Goal: Transaction & Acquisition: Subscribe to service/newsletter

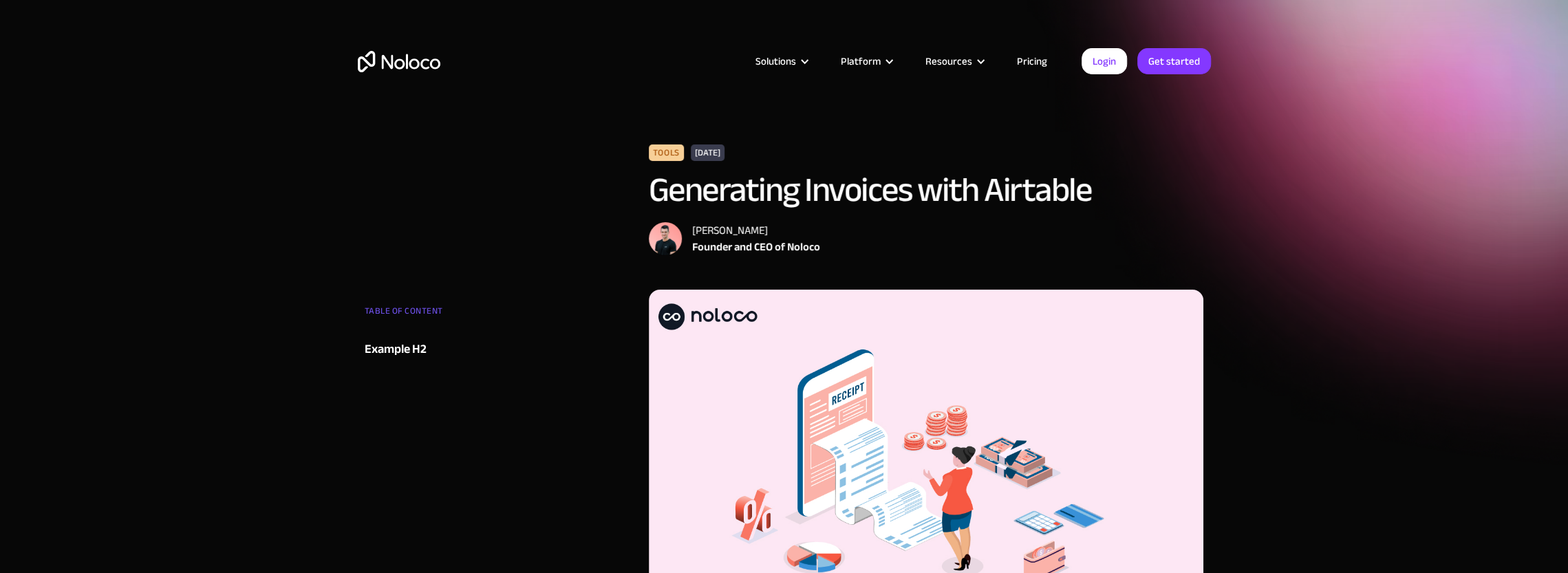
click at [1042, 64] on link "Pricing" at bounding box center [1032, 60] width 64 height 18
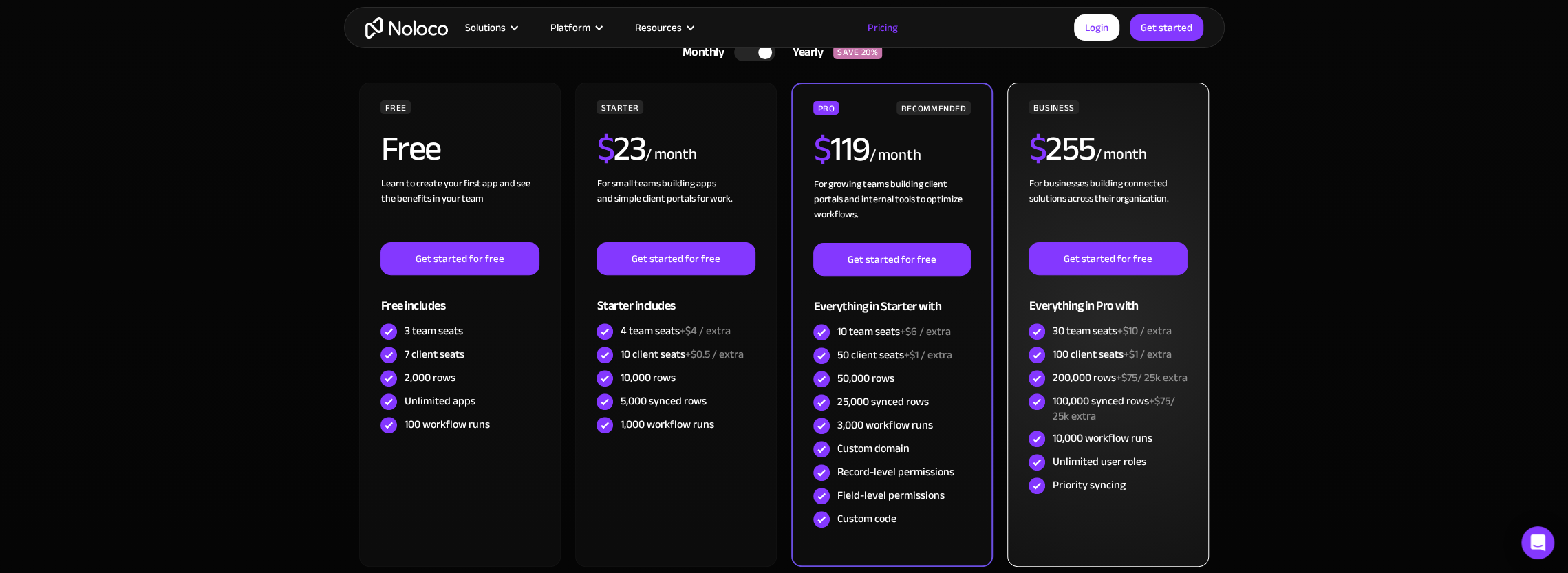
scroll to position [344, 0]
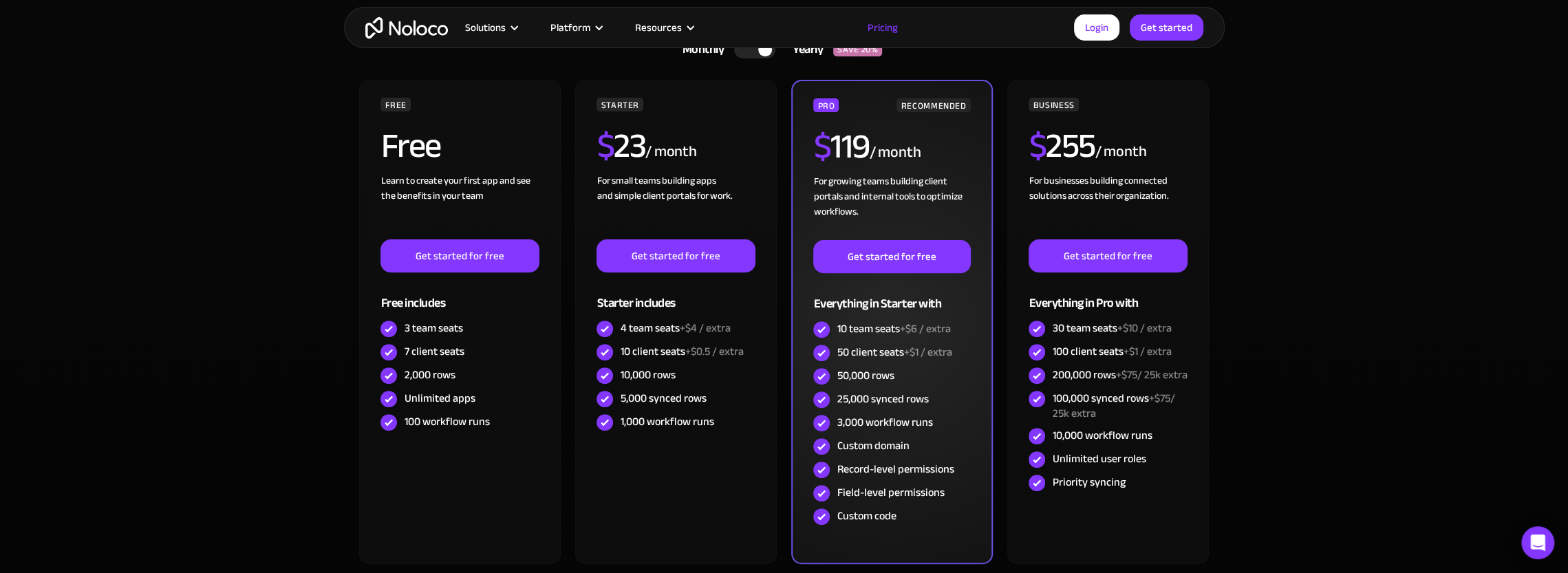
click at [939, 183] on div "For growing teams building client portals and internal tools to optimize workfl…" at bounding box center [891, 206] width 156 height 66
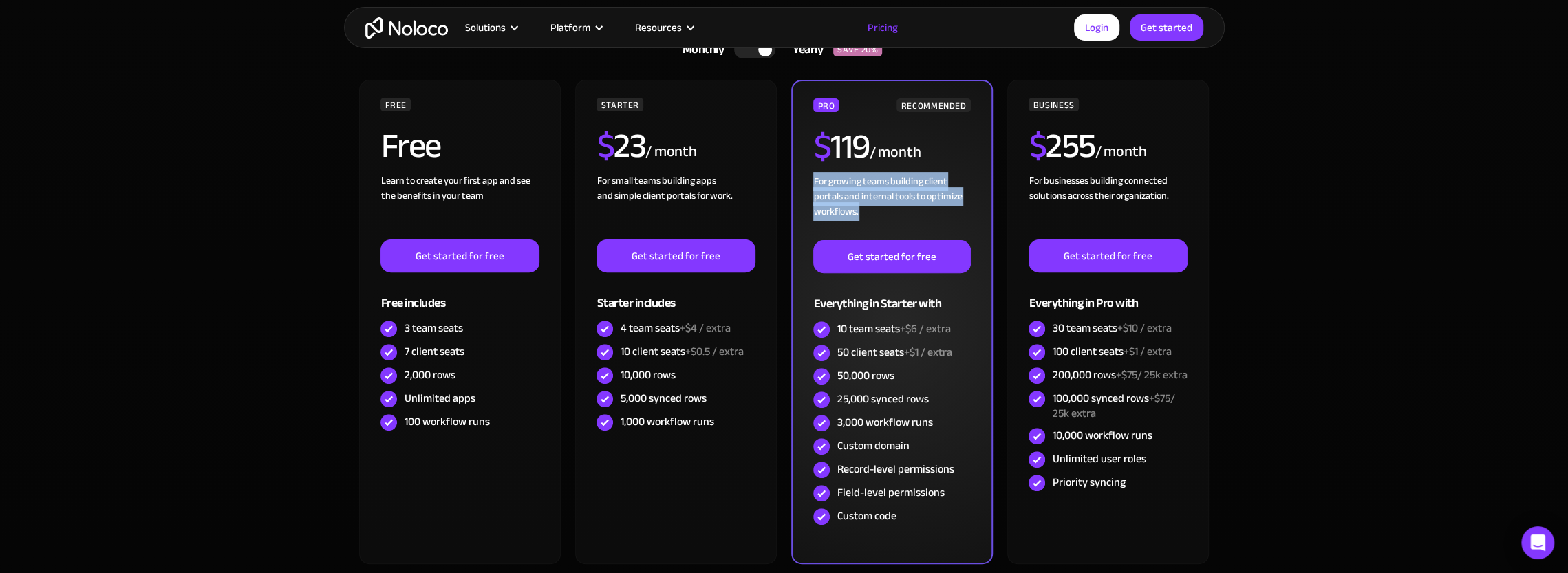
click at [939, 183] on div "For growing teams building client portals and internal tools to optimize workfl…" at bounding box center [891, 206] width 156 height 66
click at [857, 365] on div "50,000 rows" at bounding box center [891, 376] width 156 height 23
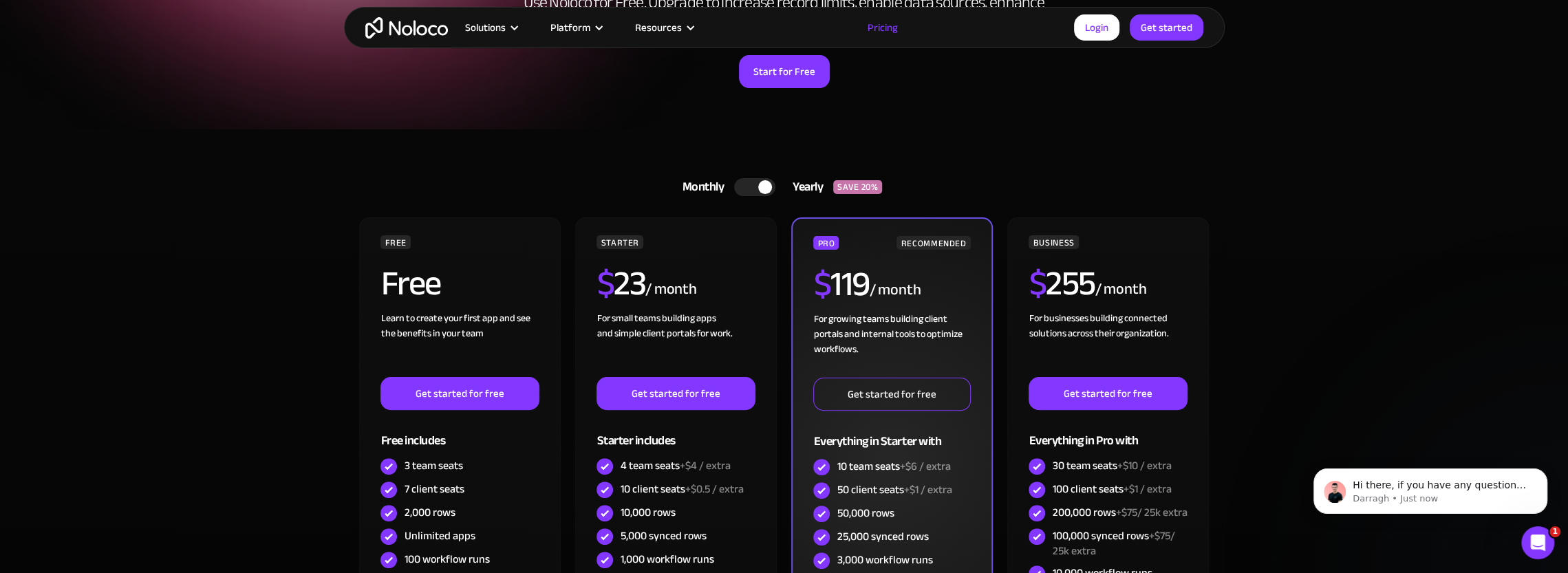
scroll to position [0, 0]
click at [897, 396] on link "Get started for free" at bounding box center [891, 394] width 156 height 33
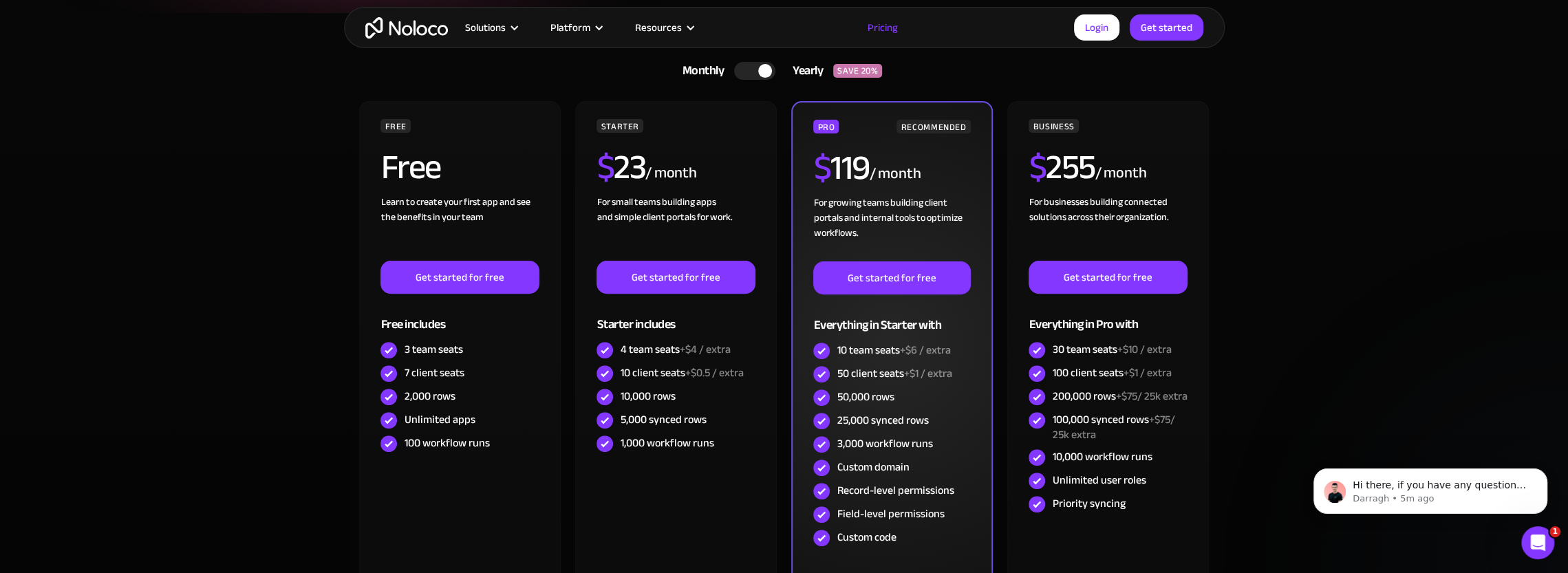
scroll to position [275, 0]
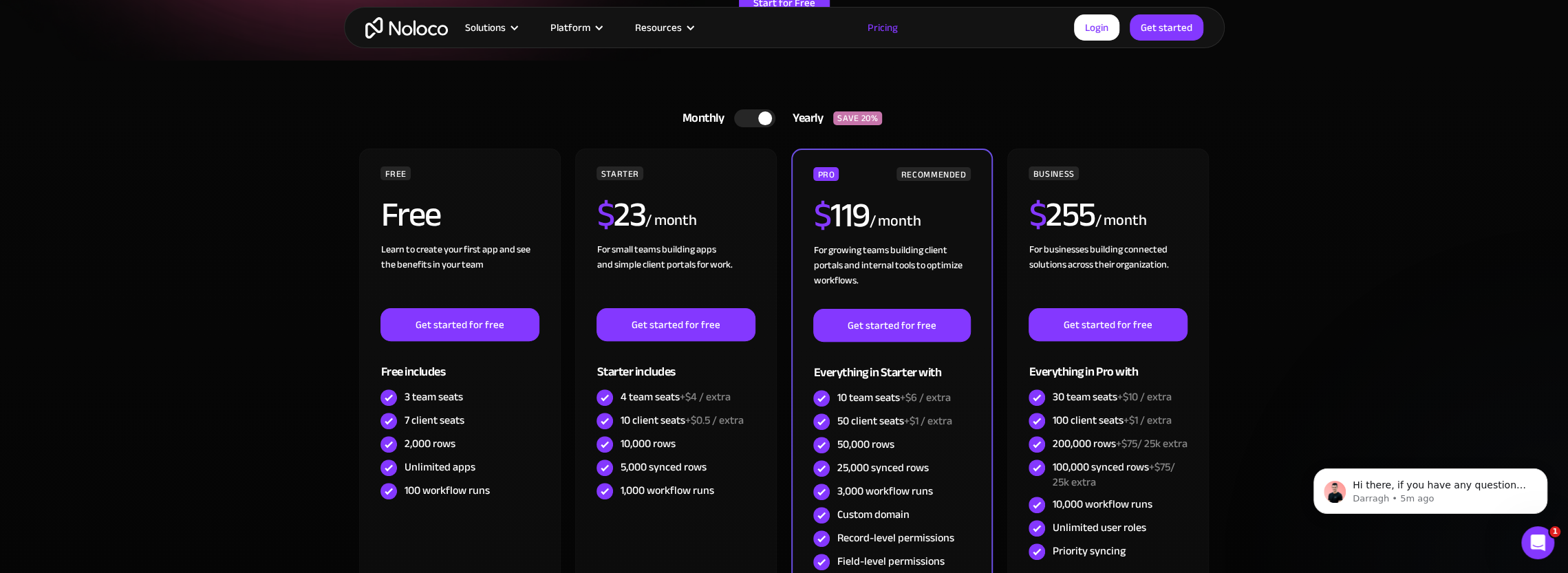
click at [754, 110] on div at bounding box center [754, 118] width 41 height 18
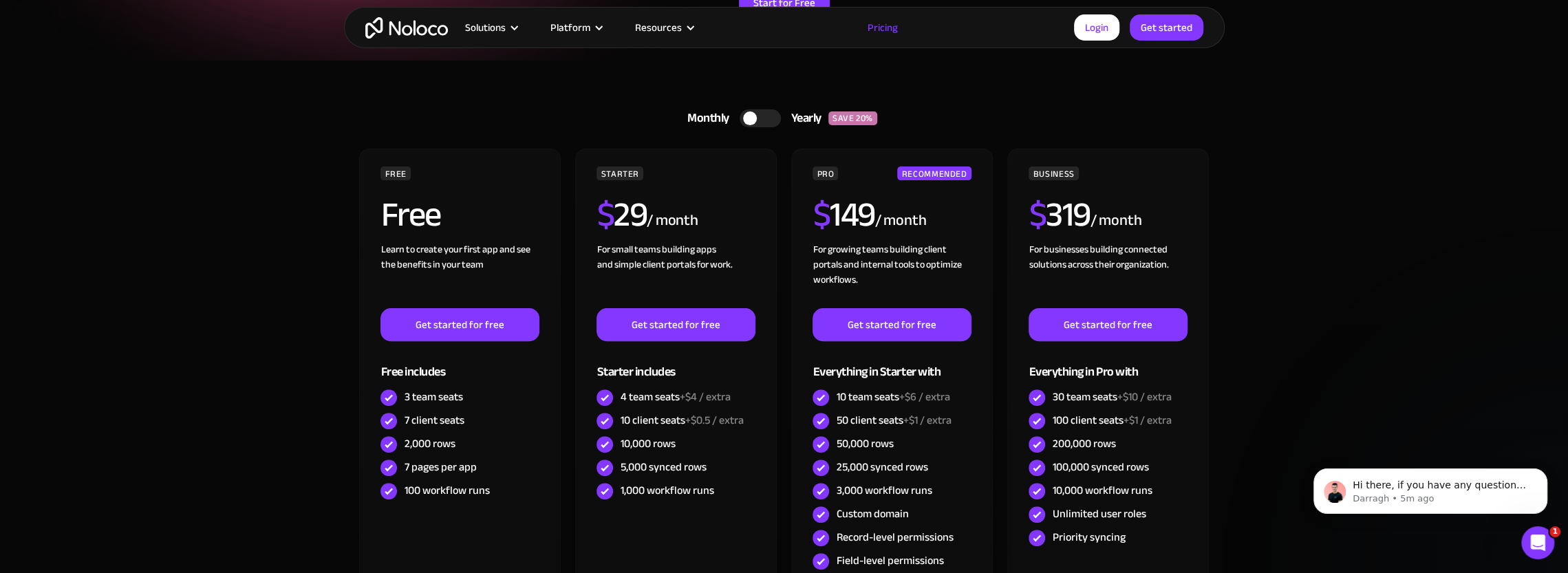
click at [757, 115] on div at bounding box center [760, 118] width 41 height 18
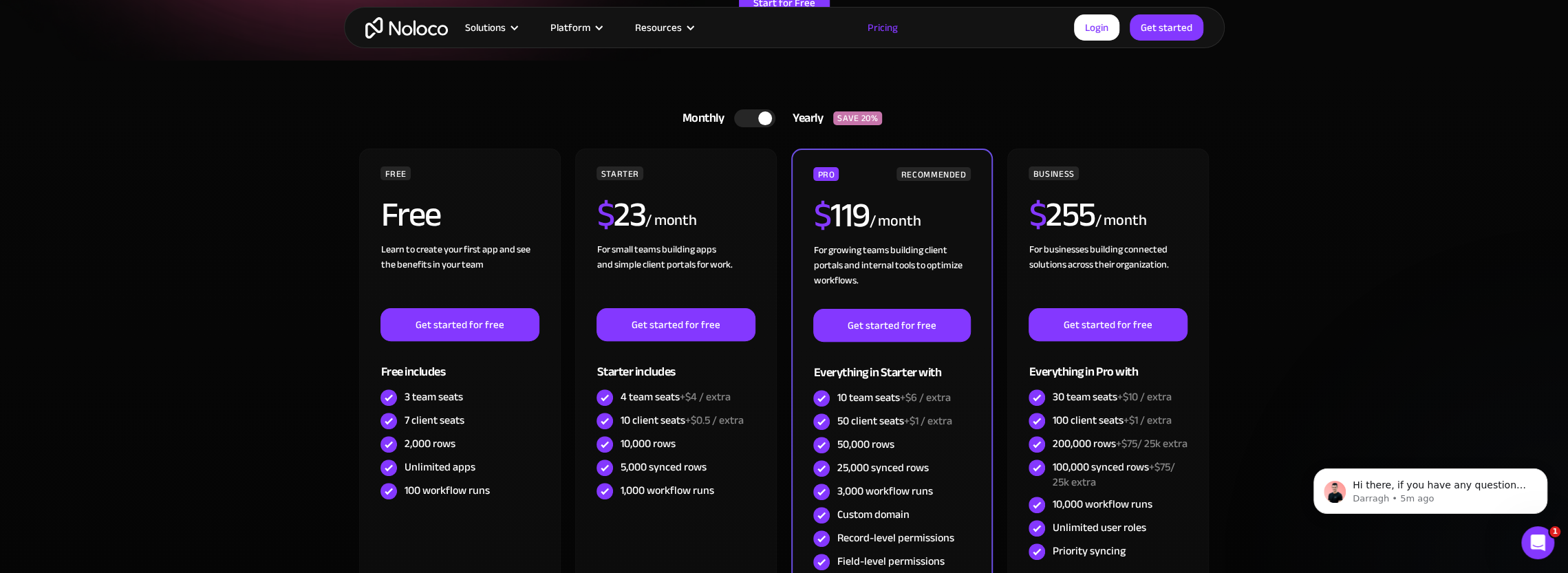
click at [757, 128] on link "Monthly Yearly SAVE 20%" at bounding box center [784, 118] width 238 height 33
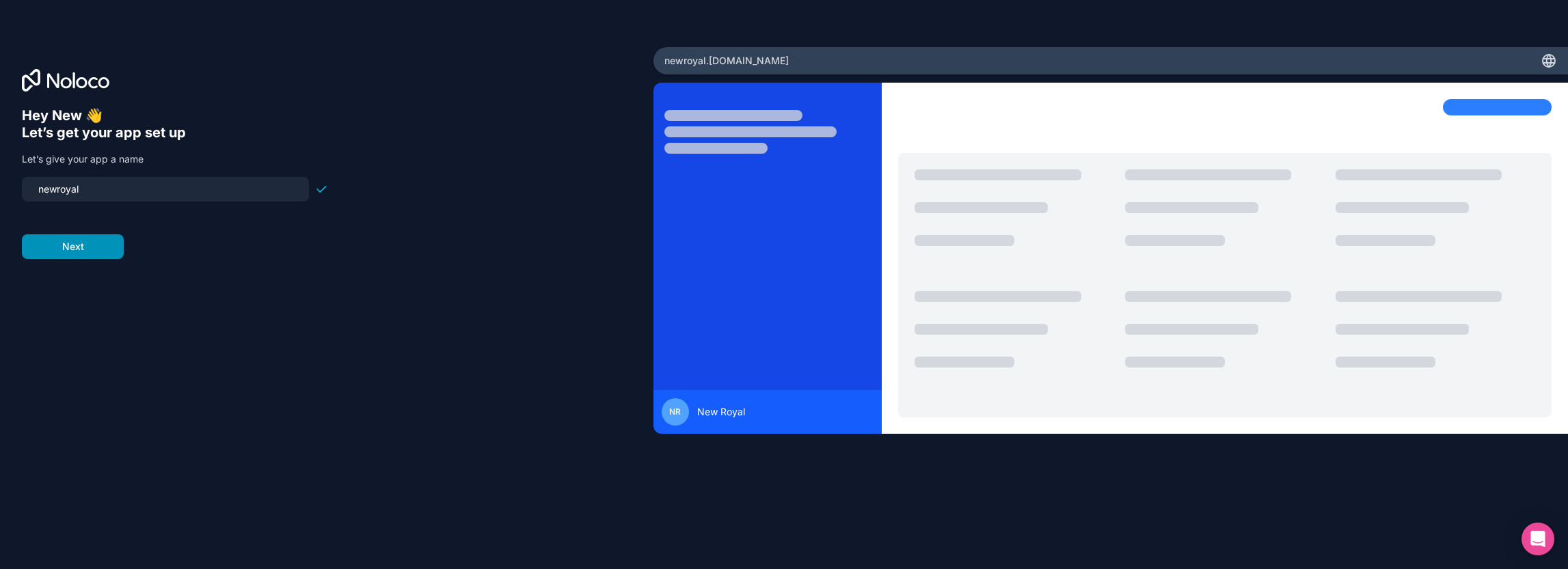
click at [69, 250] on button "Next" at bounding box center [72, 247] width 102 height 25
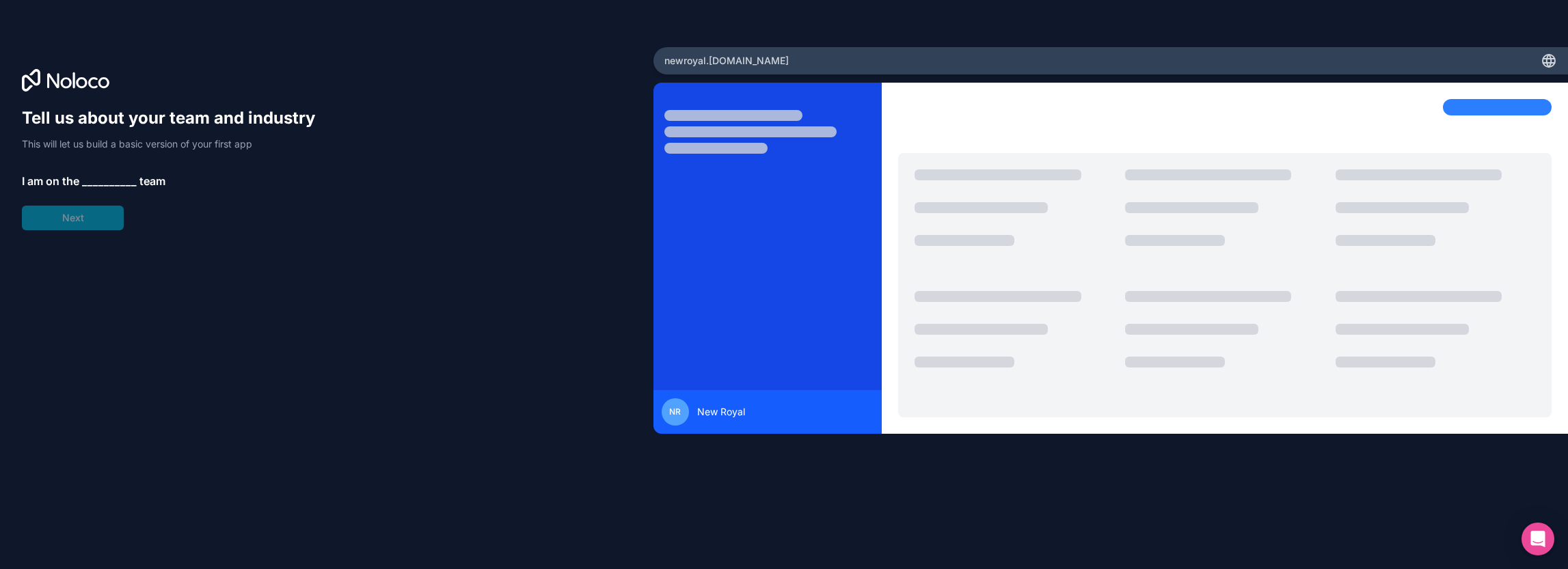
click at [104, 177] on span "__________" at bounding box center [109, 180] width 54 height 16
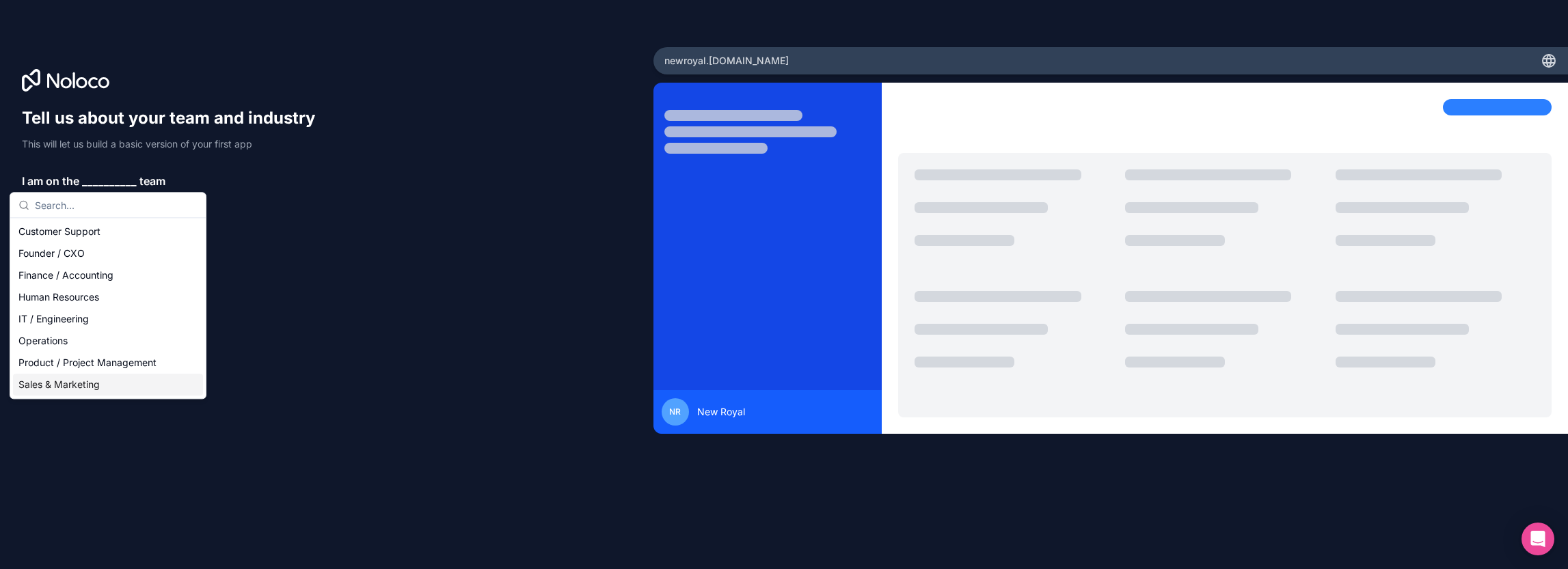
click at [95, 382] on div "Sales & Marketing" at bounding box center [108, 384] width 190 height 22
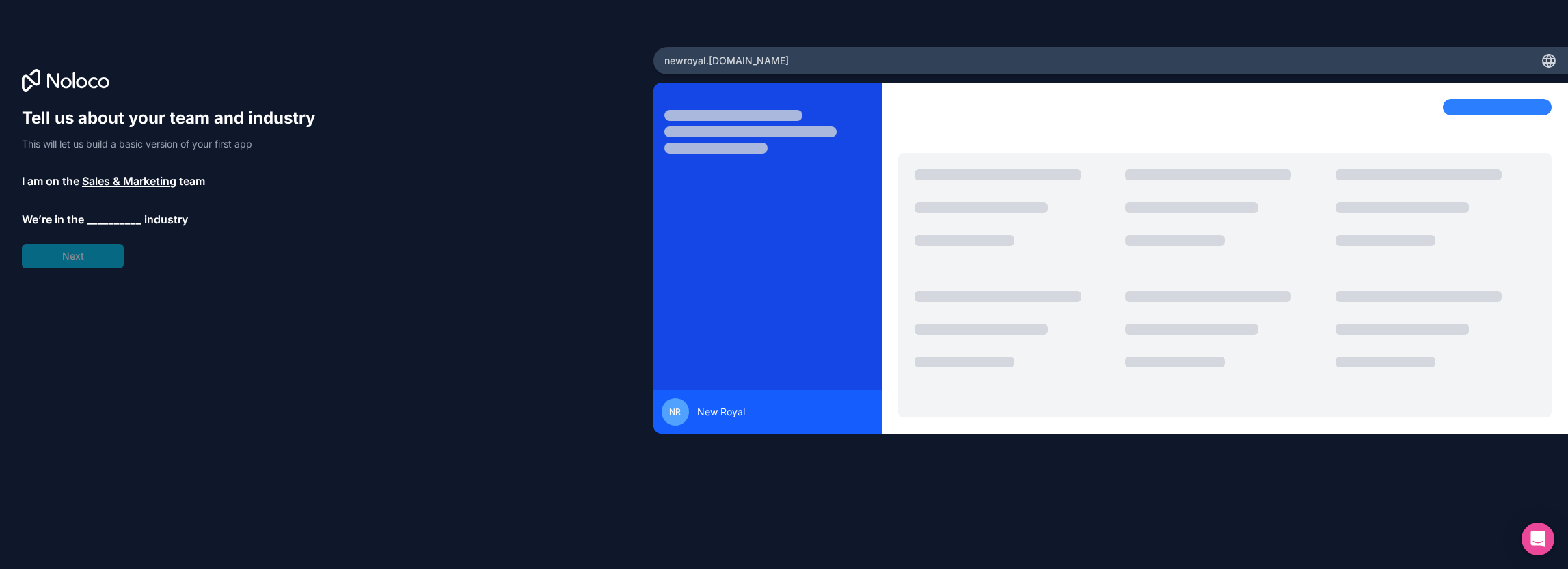
click at [119, 221] on span "__________" at bounding box center [113, 219] width 54 height 16
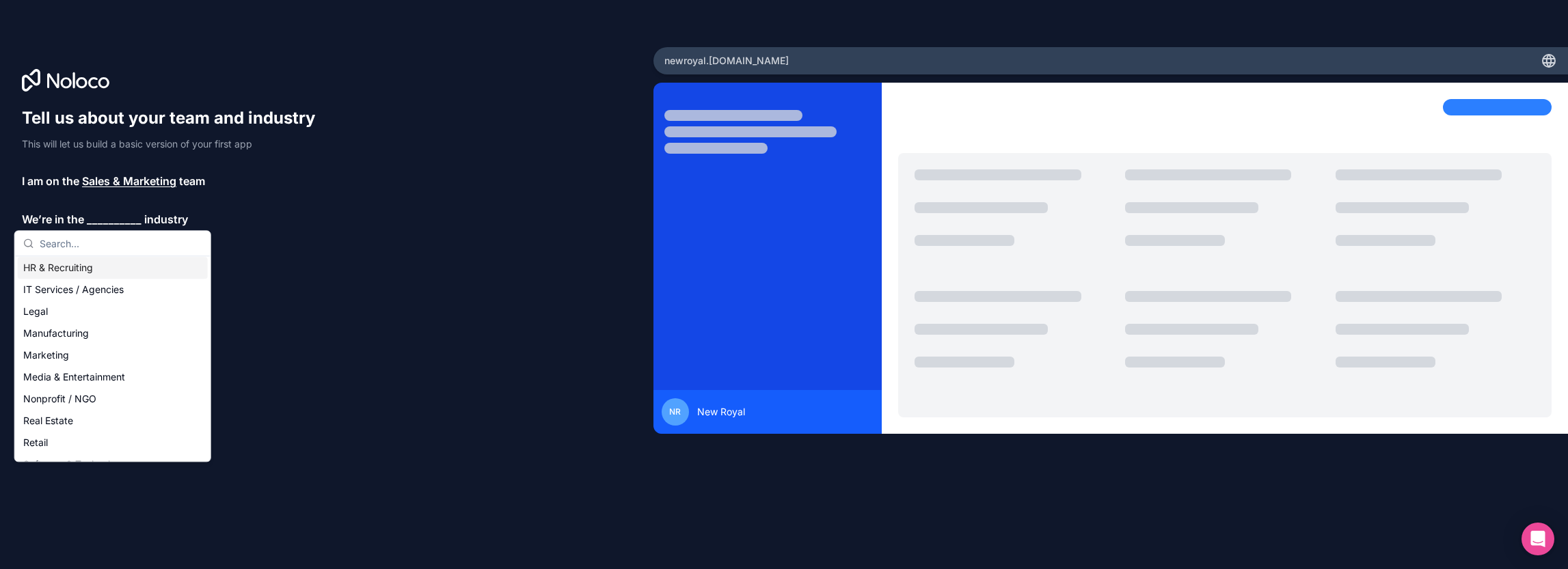
scroll to position [136, 0]
click at [78, 324] on div "Manufacturing" at bounding box center [112, 330] width 190 height 22
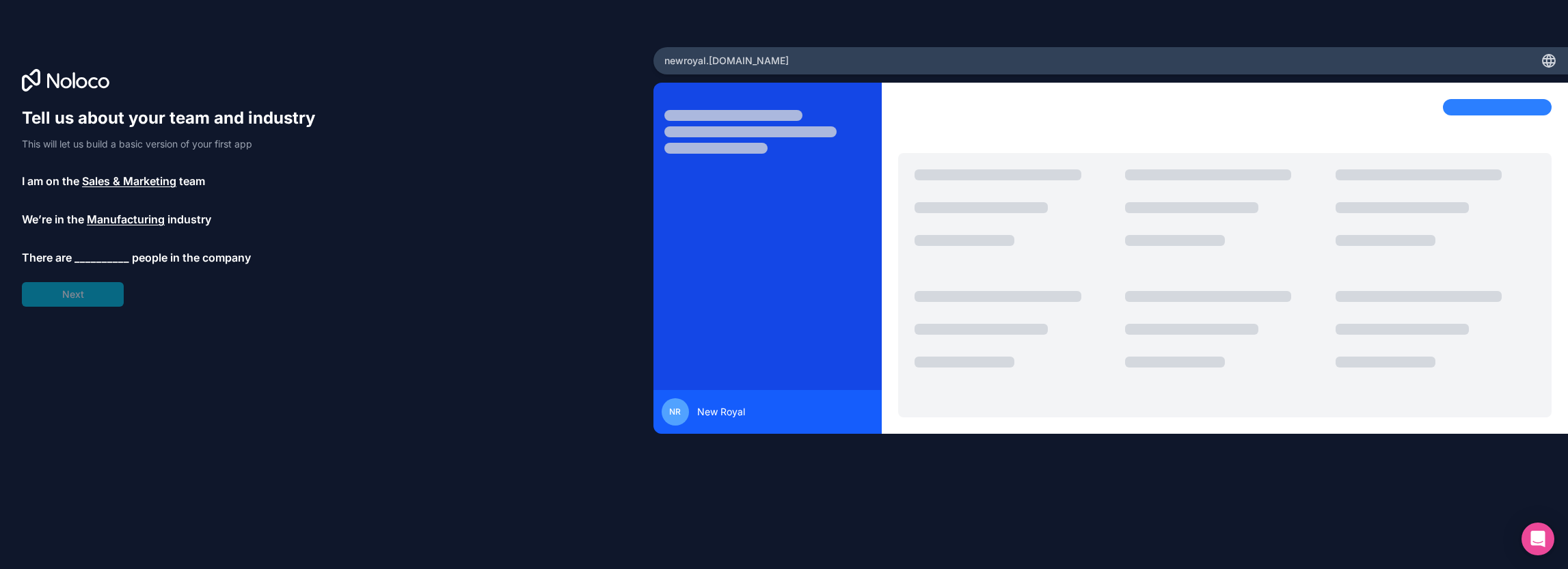
click at [95, 255] on span "__________" at bounding box center [101, 257] width 54 height 16
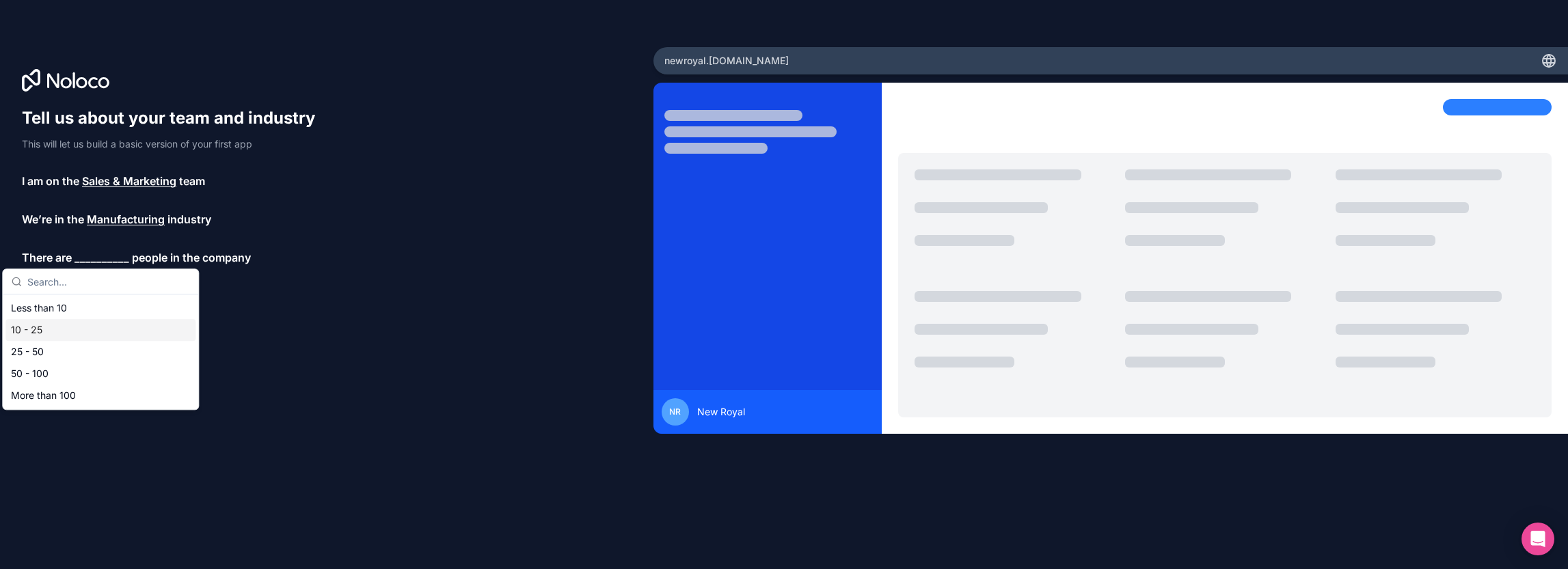
click at [86, 330] on div "10 - 25" at bounding box center [100, 330] width 190 height 22
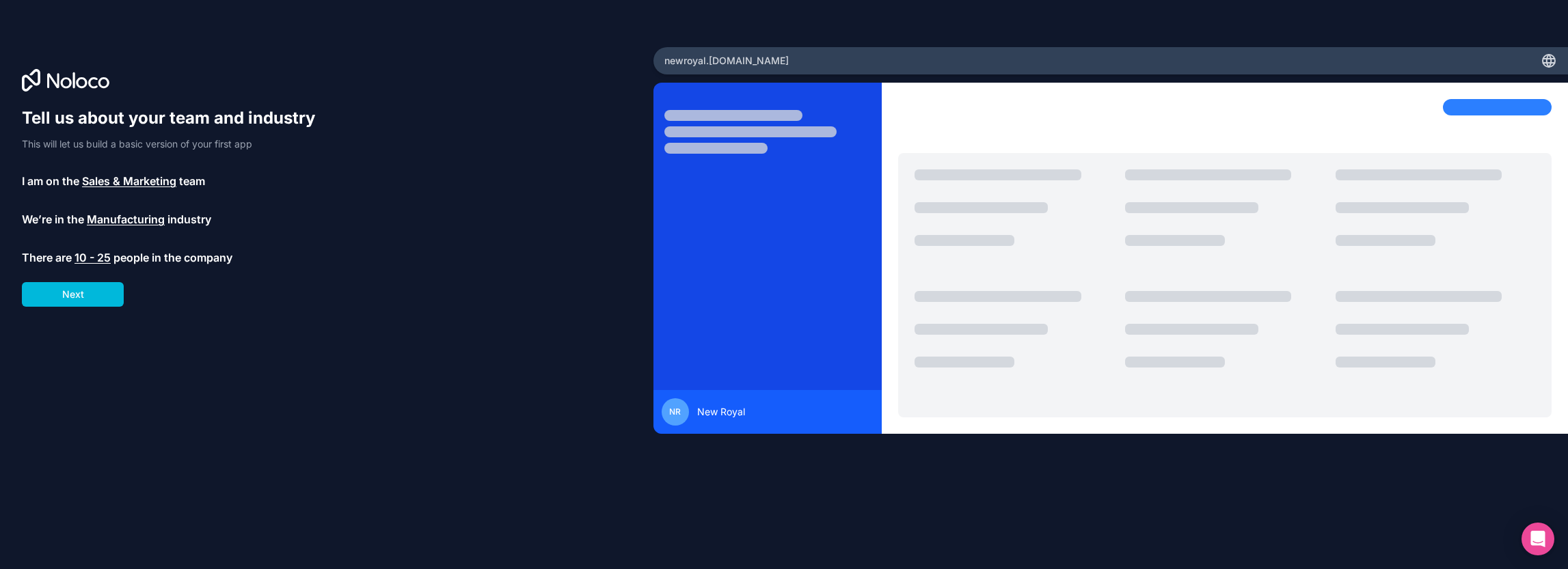
click at [91, 254] on span "10 - 25" at bounding box center [92, 257] width 36 height 16
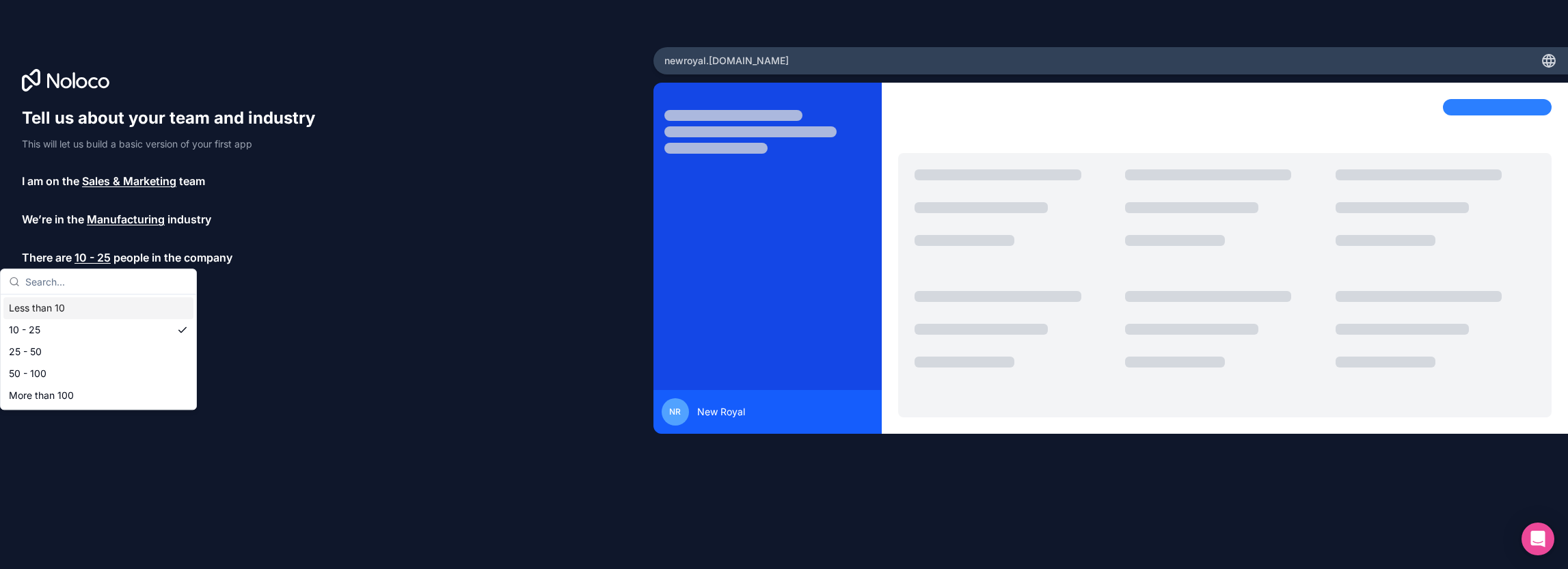
click at [91, 254] on span "10 - 25" at bounding box center [92, 257] width 36 height 16
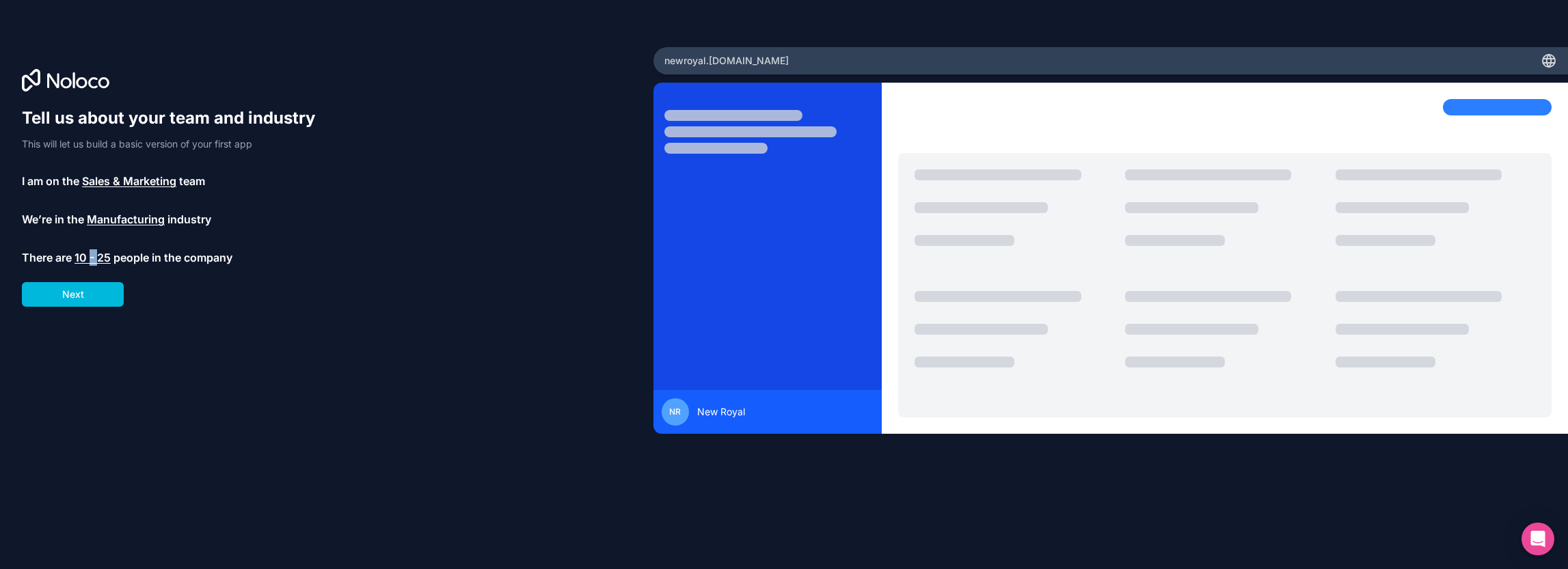
click at [91, 254] on span "10 - 25" at bounding box center [92, 257] width 36 height 16
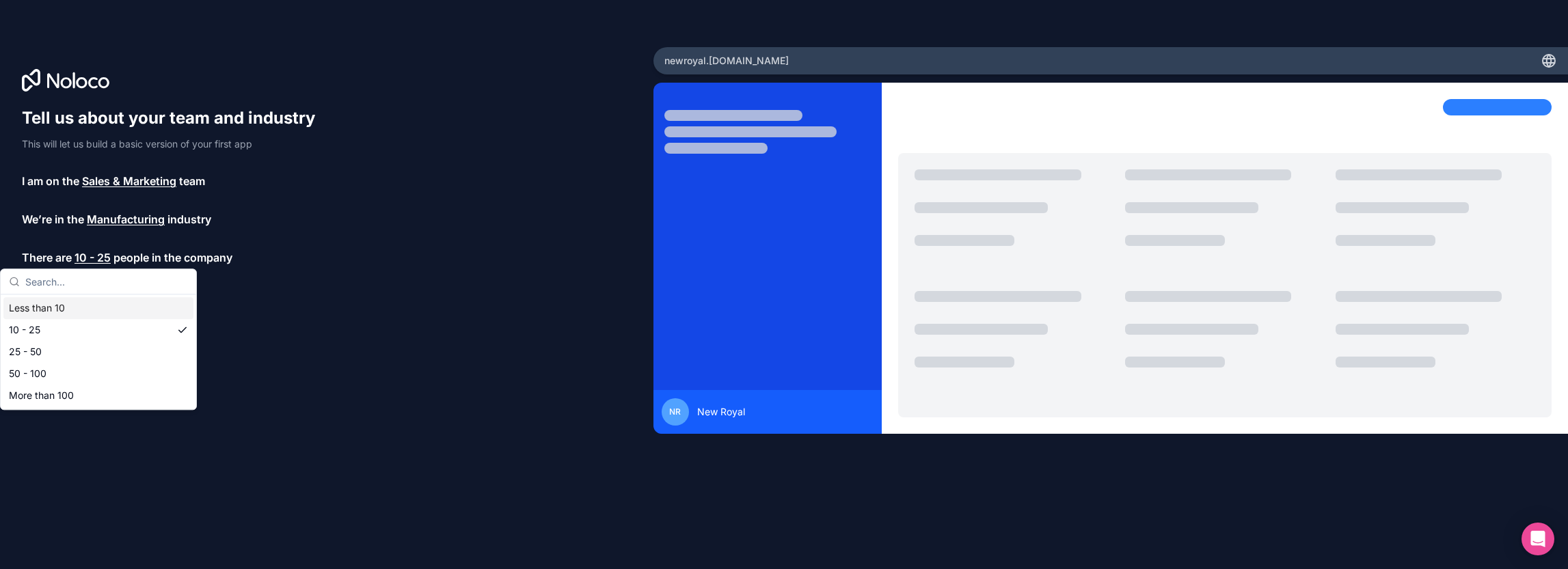
click at [71, 307] on div "Less than 10" at bounding box center [98, 308] width 190 height 22
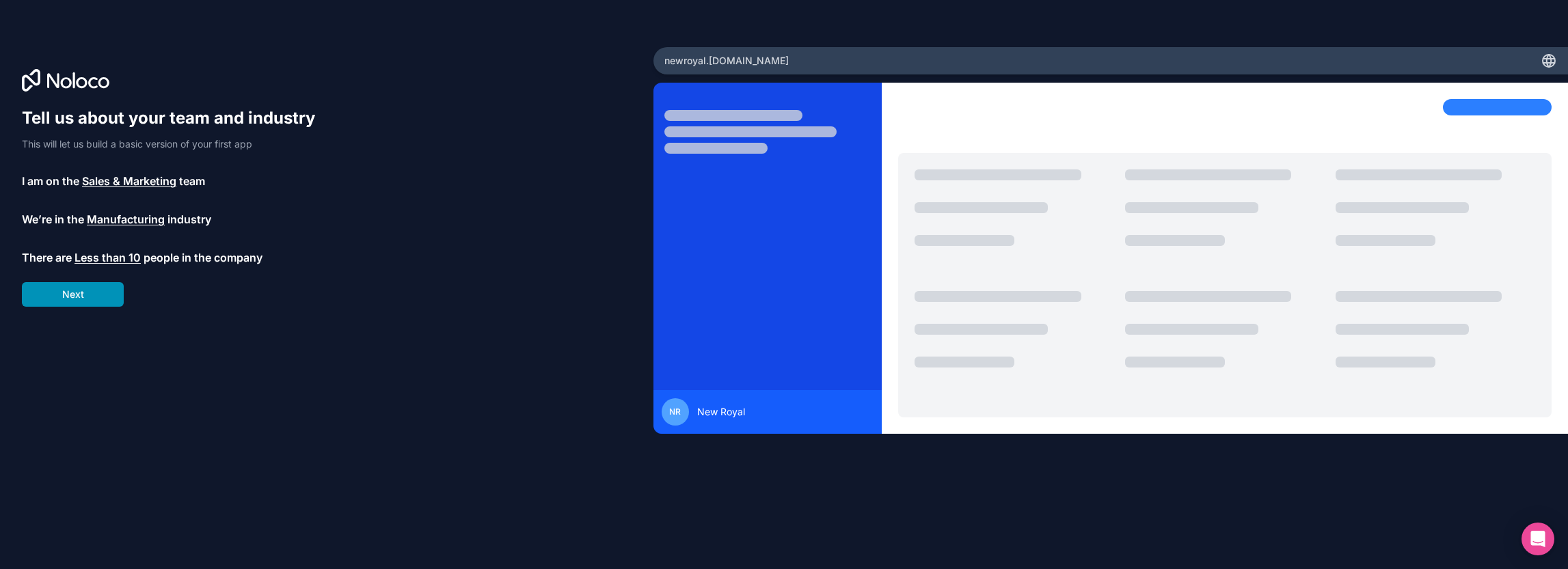
click at [71, 298] on button "Next" at bounding box center [72, 295] width 102 height 25
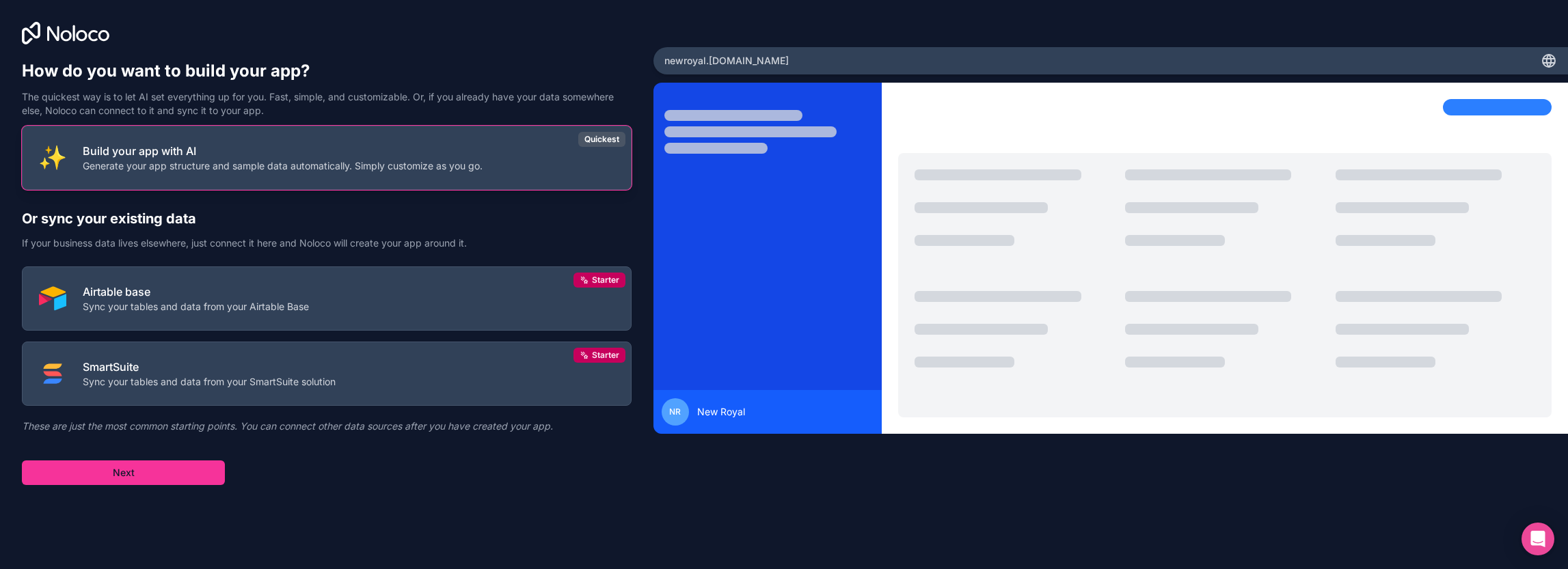
click at [454, 155] on p "Build your app with AI" at bounding box center [282, 151] width 399 height 16
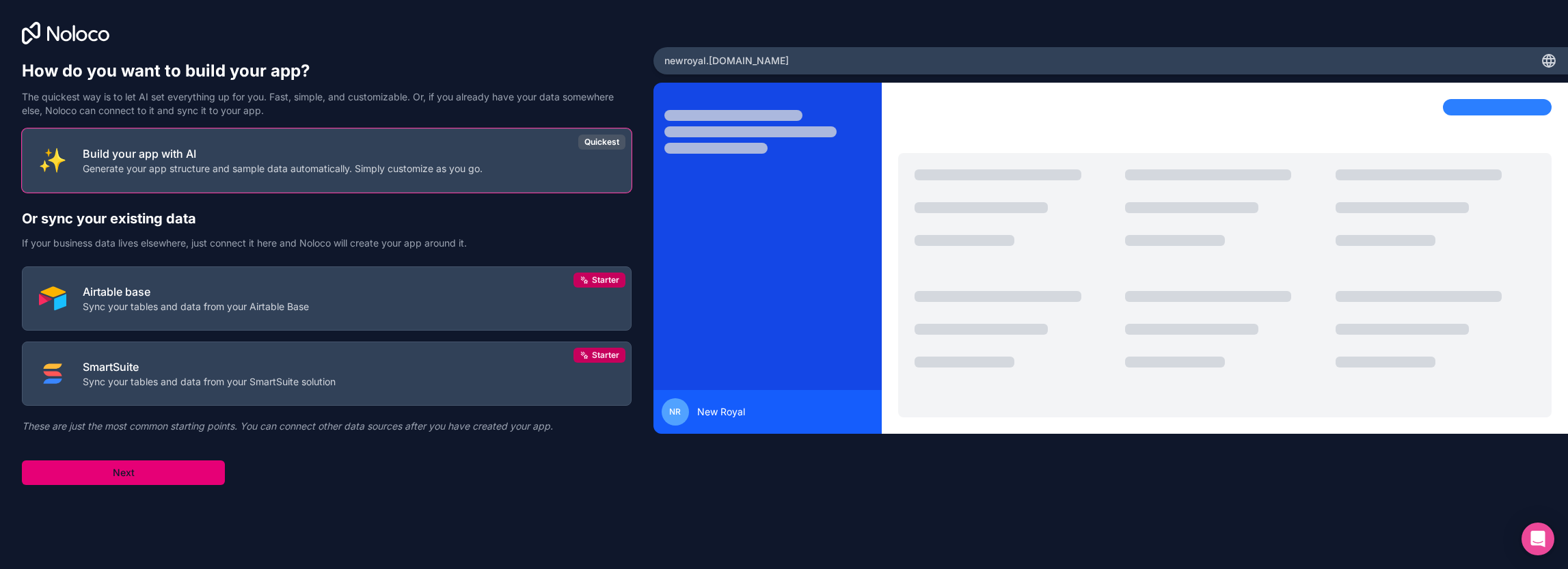
click at [180, 464] on button "Next" at bounding box center [123, 473] width 203 height 25
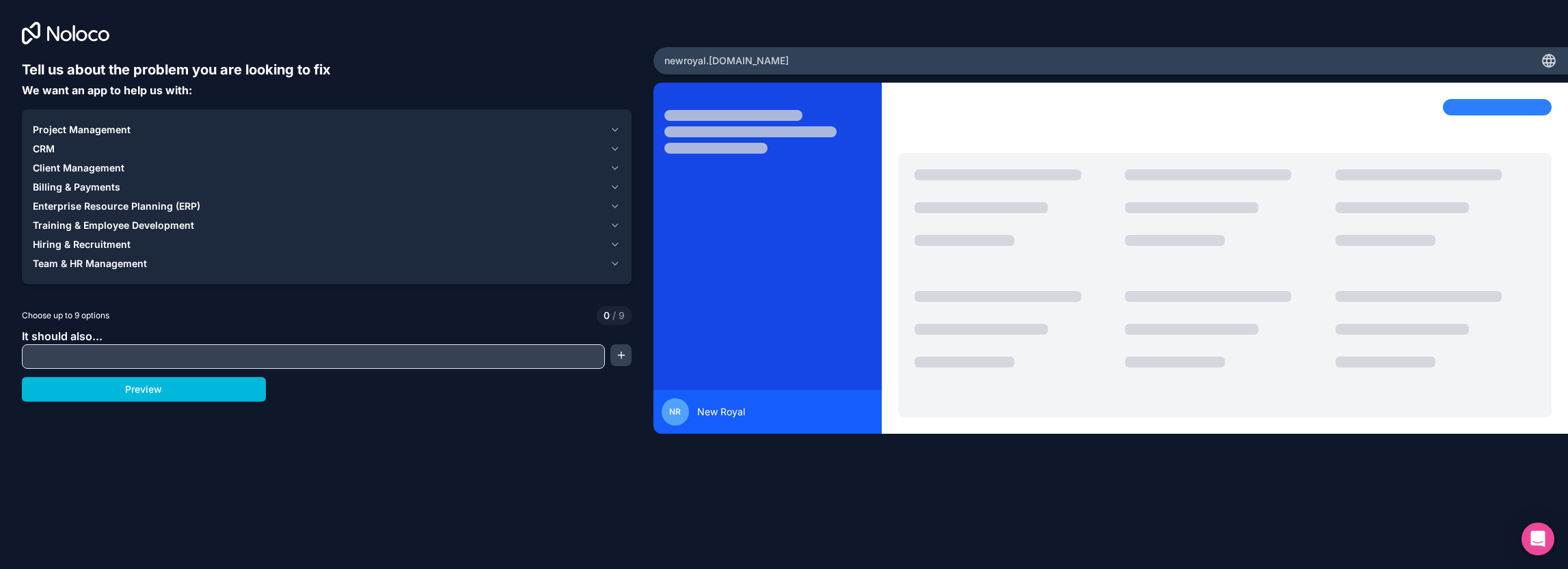
click at [103, 124] on span "Project Management" at bounding box center [81, 130] width 98 height 13
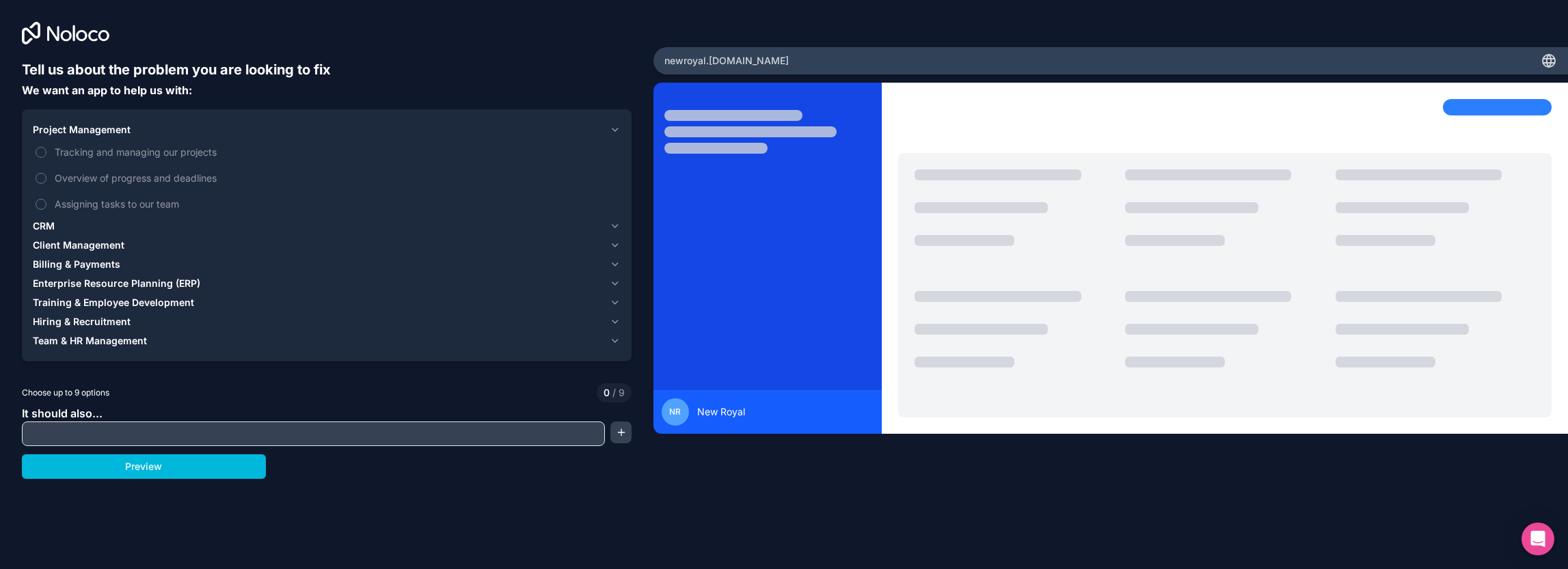
click at [146, 152] on span "Tracking and managing our projects" at bounding box center [336, 152] width 563 height 14
click at [47, 152] on button "Tracking and managing our projects" at bounding box center [40, 152] width 10 height 10
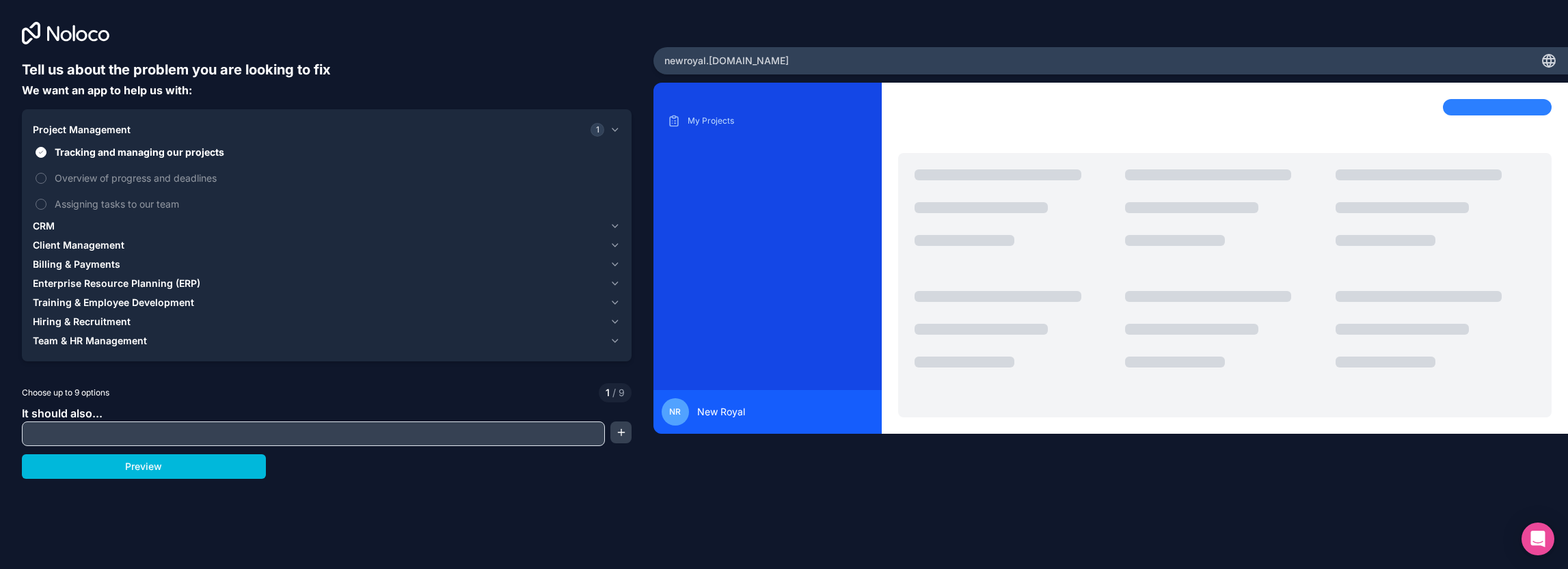
click at [139, 184] on span "Overview of progress and deadlines" at bounding box center [336, 177] width 563 height 14
click at [47, 184] on button "Overview of progress and deadlines" at bounding box center [40, 177] width 10 height 10
click at [106, 211] on span "Assigning tasks to our team" at bounding box center [336, 203] width 563 height 14
click at [47, 210] on button "Assigning tasks to our team" at bounding box center [40, 204] width 10 height 10
click at [92, 229] on div "CRM" at bounding box center [317, 226] width 571 height 13
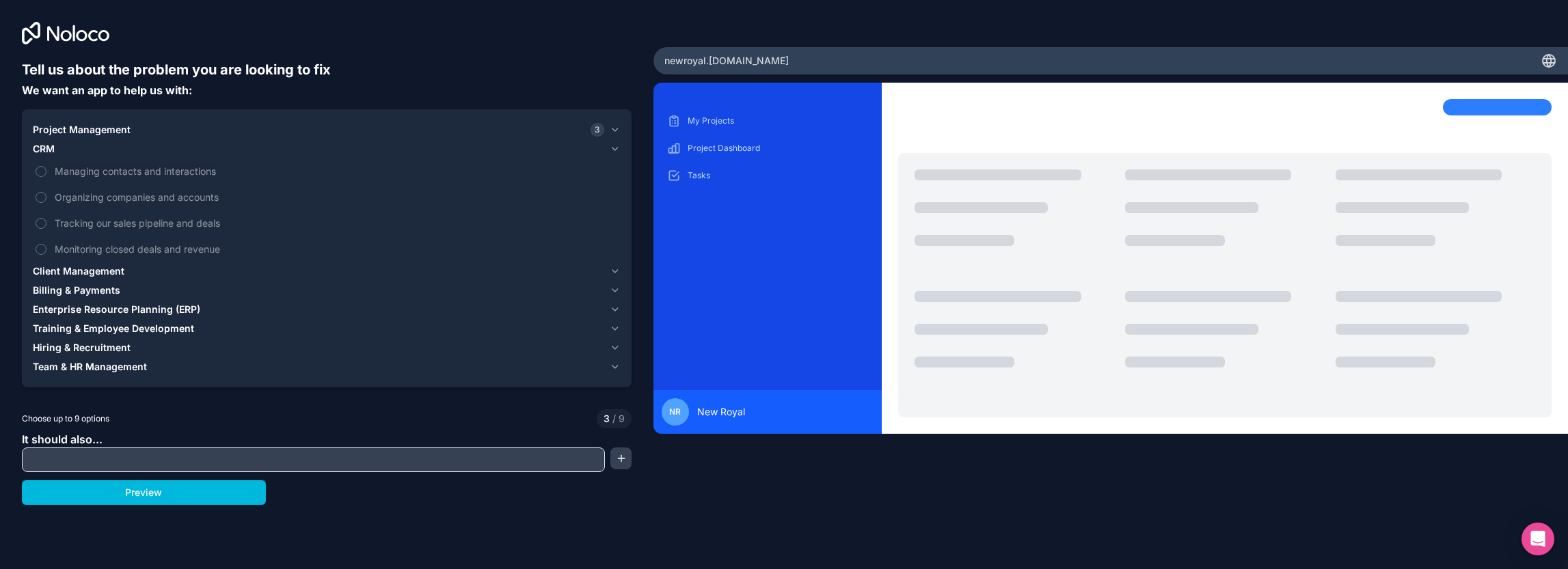
click at [165, 174] on span "Managing contacts and interactions" at bounding box center [336, 171] width 563 height 14
click at [47, 174] on button "Managing contacts and interactions" at bounding box center [40, 171] width 10 height 10
click at [132, 201] on span "Organizing companies and accounts" at bounding box center [336, 196] width 563 height 14
click at [47, 201] on button "Organizing companies and accounts" at bounding box center [40, 196] width 10 height 10
click at [146, 225] on span "Tracking our sales pipeline and deals" at bounding box center [336, 223] width 563 height 14
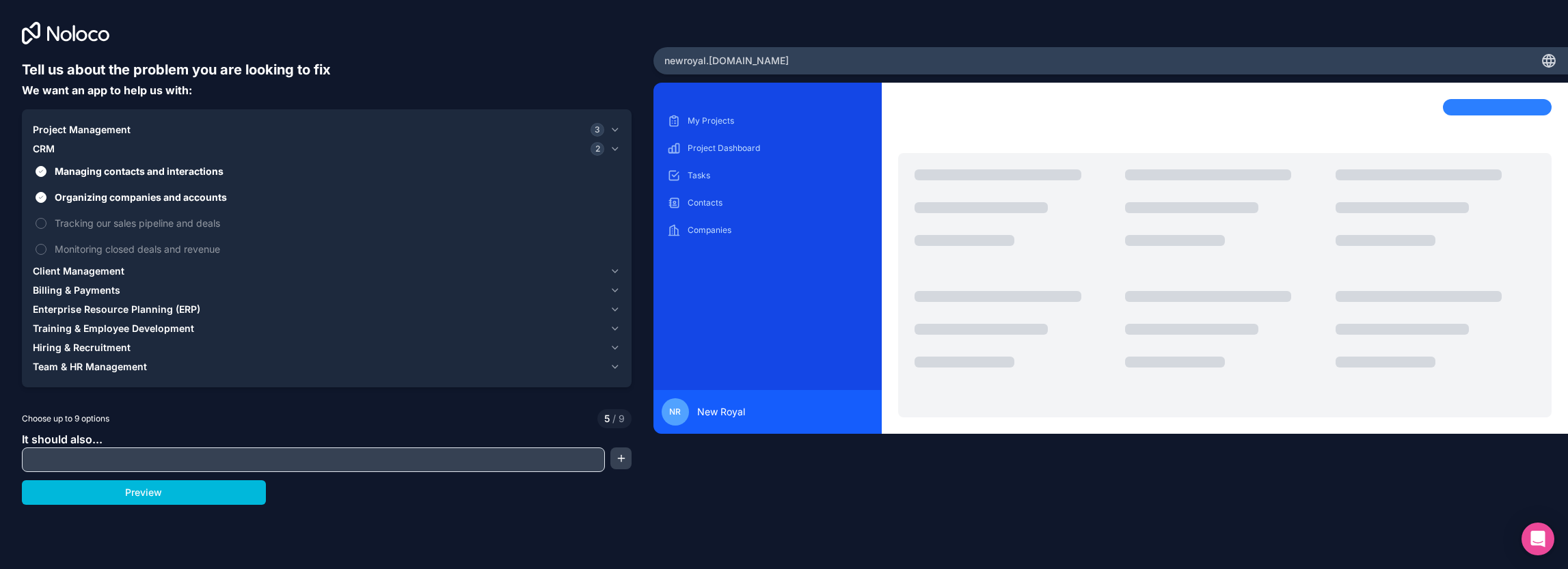
click at [47, 225] on button "Tracking our sales pipeline and deals" at bounding box center [40, 223] width 10 height 10
click at [135, 251] on span "Monitoring closed deals and revenue" at bounding box center [336, 249] width 563 height 14
click at [47, 251] on button "Monitoring closed deals and revenue" at bounding box center [40, 249] width 10 height 10
click at [96, 272] on span "Client Management" at bounding box center [78, 271] width 92 height 13
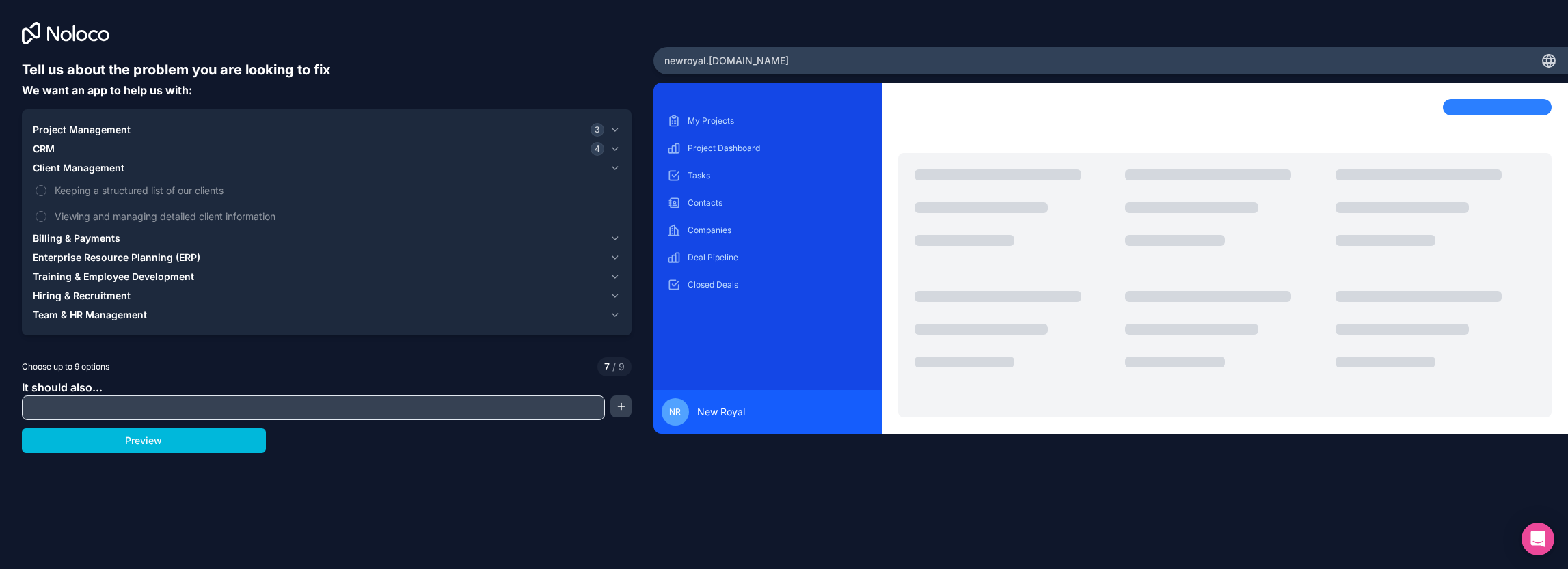
click at [118, 193] on span "Keeping a structured list of our clients" at bounding box center [336, 190] width 563 height 14
click at [47, 193] on button "Keeping a structured list of our clients" at bounding box center [40, 190] width 10 height 10
click at [154, 216] on span "Viewing and managing detailed client information" at bounding box center [336, 215] width 563 height 14
click at [47, 216] on button "Viewing and managing detailed client information" at bounding box center [40, 216] width 10 height 10
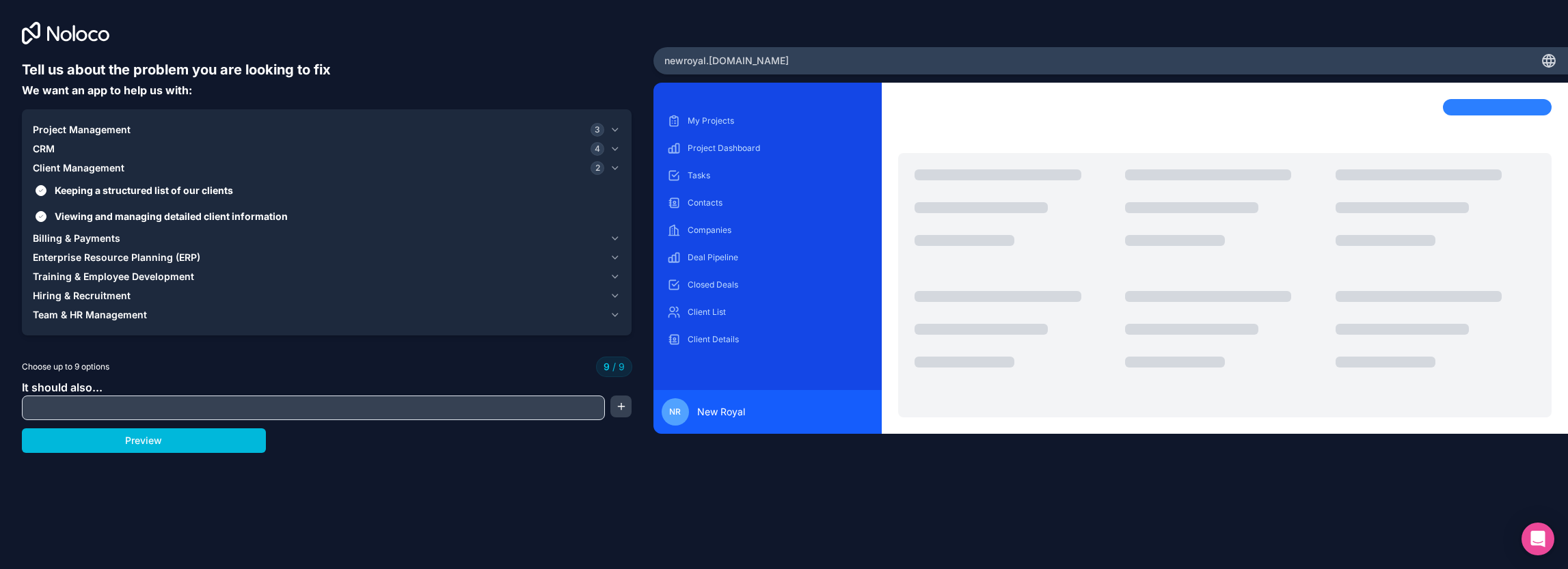
click at [91, 233] on span "Billing & Payments" at bounding box center [76, 238] width 88 height 13
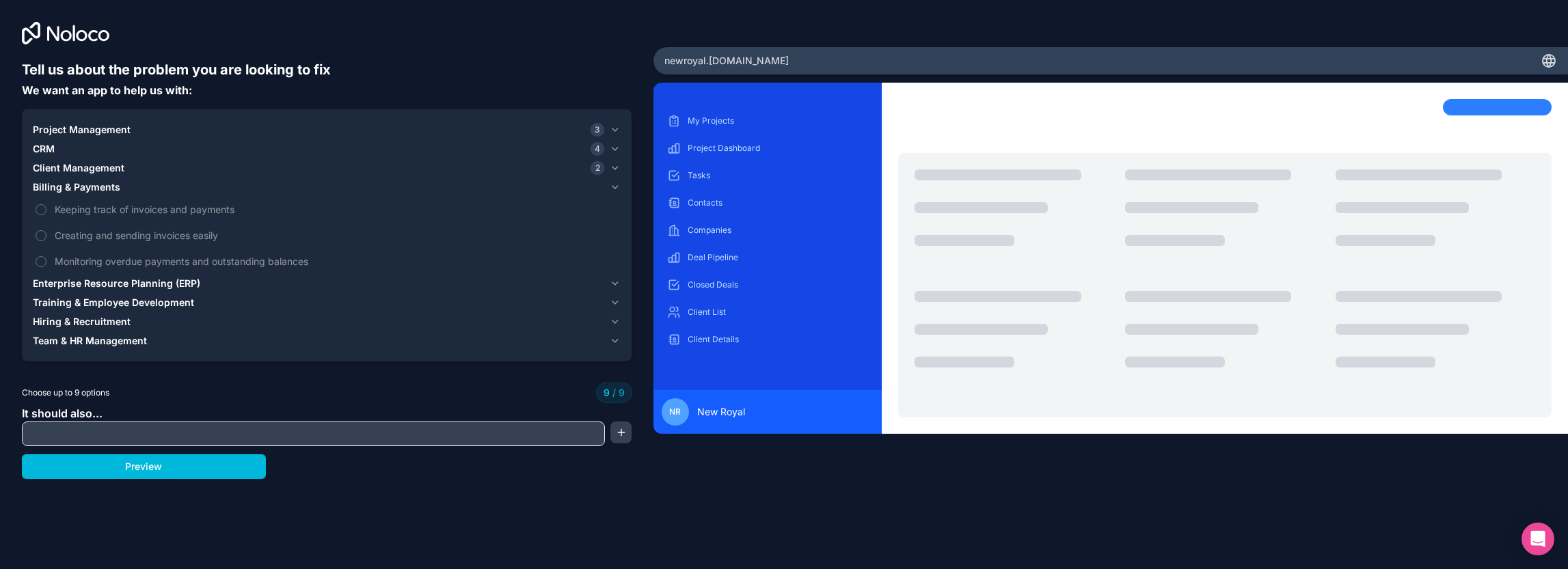
click at [202, 212] on span "Keeping track of invoices and payments" at bounding box center [336, 209] width 563 height 14
click at [51, 210] on label "Keeping track of invoices and payments" at bounding box center [326, 209] width 588 height 26
click at [47, 210] on label "Keeping track of invoices and payments" at bounding box center [326, 209] width 588 height 26
click at [40, 251] on label "Monitoring overdue payments and outstanding balances" at bounding box center [326, 261] width 588 height 26
click at [73, 133] on span "Project Management" at bounding box center [81, 130] width 98 height 13
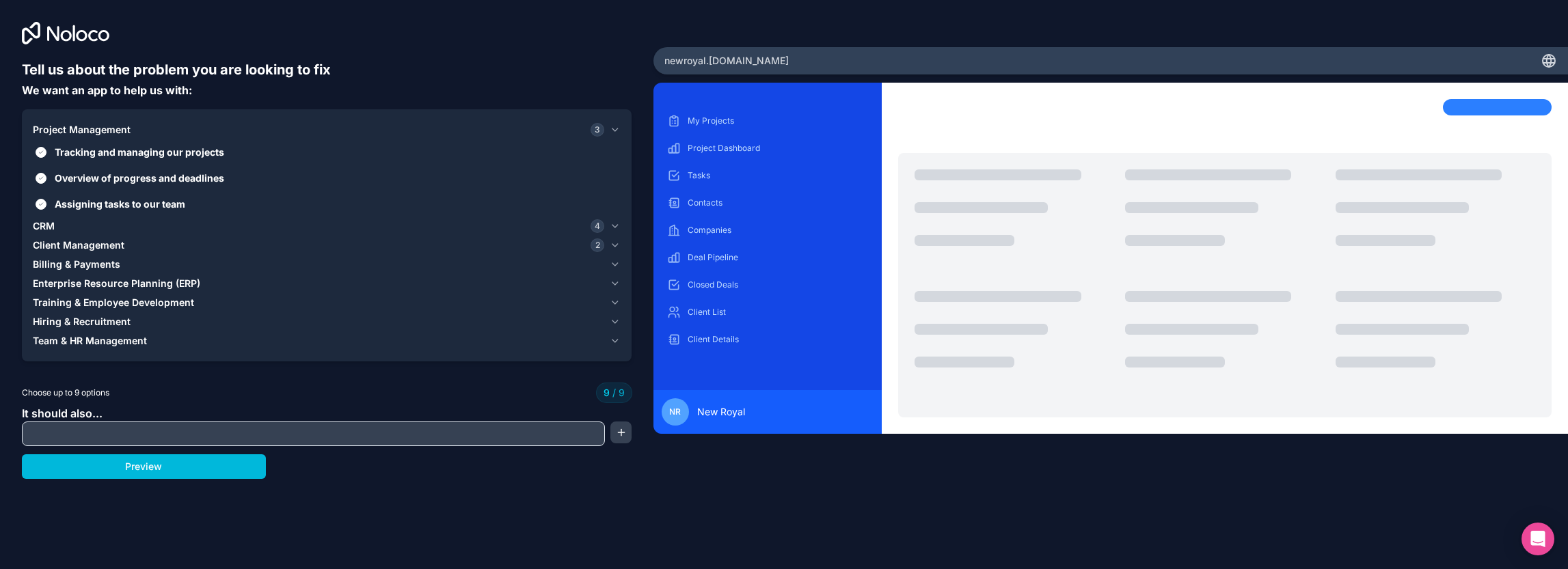
click at [132, 177] on span "Overview of progress and deadlines" at bounding box center [336, 177] width 563 height 14
click at [47, 177] on button "Overview of progress and deadlines" at bounding box center [40, 177] width 10 height 10
click at [117, 206] on span "Assigning tasks to our team" at bounding box center [336, 203] width 563 height 14
click at [47, 206] on button "Assigning tasks to our team" at bounding box center [40, 204] width 10 height 10
click at [119, 174] on span "Overview of progress and deadlines" at bounding box center [336, 177] width 563 height 14
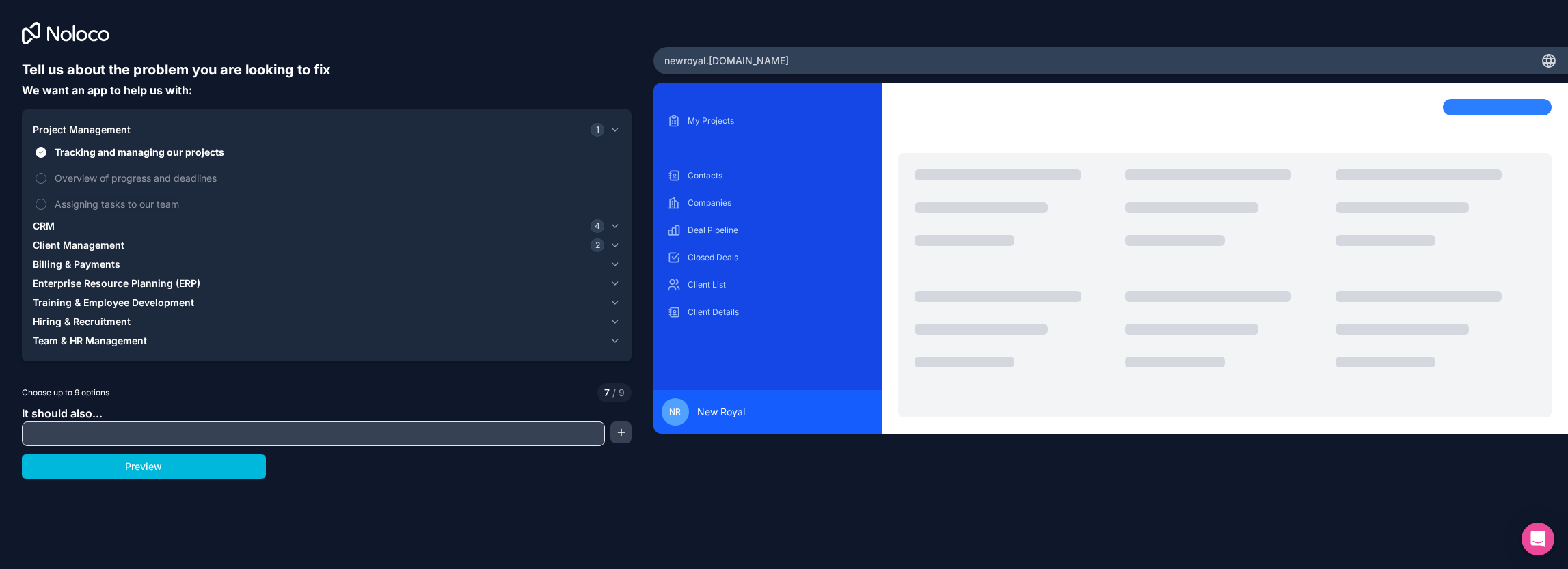
click at [47, 174] on button "Overview of progress and deadlines" at bounding box center [40, 177] width 10 height 10
click at [63, 221] on div "CRM 4" at bounding box center [317, 226] width 571 height 13
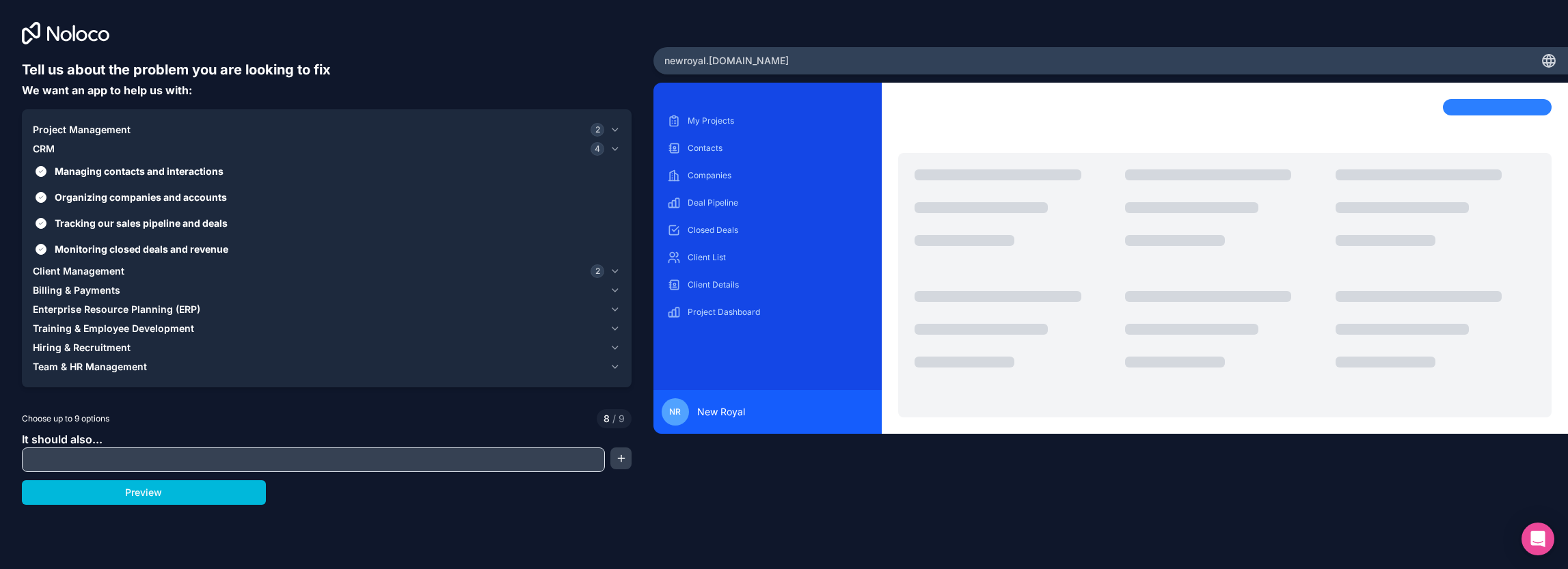
click at [142, 199] on span "Organizing companies and accounts" at bounding box center [336, 196] width 563 height 14
click at [47, 199] on button "Organizing companies and accounts" at bounding box center [40, 196] width 10 height 10
click at [173, 253] on span "Monitoring closed deals and revenue" at bounding box center [336, 249] width 563 height 14
click at [47, 253] on button "Monitoring closed deals and revenue" at bounding box center [40, 249] width 10 height 10
click at [78, 272] on span "Client Management" at bounding box center [78, 271] width 92 height 13
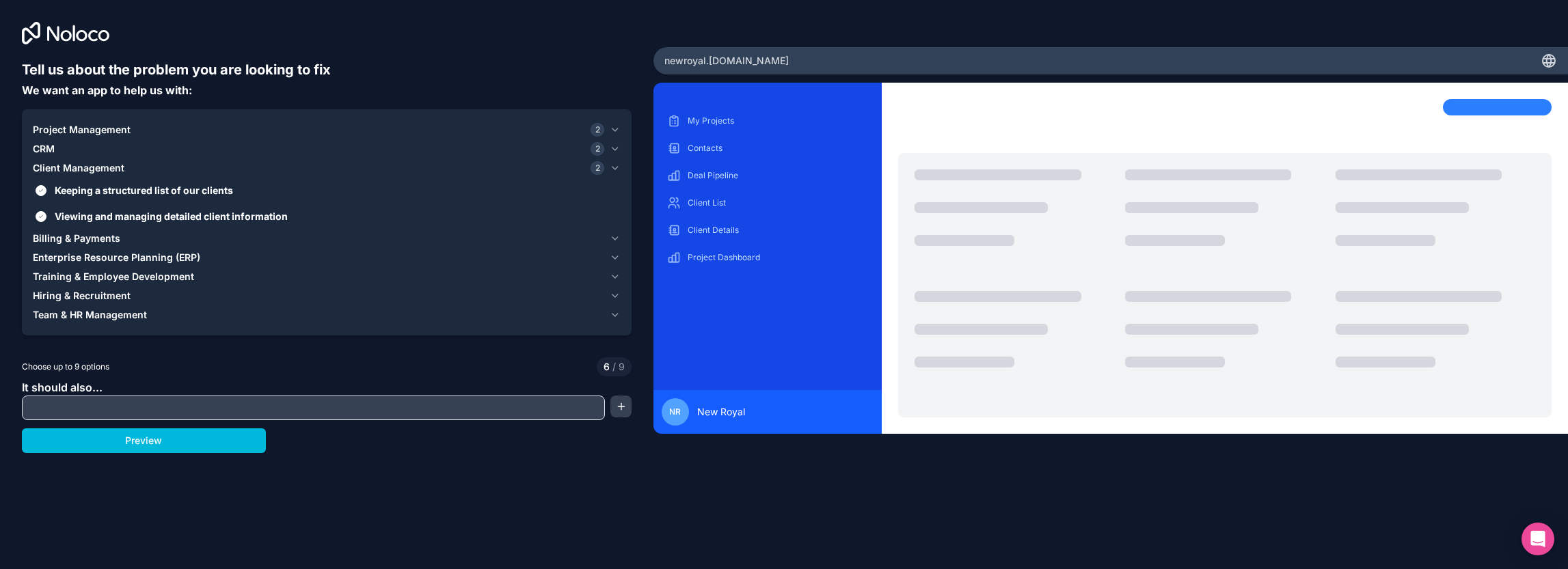
click at [48, 143] on span "CRM" at bounding box center [43, 149] width 22 height 13
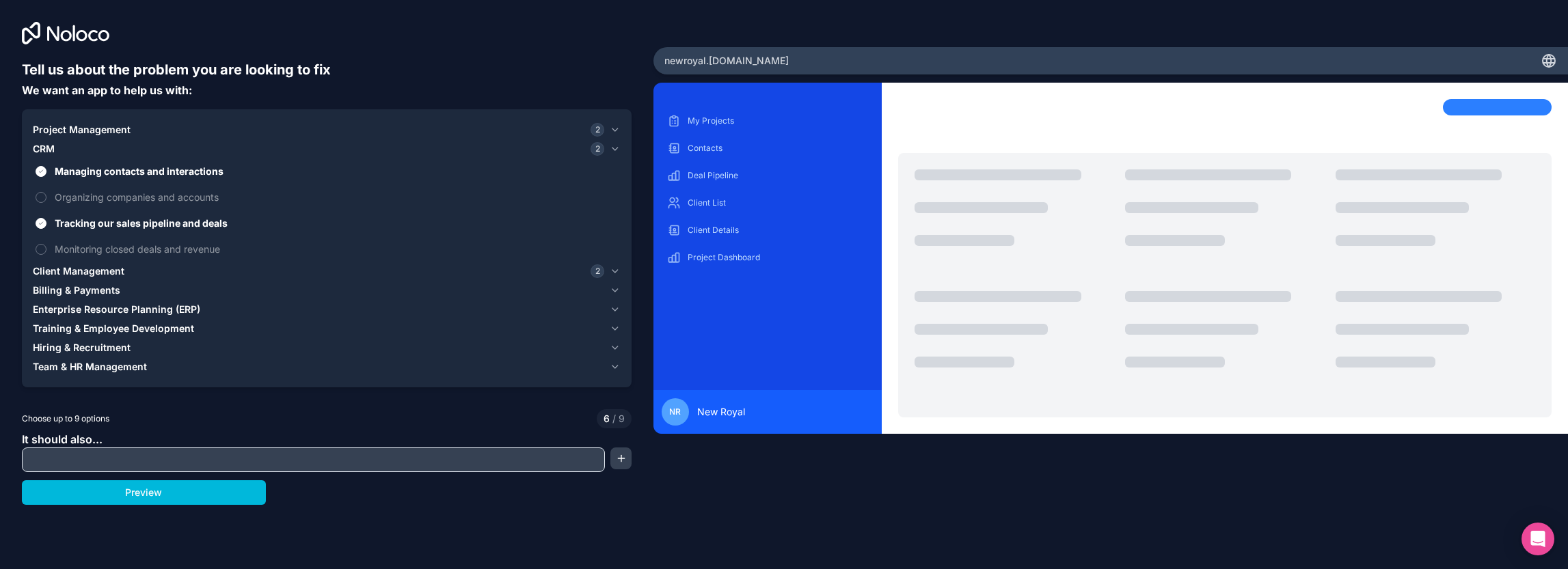
click at [89, 172] on span "Managing contacts and interactions" at bounding box center [336, 171] width 563 height 14
click at [47, 172] on button "Managing contacts and interactions" at bounding box center [40, 171] width 10 height 10
click at [88, 276] on span "Client Management" at bounding box center [78, 271] width 92 height 13
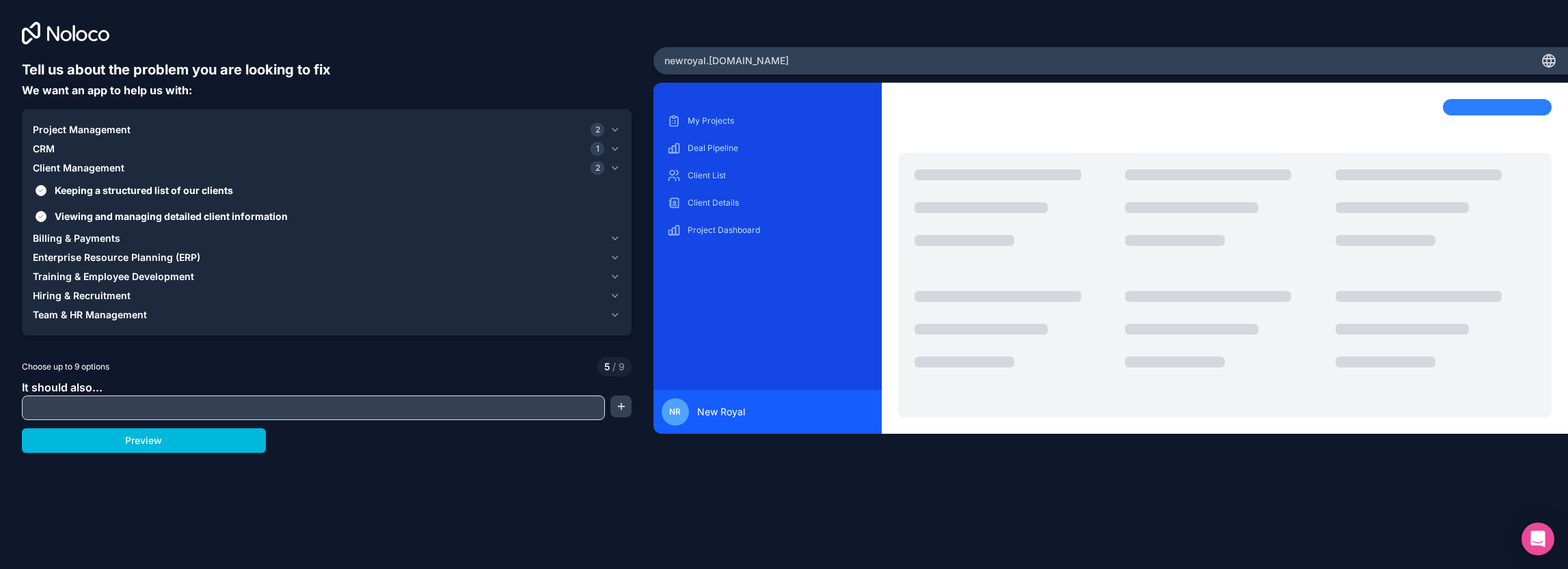
click at [91, 238] on span "Billing & Payments" at bounding box center [76, 238] width 88 height 13
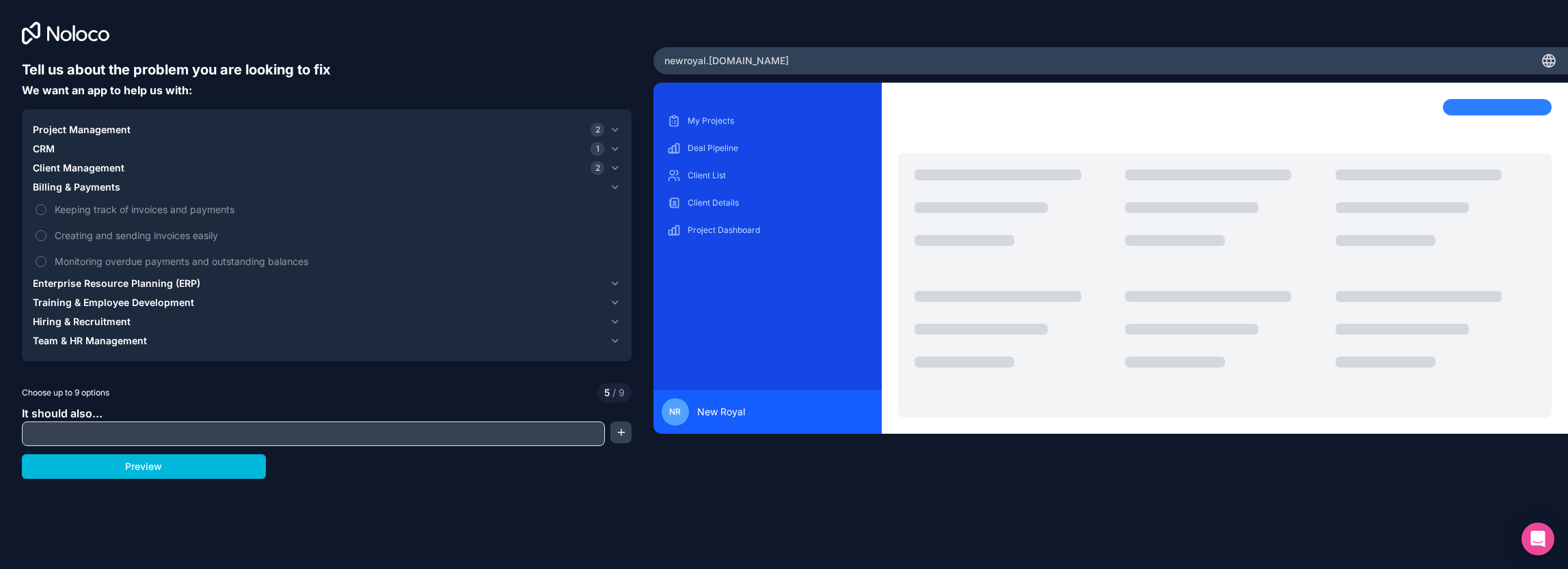
click at [91, 210] on span "Keeping track of invoices and payments" at bounding box center [336, 209] width 563 height 14
click at [47, 210] on button "Keeping track of invoices and payments" at bounding box center [40, 209] width 10 height 10
click at [95, 240] on span "Creating and sending invoices easily" at bounding box center [336, 234] width 563 height 14
click at [47, 240] on button "Creating and sending invoices easily" at bounding box center [40, 235] width 10 height 10
click at [128, 209] on span "Keeping track of invoices and payments" at bounding box center [336, 209] width 563 height 14
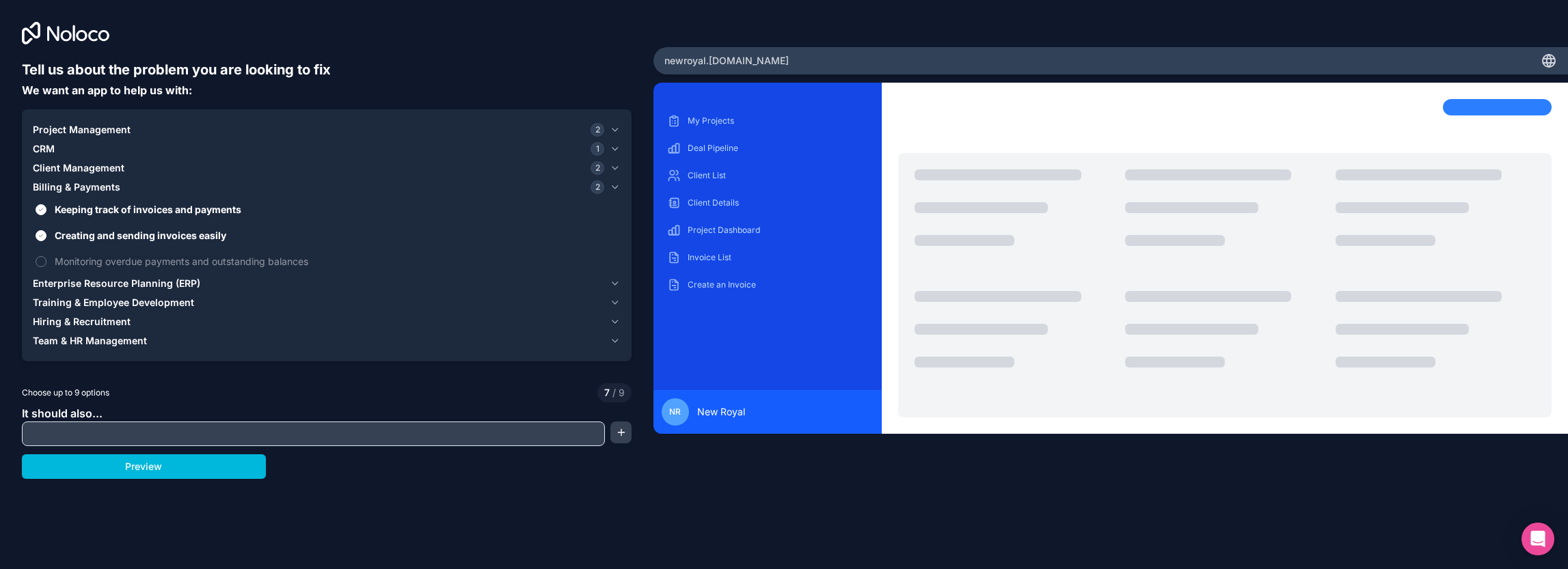
click at [47, 209] on button "Keeping track of invoices and payments" at bounding box center [40, 209] width 10 height 10
click at [139, 280] on span "Enterprise Resource Planning (ERP)" at bounding box center [116, 283] width 168 height 13
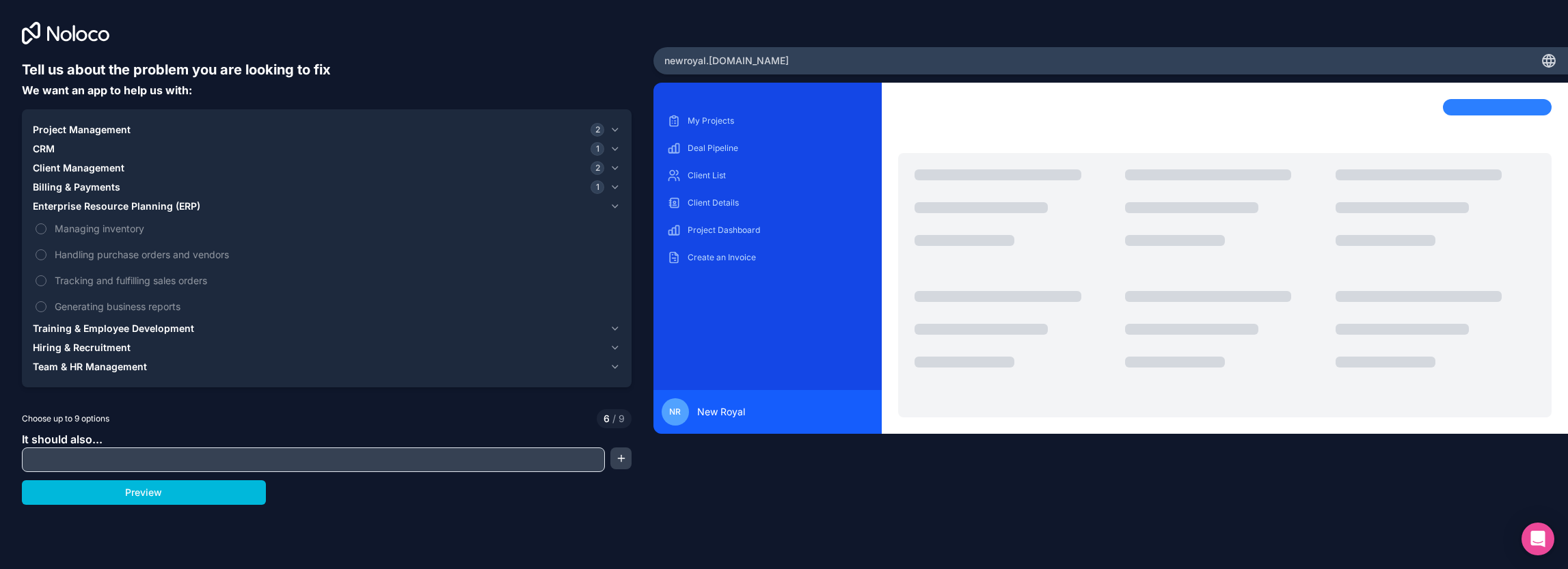
click at [116, 330] on span "Training & Employee Development" at bounding box center [112, 329] width 161 height 13
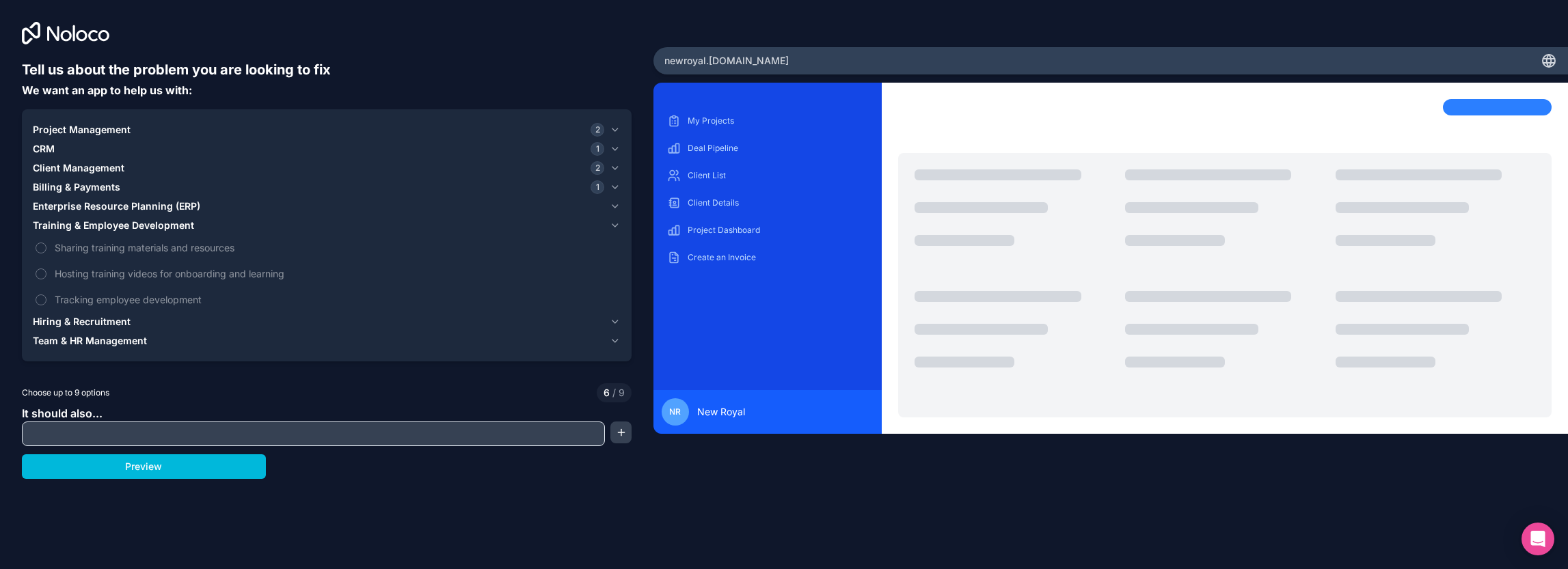
click at [73, 320] on span "Hiring & Recruitment" at bounding box center [81, 321] width 98 height 13
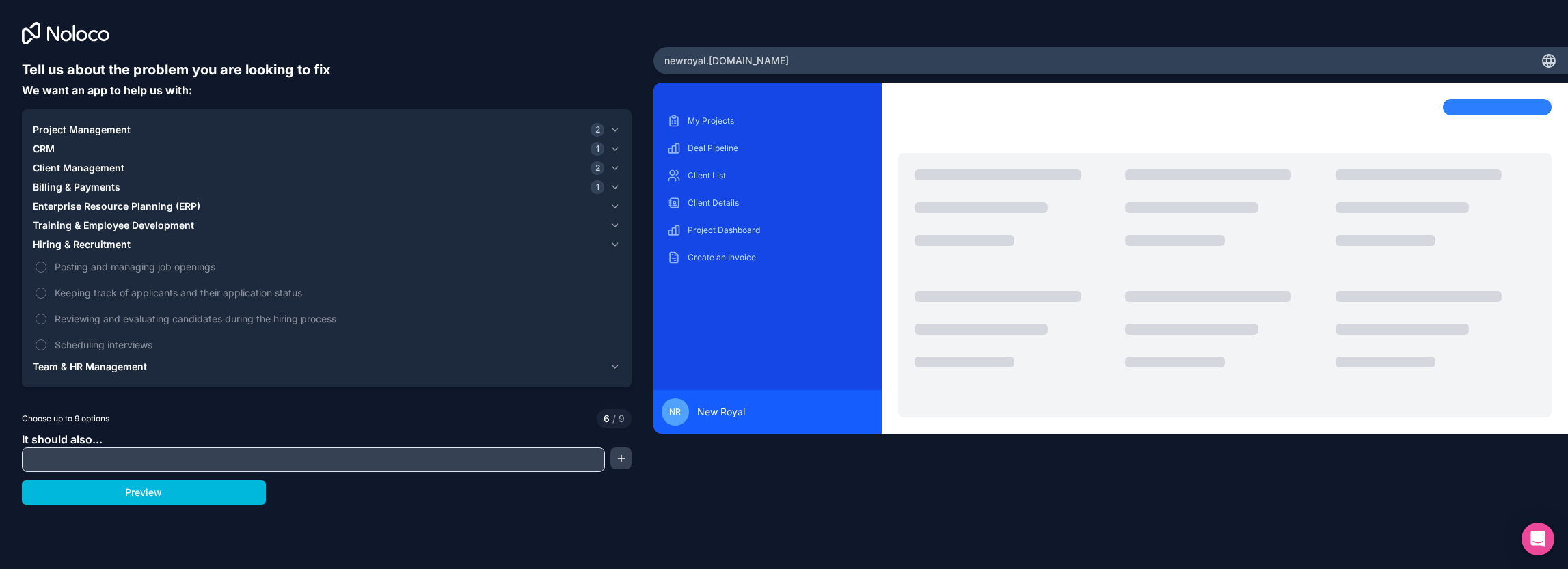
click at [80, 361] on span "Team & HR Management" at bounding box center [90, 367] width 114 height 13
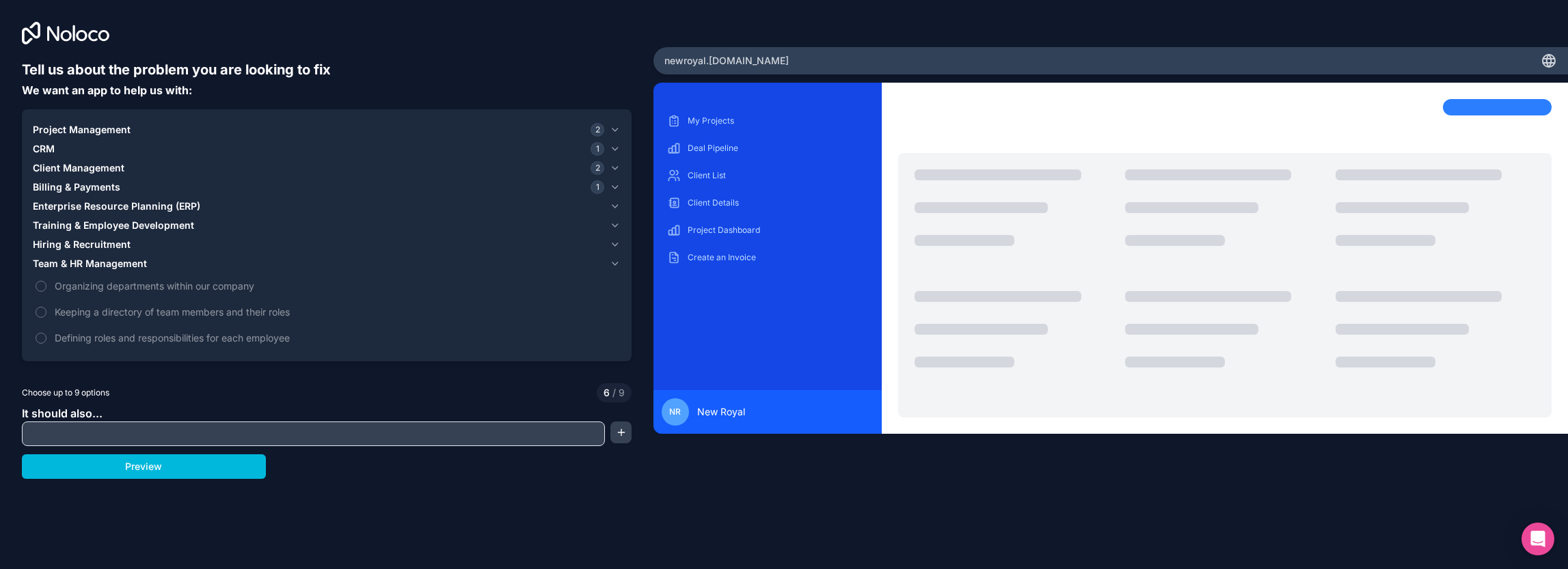
click at [61, 130] on span "Project Management" at bounding box center [81, 130] width 98 height 13
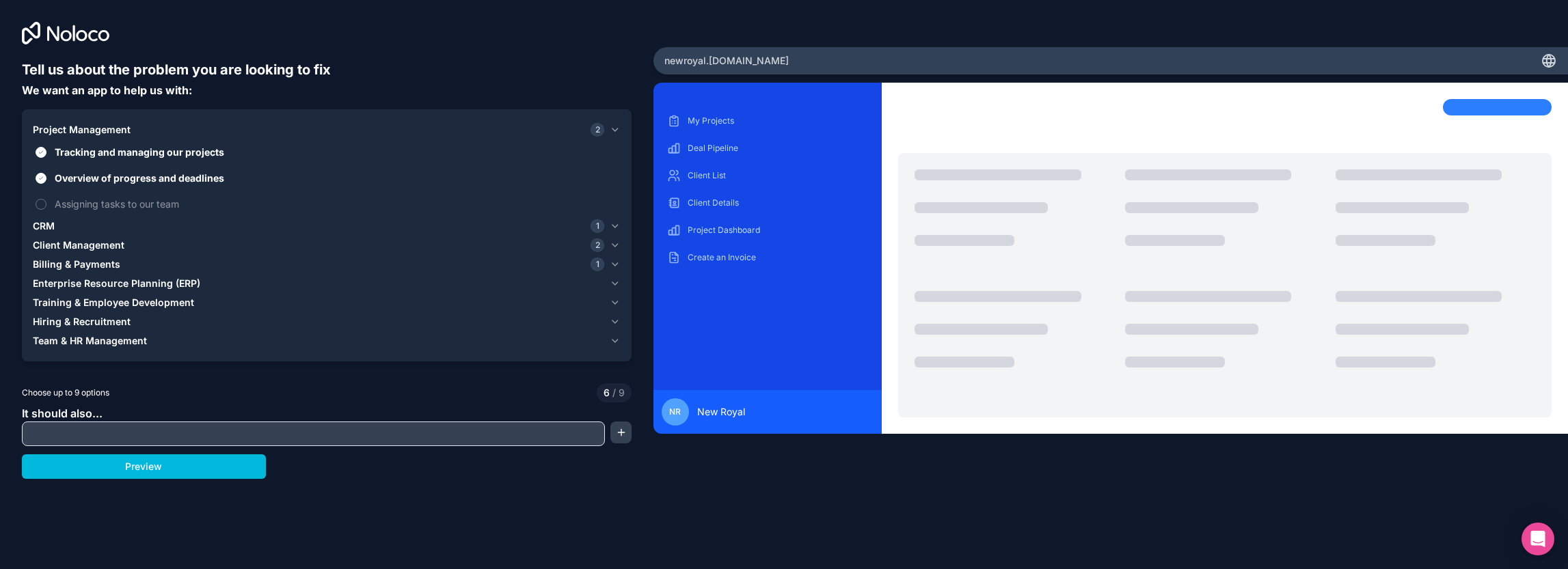
click at [59, 204] on span "Assigning tasks to our team" at bounding box center [336, 203] width 563 height 14
click at [47, 204] on button "Assigning tasks to our team" at bounding box center [40, 204] width 10 height 10
click at [45, 231] on span "CRM" at bounding box center [43, 226] width 22 height 13
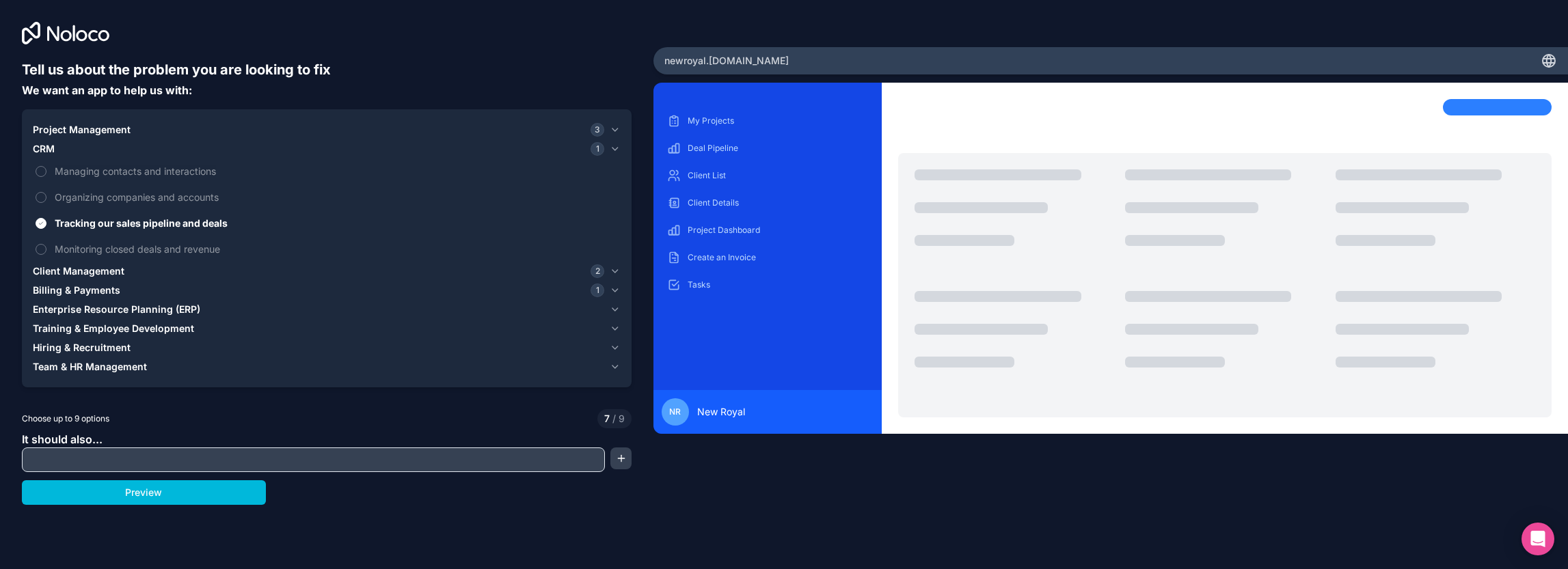
click at [75, 262] on button "Client Management 2" at bounding box center [326, 272] width 588 height 19
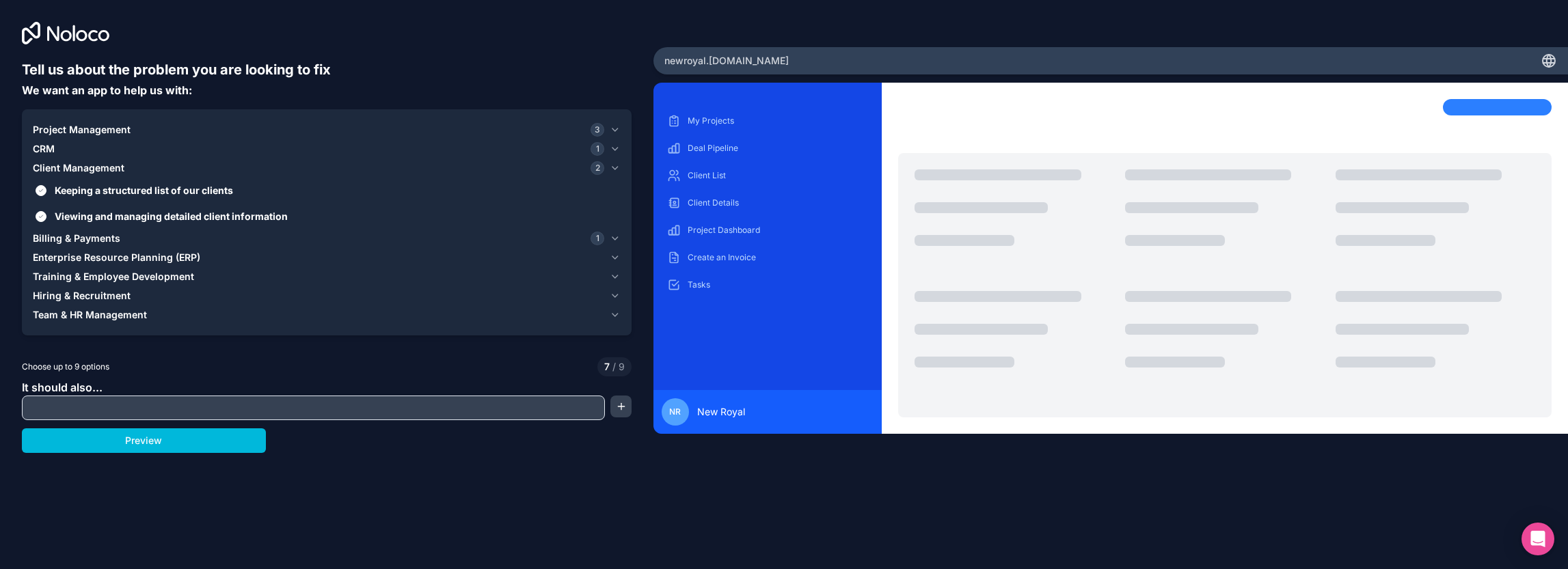
click at [81, 237] on span "Billing & Payments" at bounding box center [76, 238] width 88 height 13
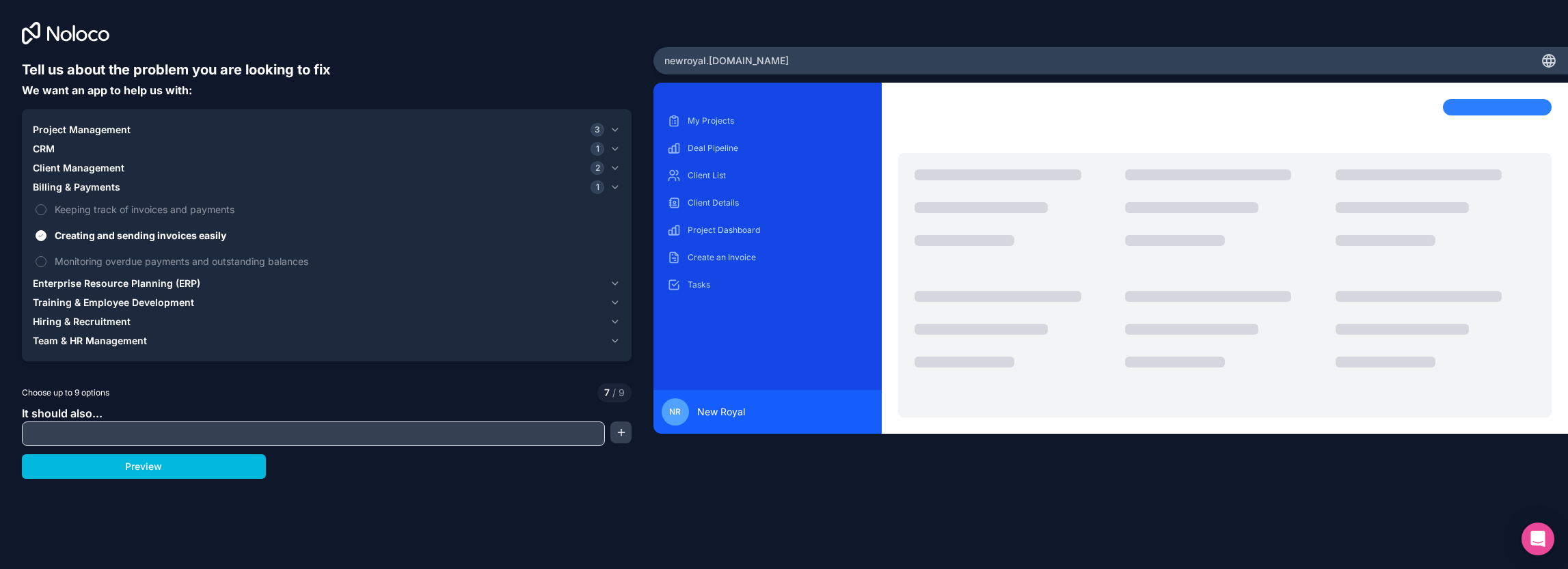
click at [82, 214] on span "Keeping track of invoices and payments" at bounding box center [336, 209] width 563 height 14
click at [47, 214] on button "Keeping track of invoices and payments" at bounding box center [40, 209] width 10 height 10
click at [87, 209] on span "Keeping track of invoices and payments" at bounding box center [336, 209] width 563 height 14
click at [47, 209] on button "Keeping track of invoices and payments" at bounding box center [40, 209] width 10 height 10
click at [91, 284] on span "Enterprise Resource Planning (ERP)" at bounding box center [116, 283] width 168 height 13
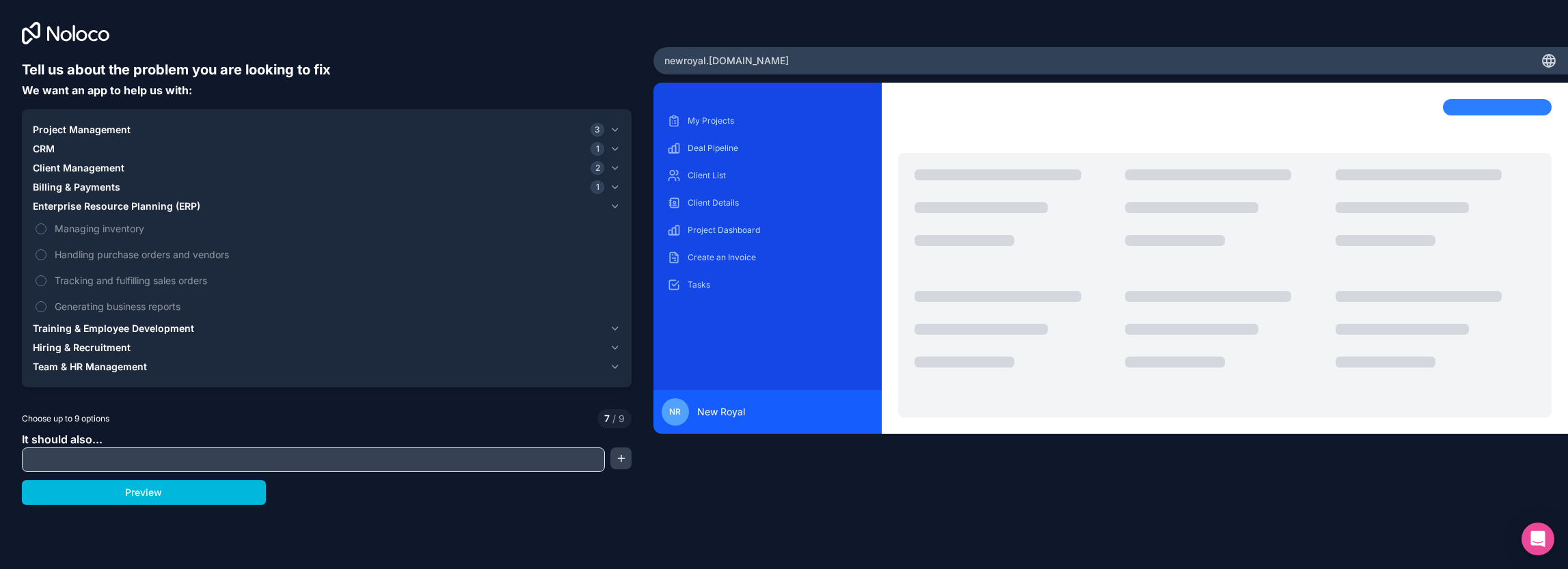
click at [95, 256] on span "Handling purchase orders and vendors" at bounding box center [336, 254] width 563 height 14
click at [47, 256] on button "Handling purchase orders and vendors" at bounding box center [40, 254] width 10 height 10
click at [89, 328] on span "Training & Employee Development" at bounding box center [112, 329] width 161 height 13
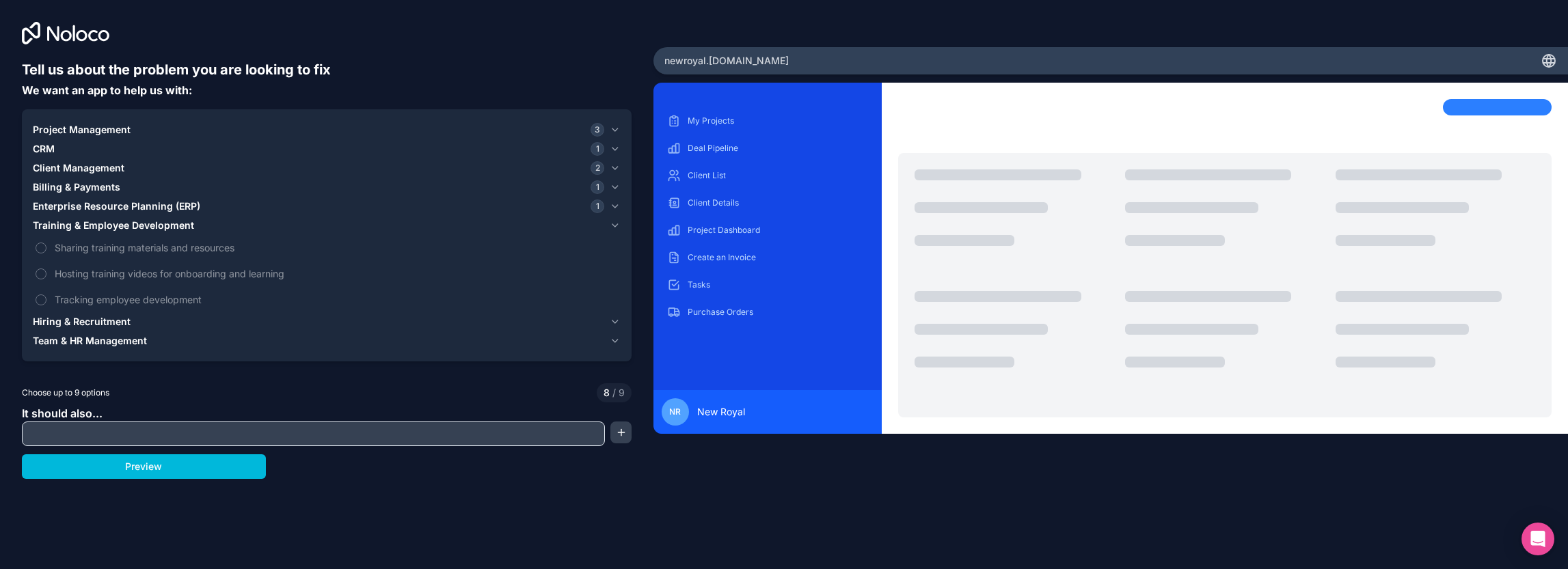
click at [86, 317] on span "Hiring & Recruitment" at bounding box center [81, 321] width 98 height 13
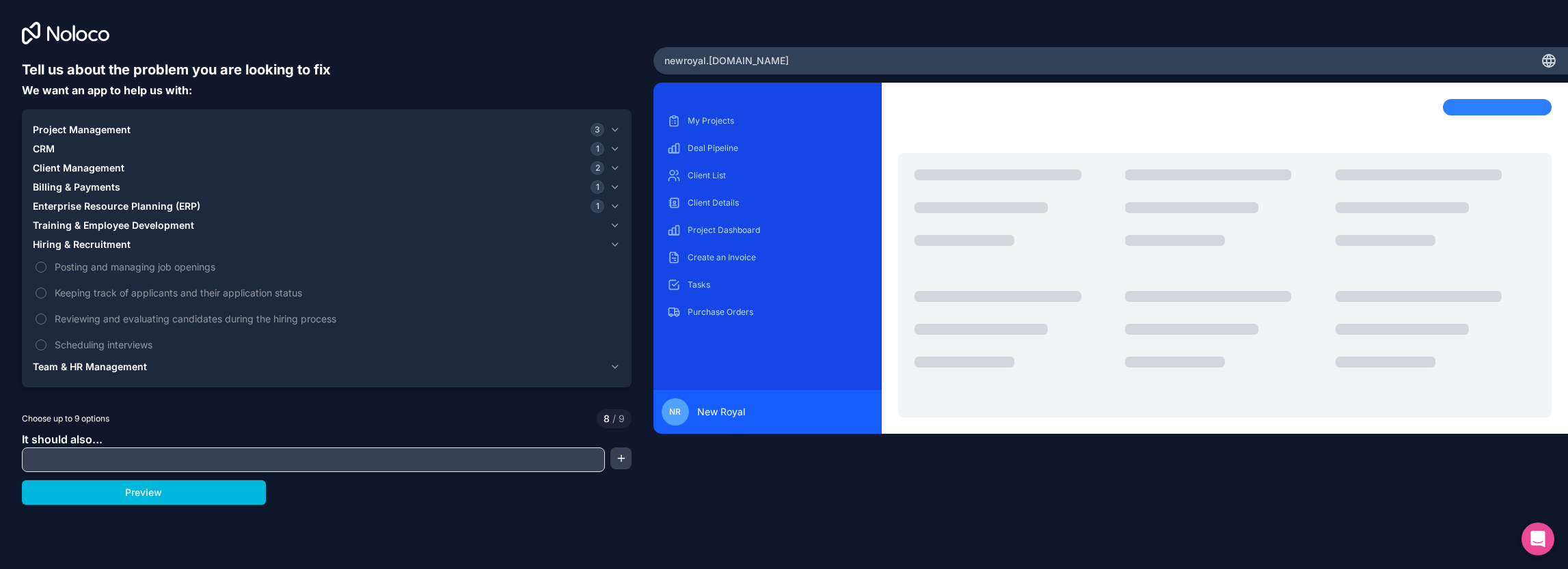
click at [91, 364] on span "Team & HR Management" at bounding box center [90, 367] width 114 height 13
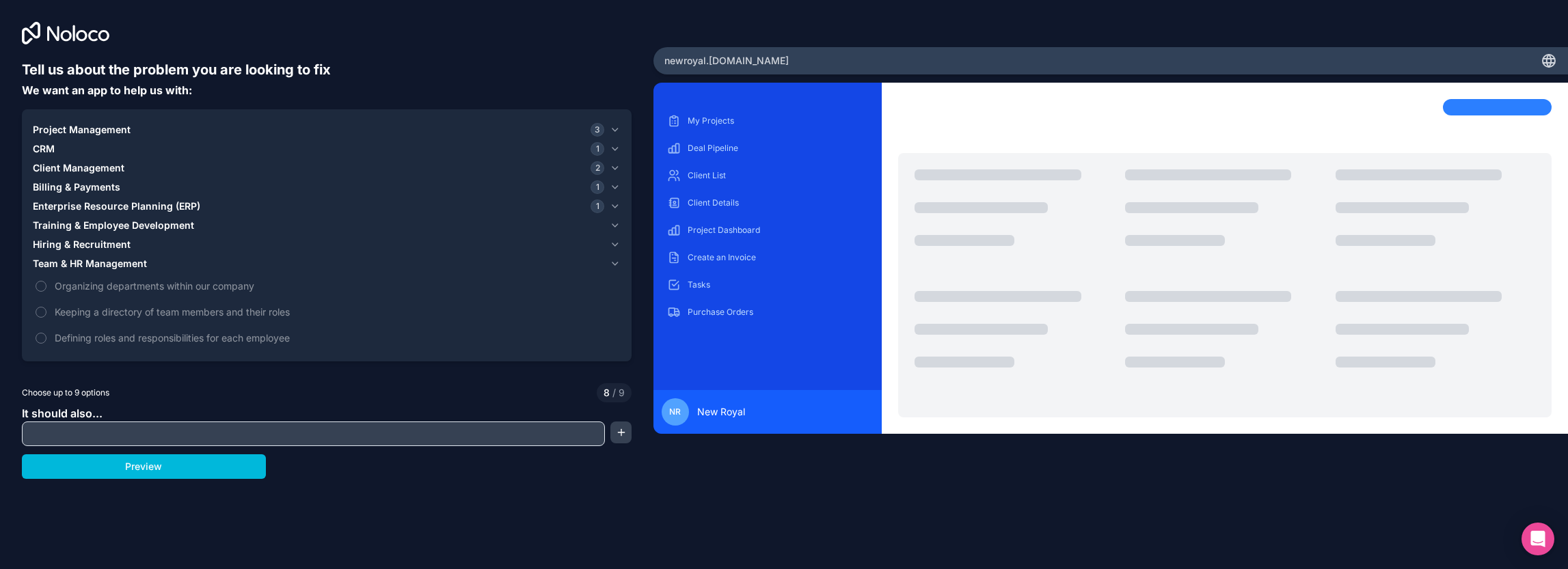
click at [231, 319] on label "Keeping a directory of team members and their roles" at bounding box center [326, 312] width 588 height 26
click at [47, 317] on button "Keeping a directory of team members and their roles" at bounding box center [40, 312] width 10 height 10
click at [149, 424] on input "text" at bounding box center [314, 434] width 576 height 19
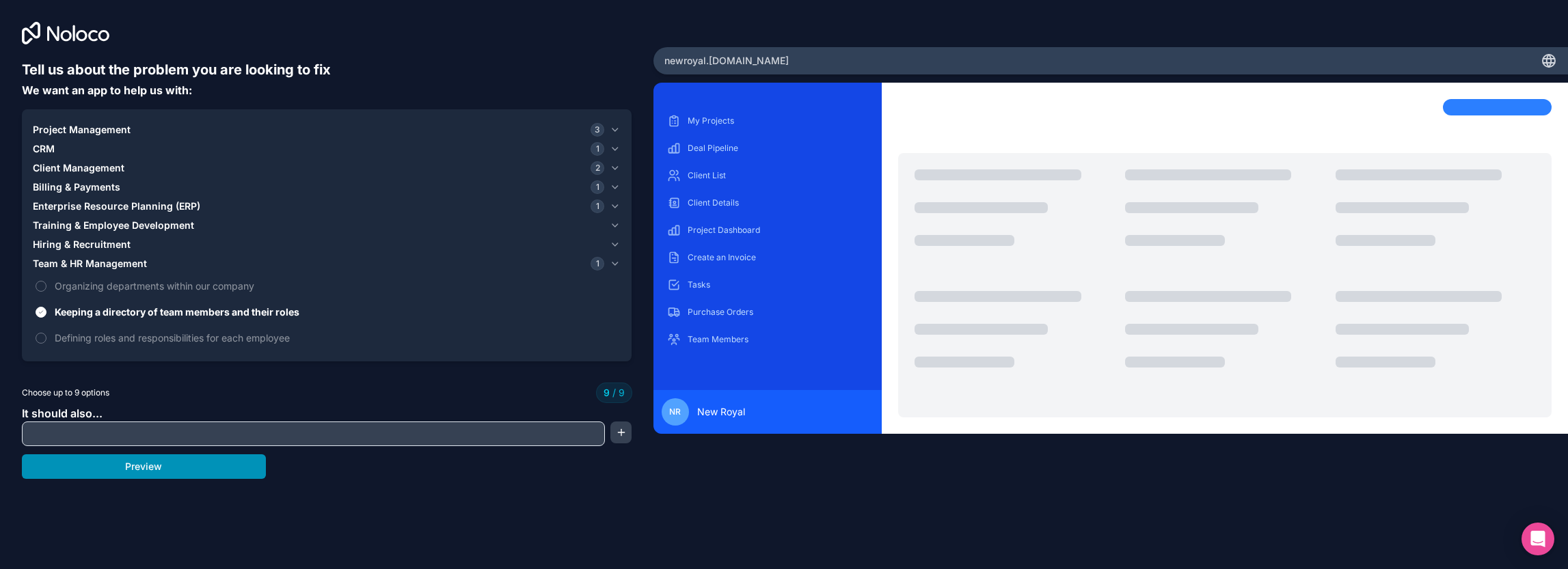
click at [110, 471] on button "Preview" at bounding box center [144, 467] width 244 height 25
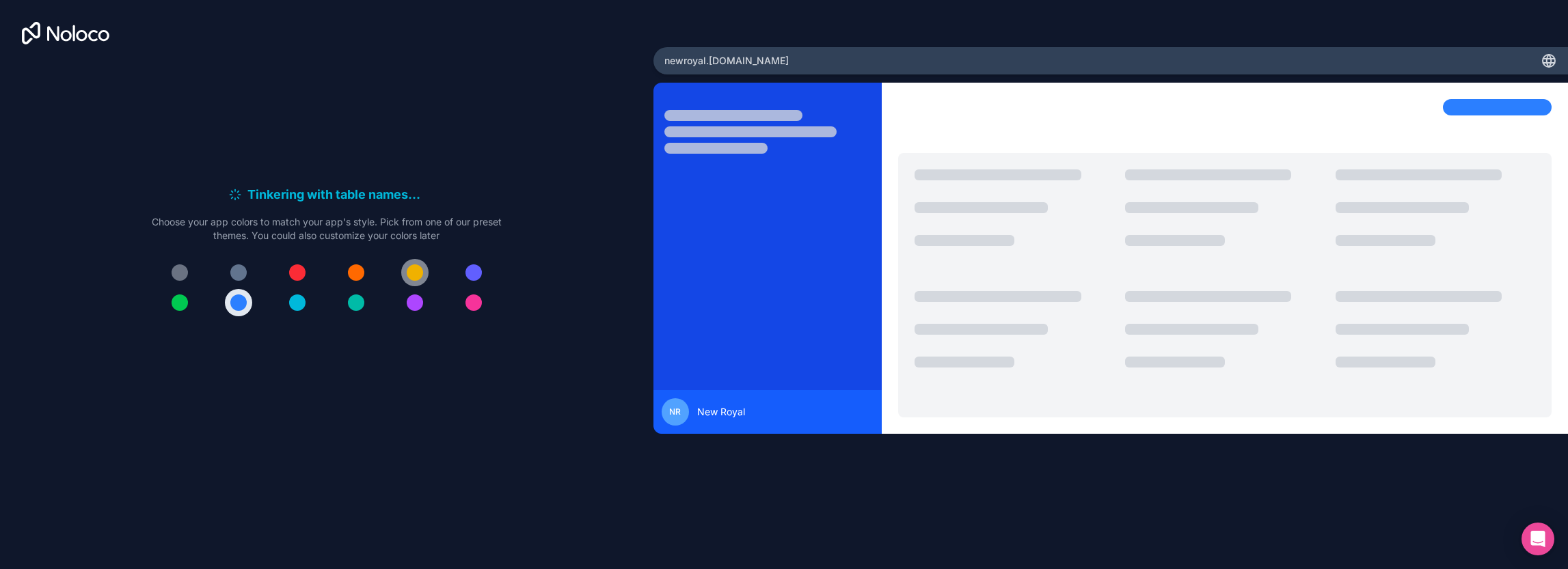
click at [412, 274] on div at bounding box center [415, 272] width 16 height 16
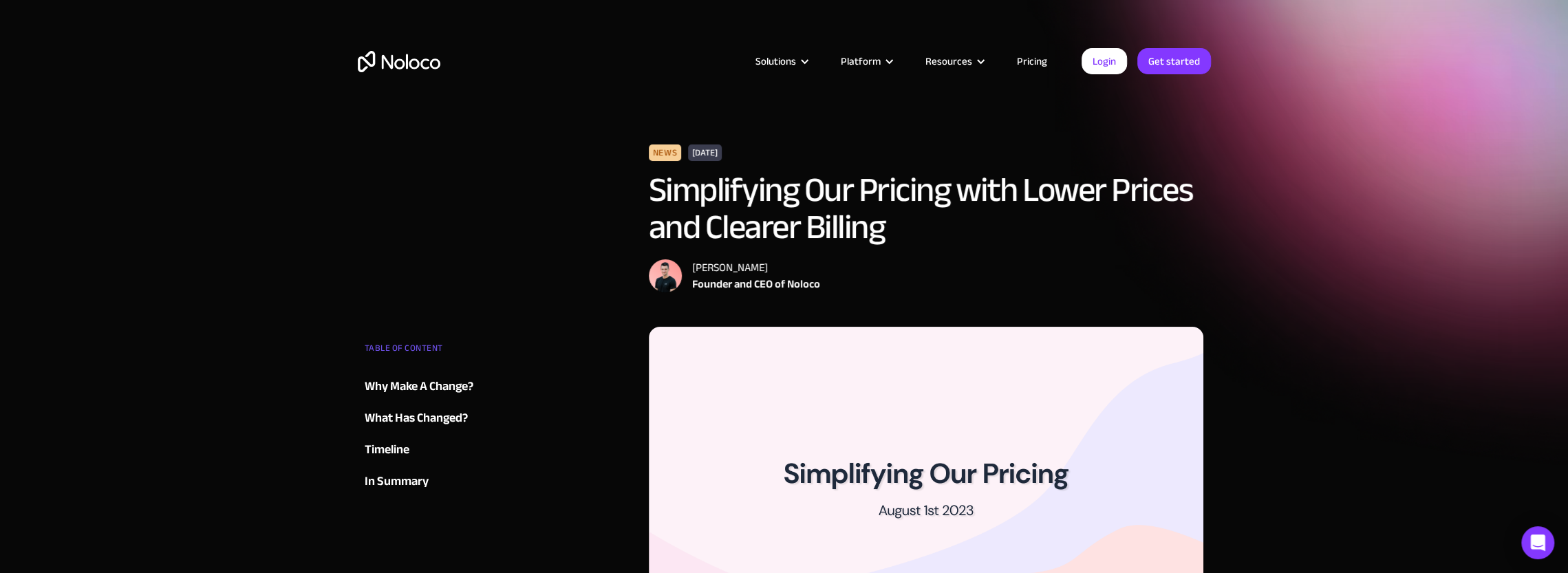
click at [1028, 62] on link "Pricing" at bounding box center [1032, 60] width 64 height 18
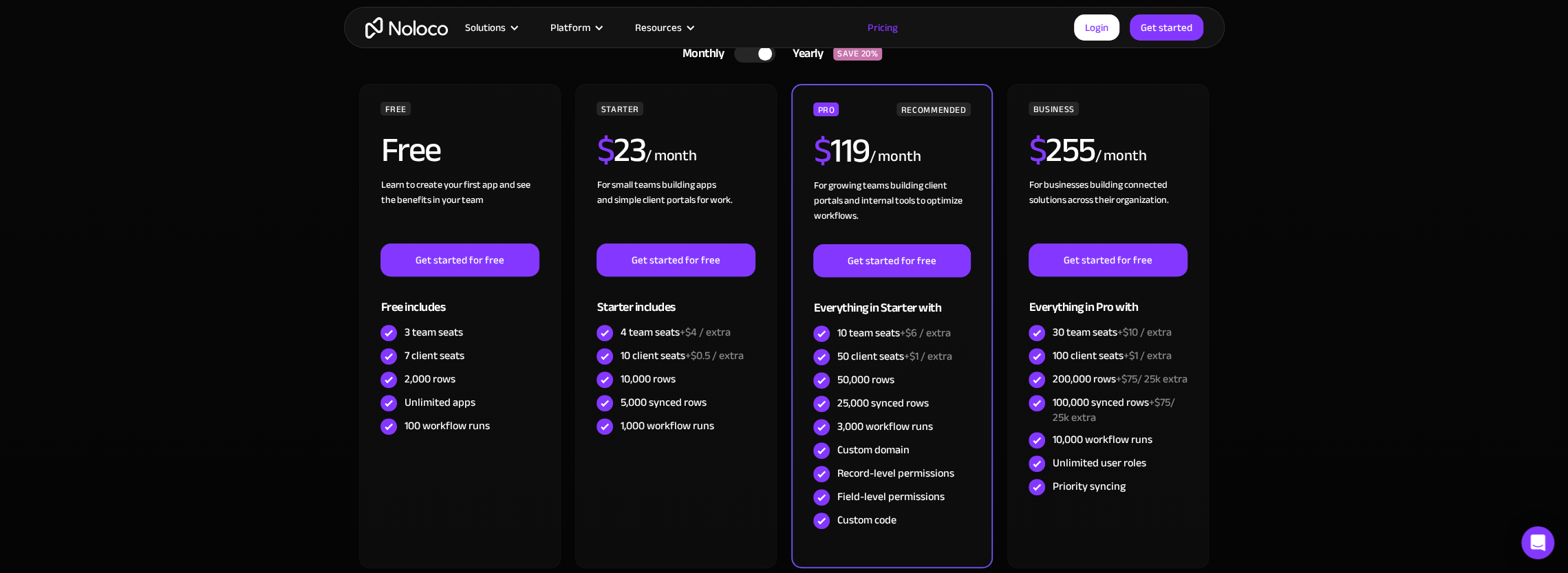
scroll to position [69, 0]
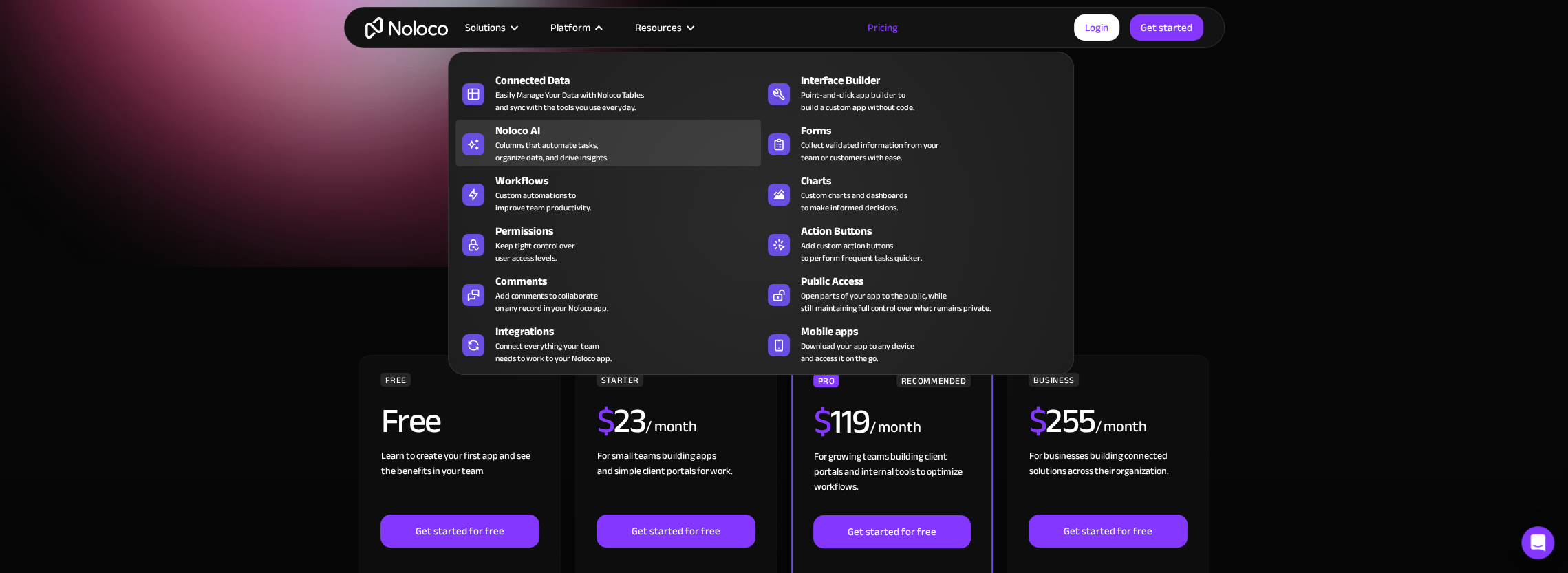
click at [574, 152] on div "Columns that automate tasks, organize data, and drive insights." at bounding box center [552, 152] width 113 height 25
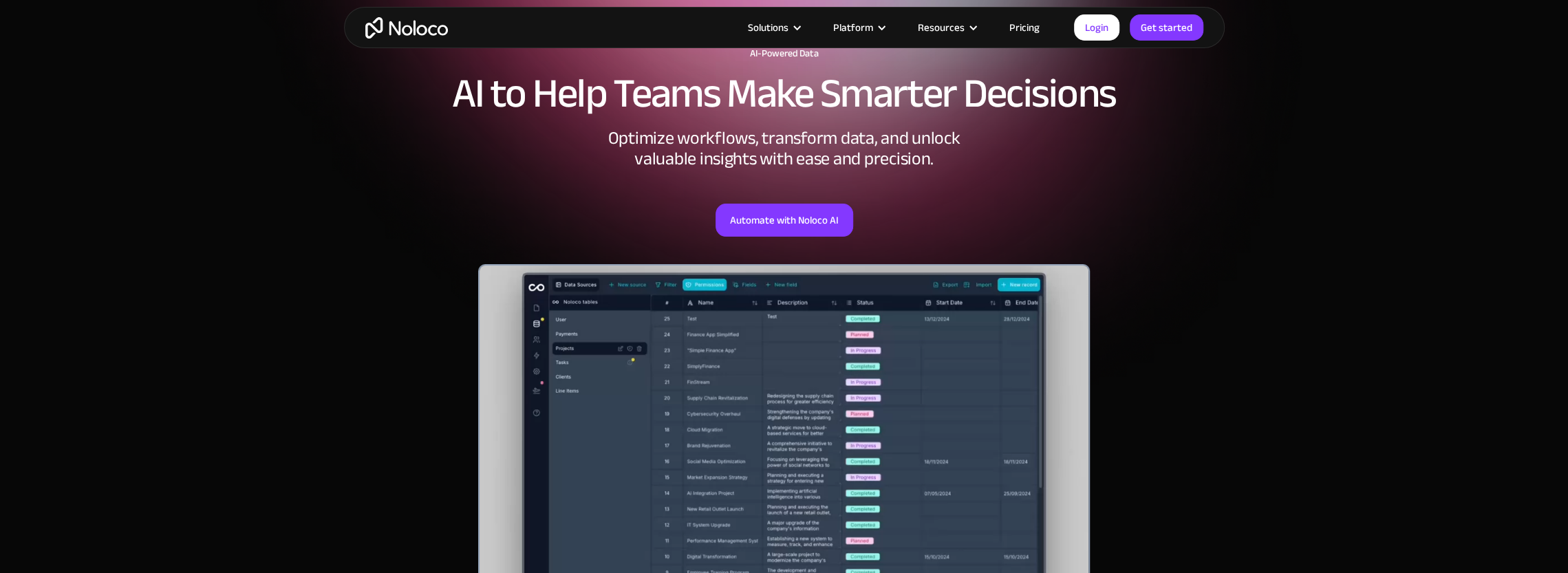
scroll to position [137, 0]
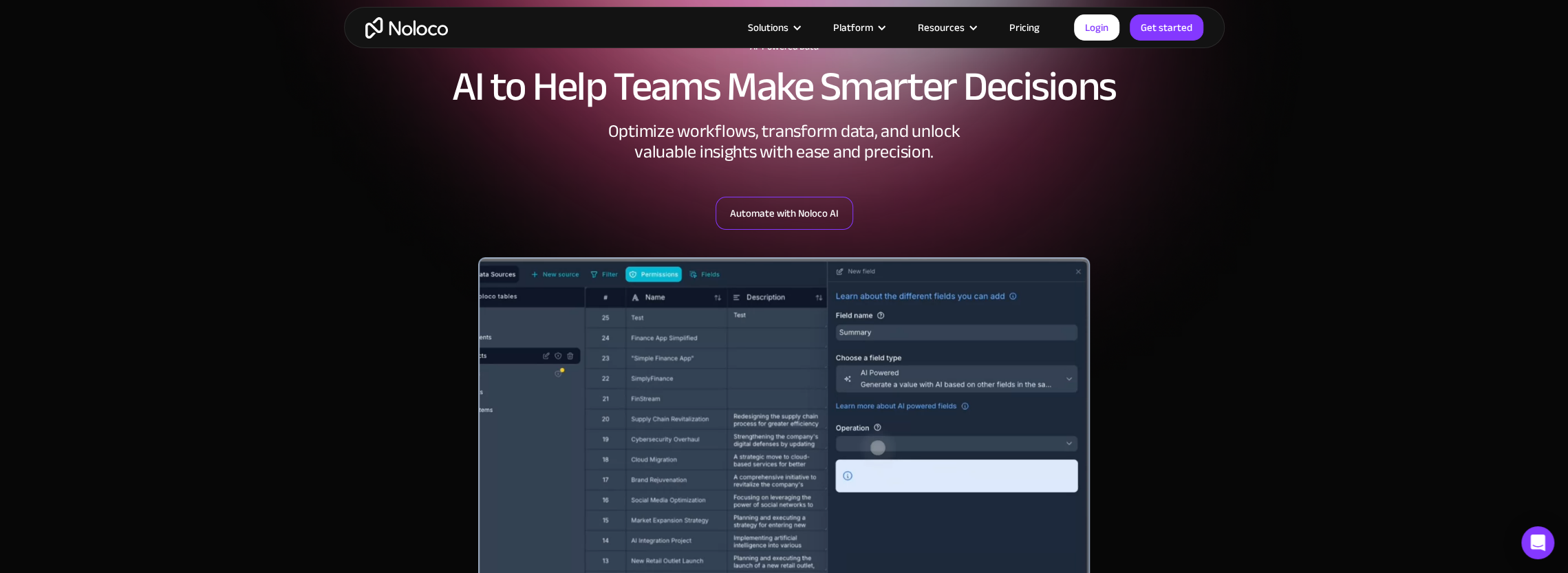
click at [791, 225] on link "Automate with Noloco AI" at bounding box center [784, 213] width 137 height 33
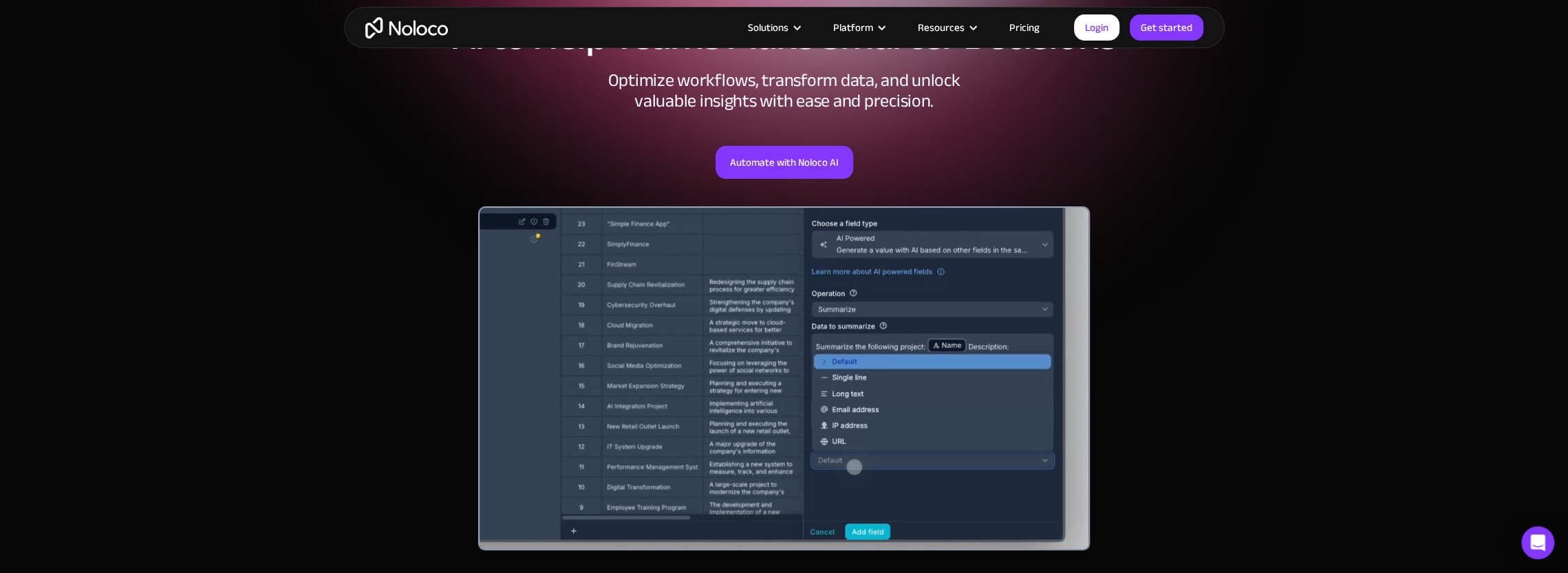
scroll to position [275, 0]
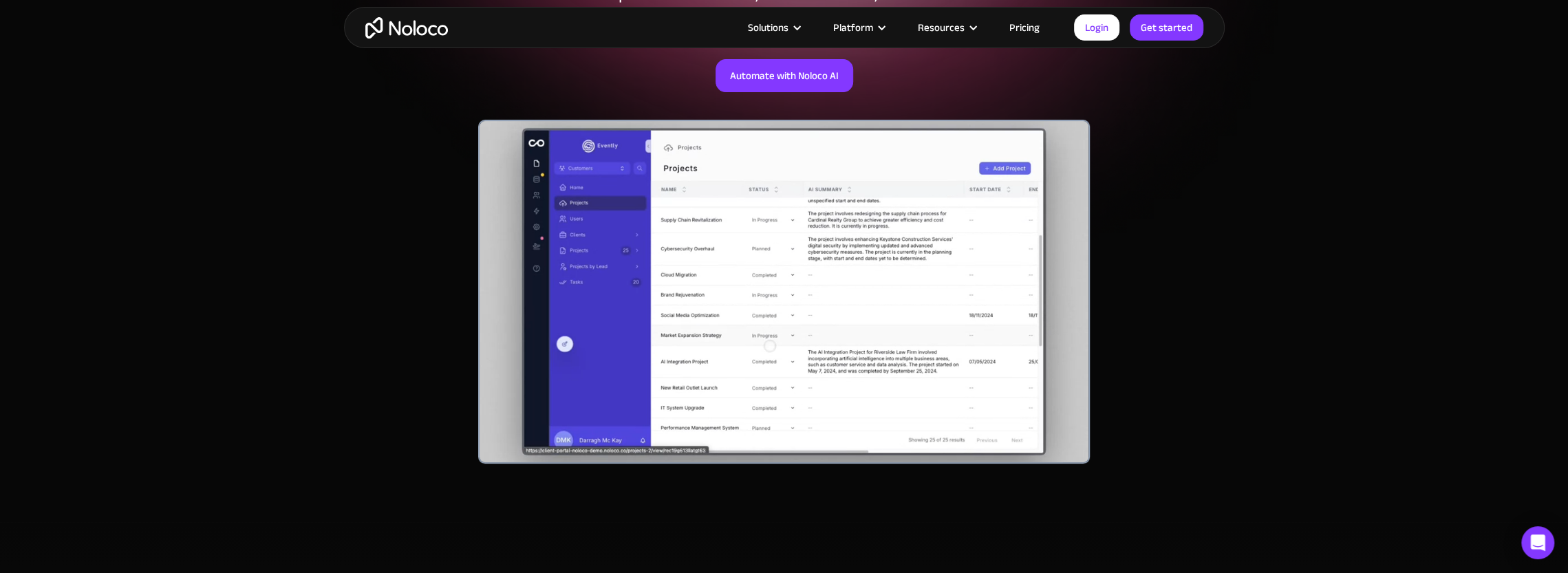
click at [1034, 24] on link "Pricing" at bounding box center [1024, 27] width 64 height 18
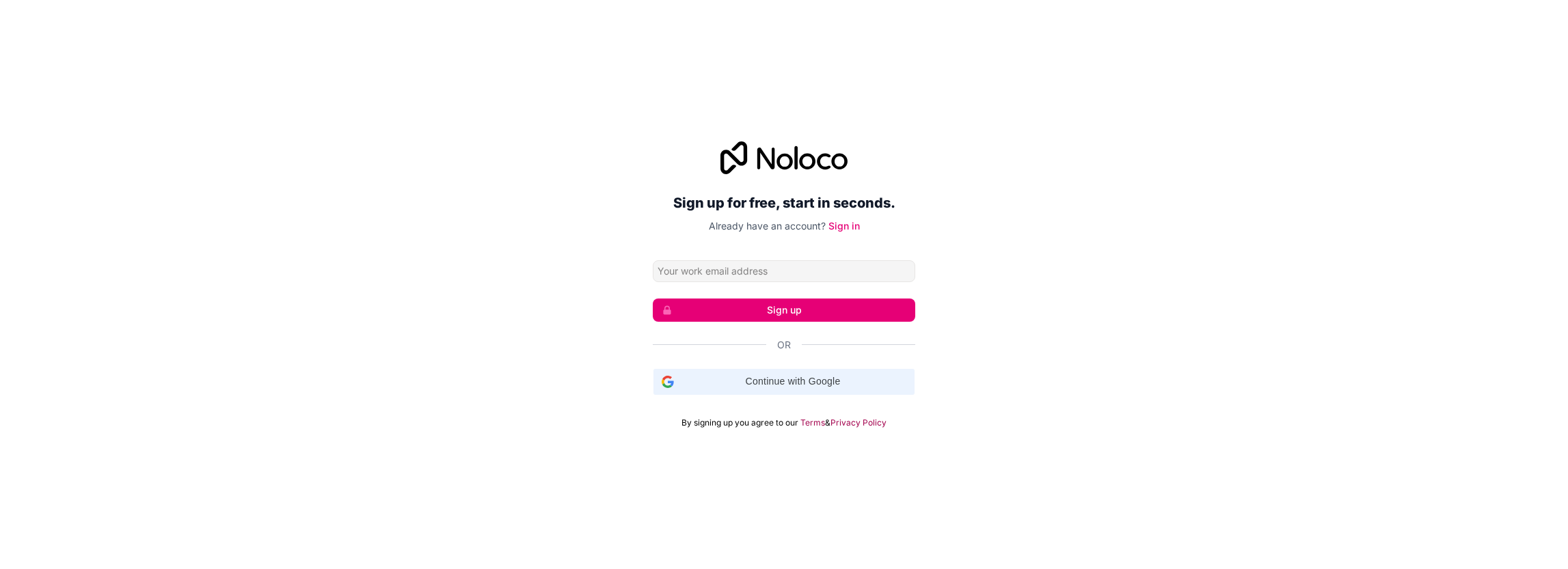
click at [787, 380] on span "Continue with Google" at bounding box center [793, 381] width 227 height 14
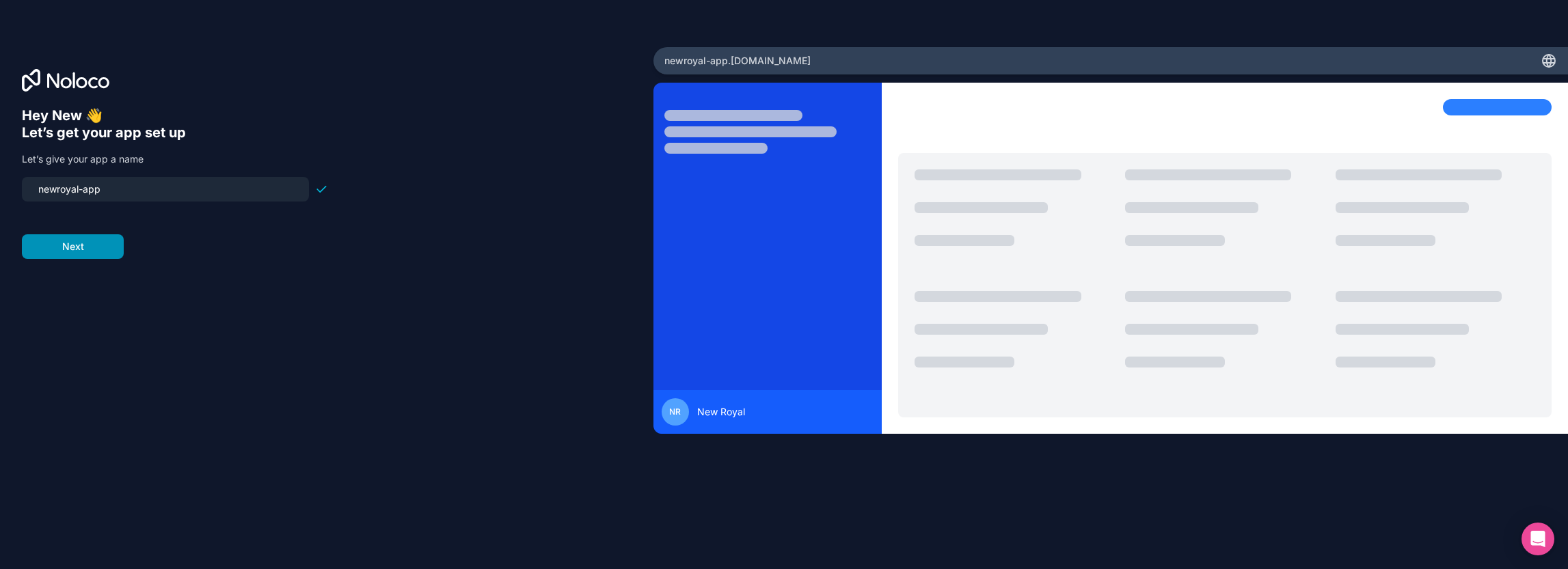
click at [96, 254] on button "Next" at bounding box center [72, 247] width 102 height 25
type input "newroyal-team"
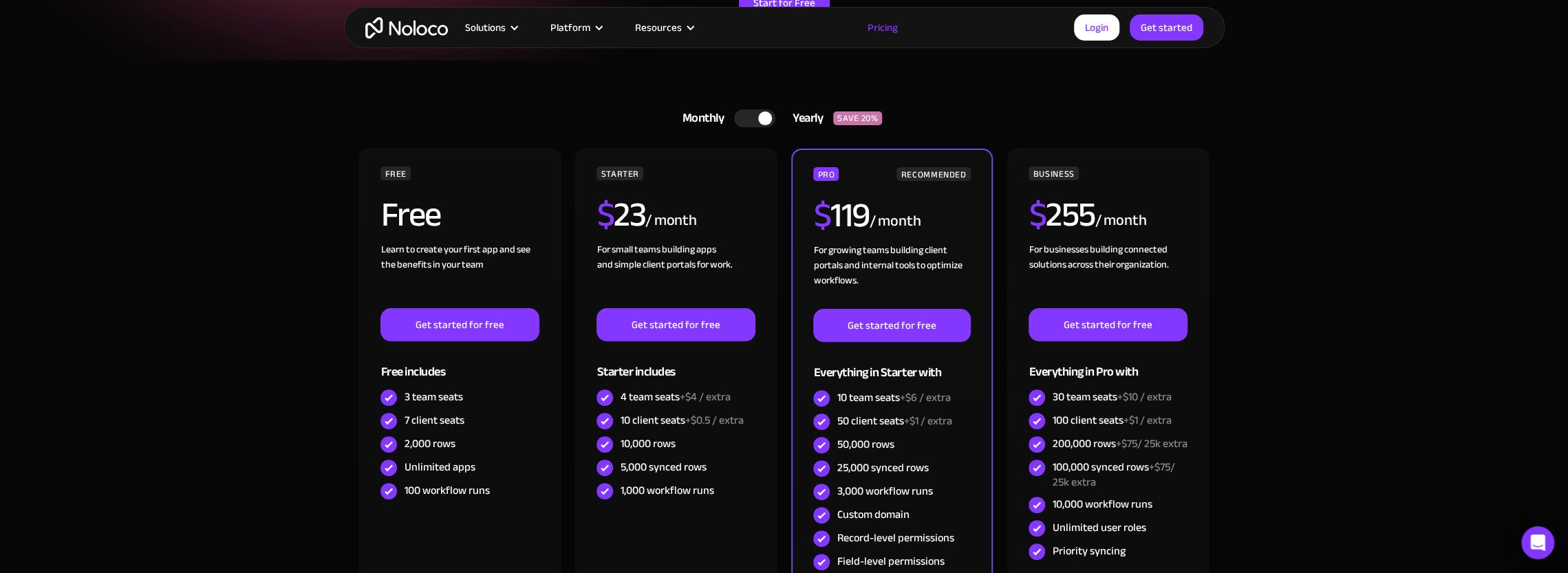
click at [740, 116] on div at bounding box center [754, 118] width 41 height 18
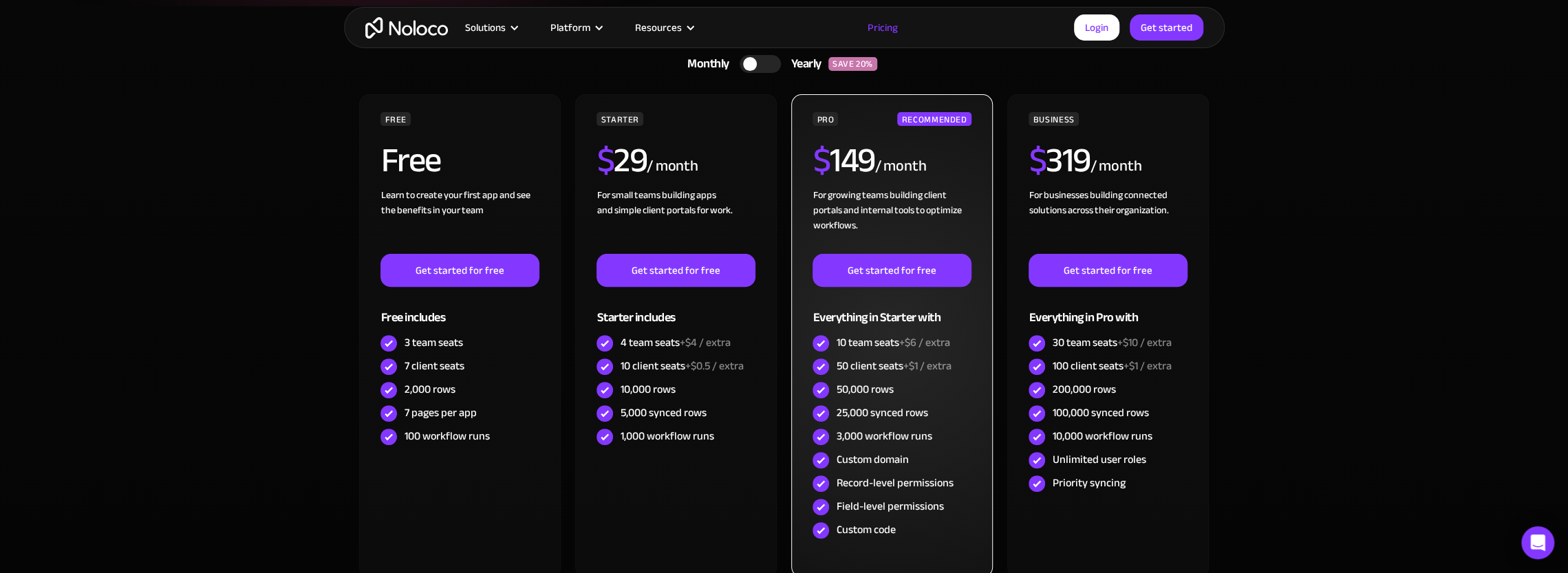
scroll to position [413, 0]
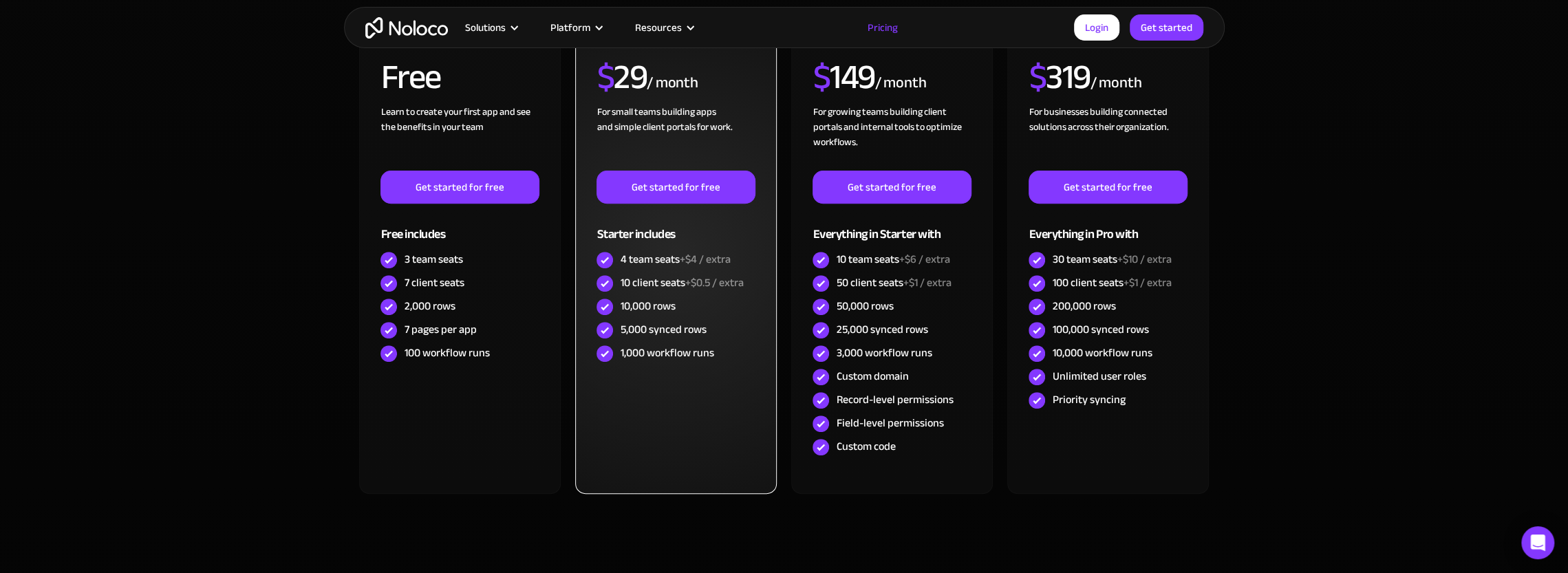
click at [635, 266] on div "4 team seats +$4 / extra" at bounding box center [675, 259] width 110 height 15
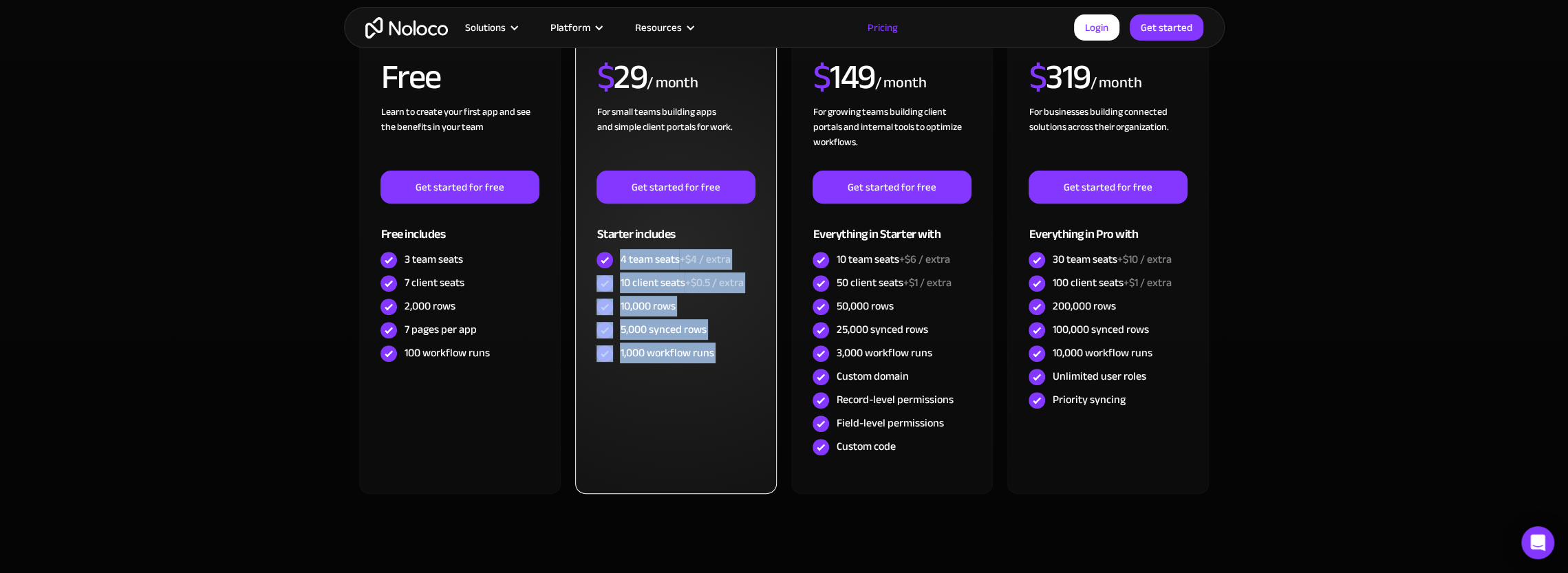
drag, startPoint x: 635, startPoint y: 266, endPoint x: 662, endPoint y: 380, distance: 117.2
click at [662, 380] on div "STARTER $ 29 / month For small teams building apps and simple client portals fo…" at bounding box center [675, 251] width 201 height 483
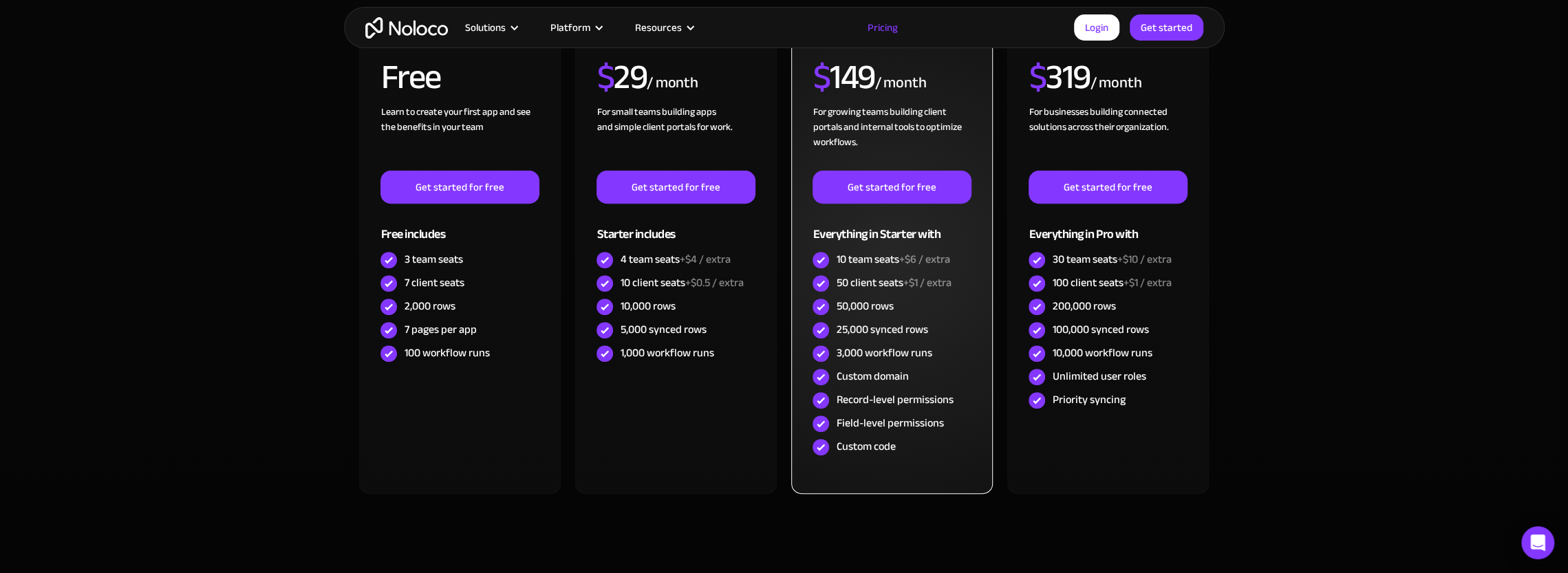
click at [864, 375] on div "Custom domain" at bounding box center [871, 376] width 72 height 15
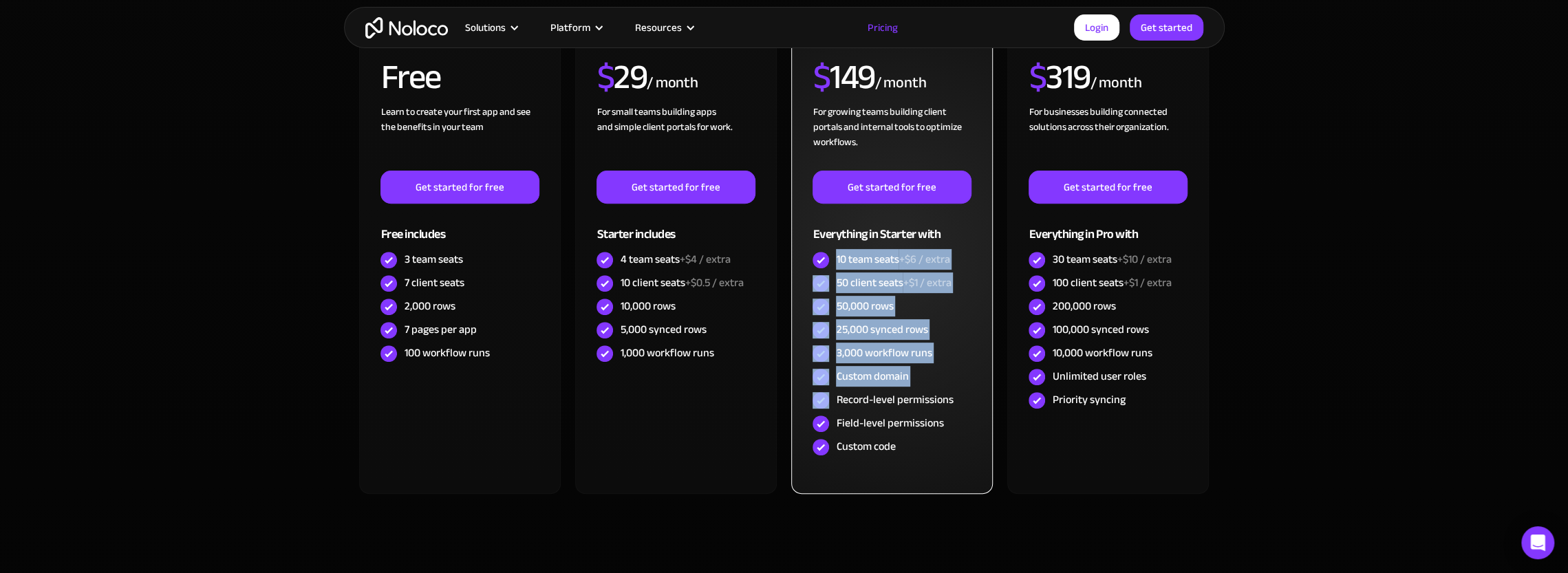
drag, startPoint x: 864, startPoint y: 375, endPoint x: 866, endPoint y: 248, distance: 127.0
click at [866, 248] on div "PRO RECOMMENDED $ 149 / month For growing teams building client portals and int…" at bounding box center [891, 244] width 158 height 430
click at [866, 251] on div "10 team seats +$6 / extra" at bounding box center [892, 259] width 113 height 15
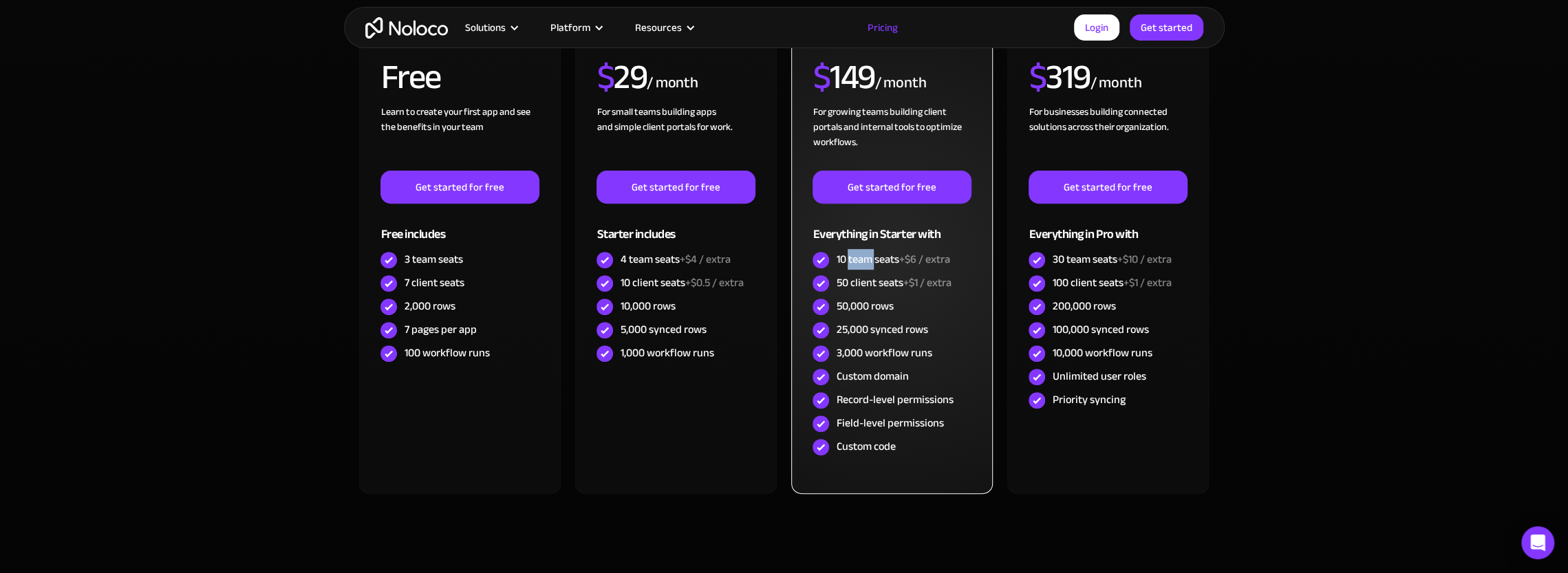
click at [866, 251] on div "10 team seats +$6 / extra" at bounding box center [892, 259] width 113 height 15
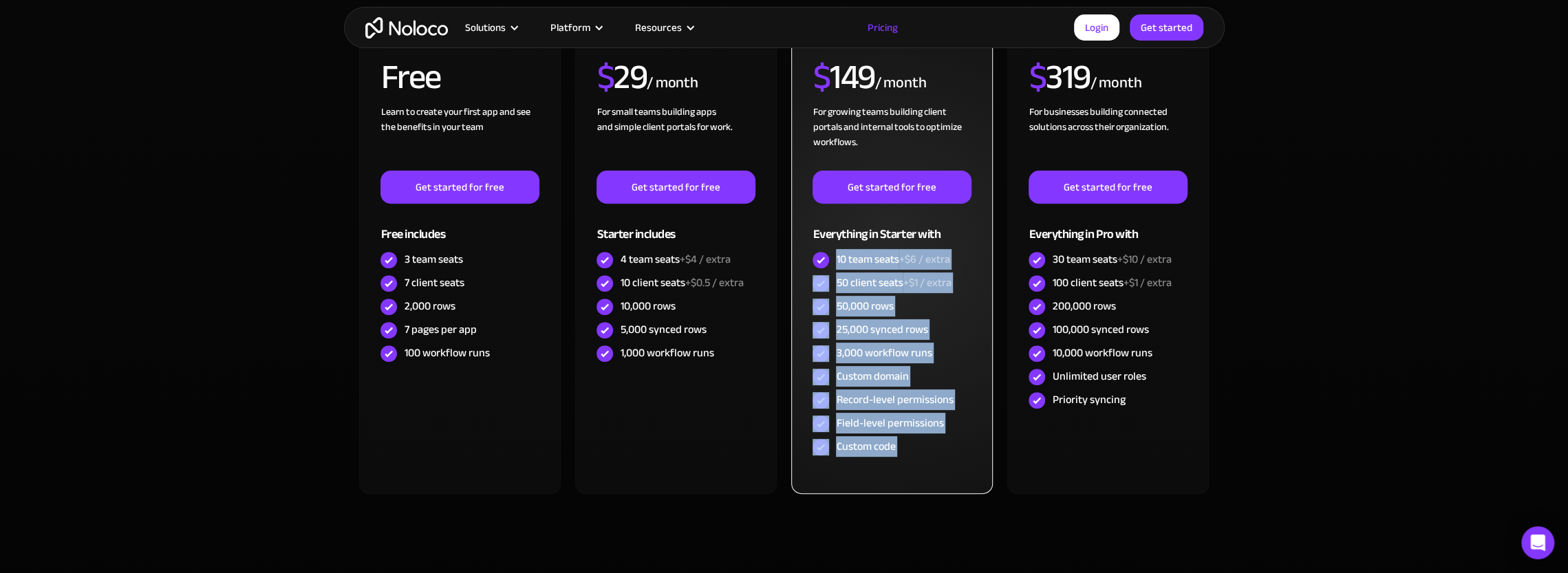
drag, startPoint x: 866, startPoint y: 248, endPoint x: 913, endPoint y: 471, distance: 227.9
click at [913, 471] on div "PRO RECOMMENDED $ 149 / month For growing teams building client portals and int…" at bounding box center [891, 251] width 201 height 483
drag, startPoint x: 893, startPoint y: 452, endPoint x: 880, endPoint y: 223, distance: 229.4
click at [880, 223] on div "PRO RECOMMENDED $ 149 / month For growing teams building client portals and int…" at bounding box center [891, 244] width 158 height 430
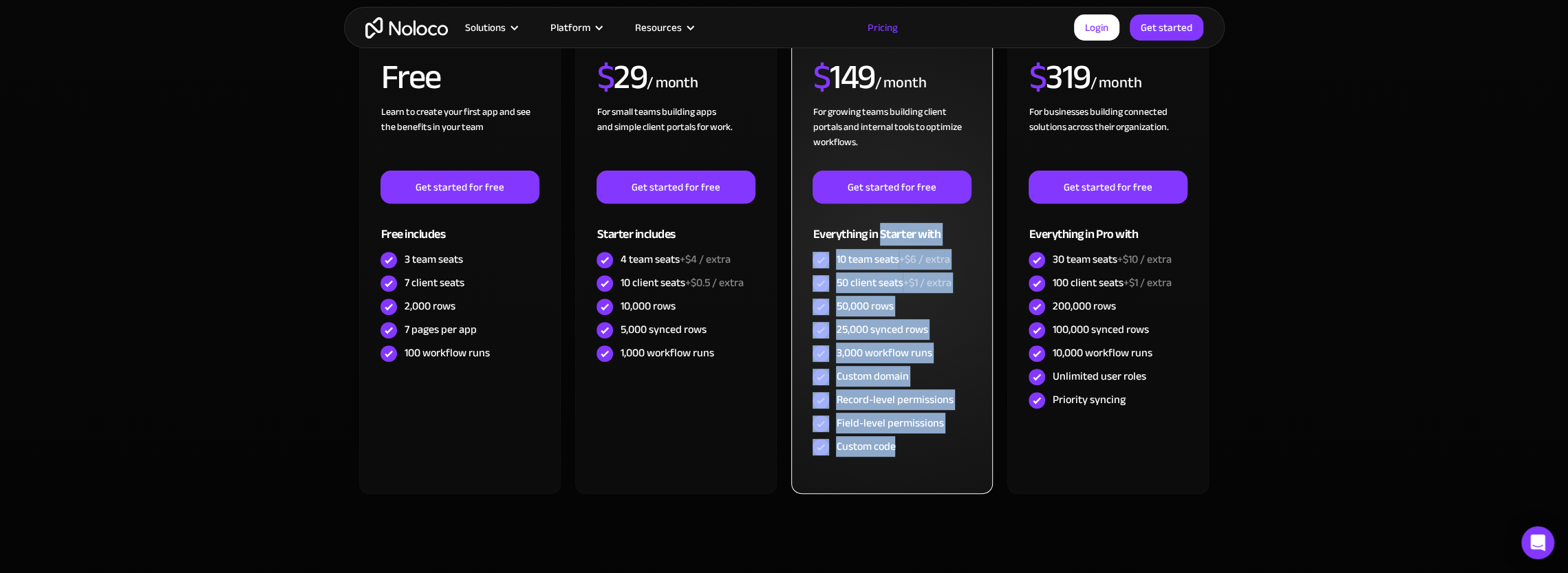
click at [880, 222] on div "Everything in Starter with" at bounding box center [891, 226] width 158 height 45
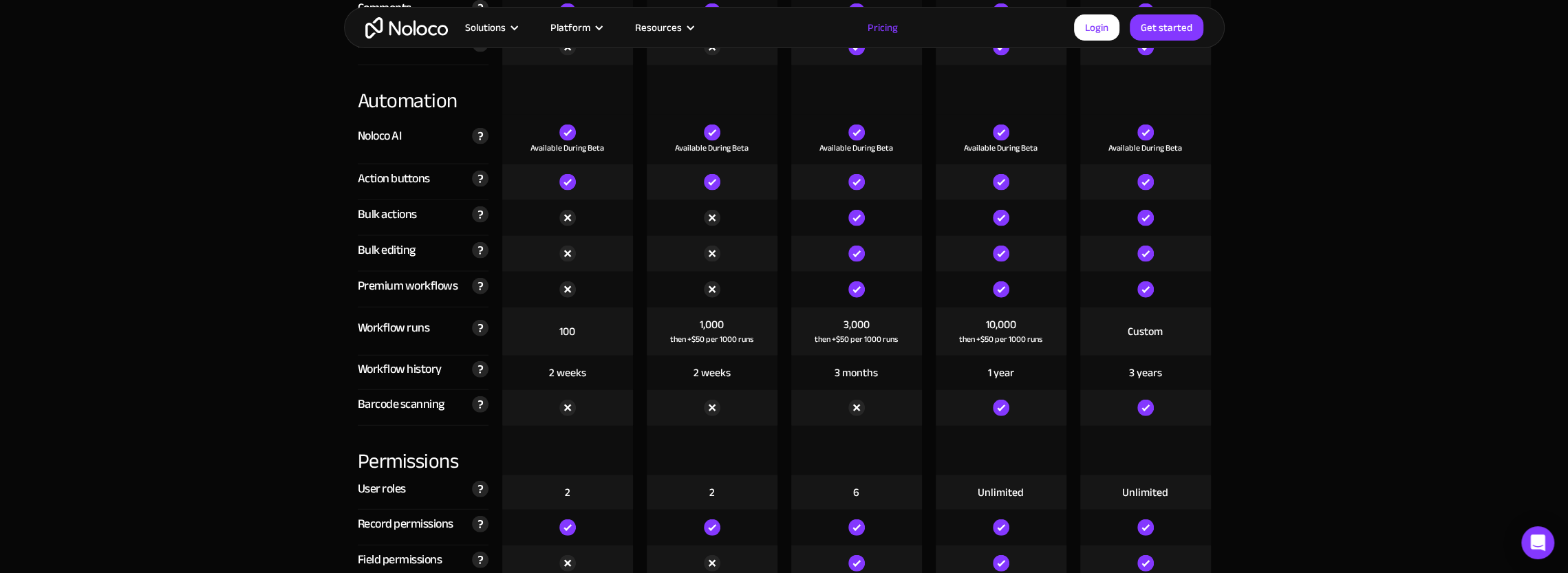
scroll to position [2684, 0]
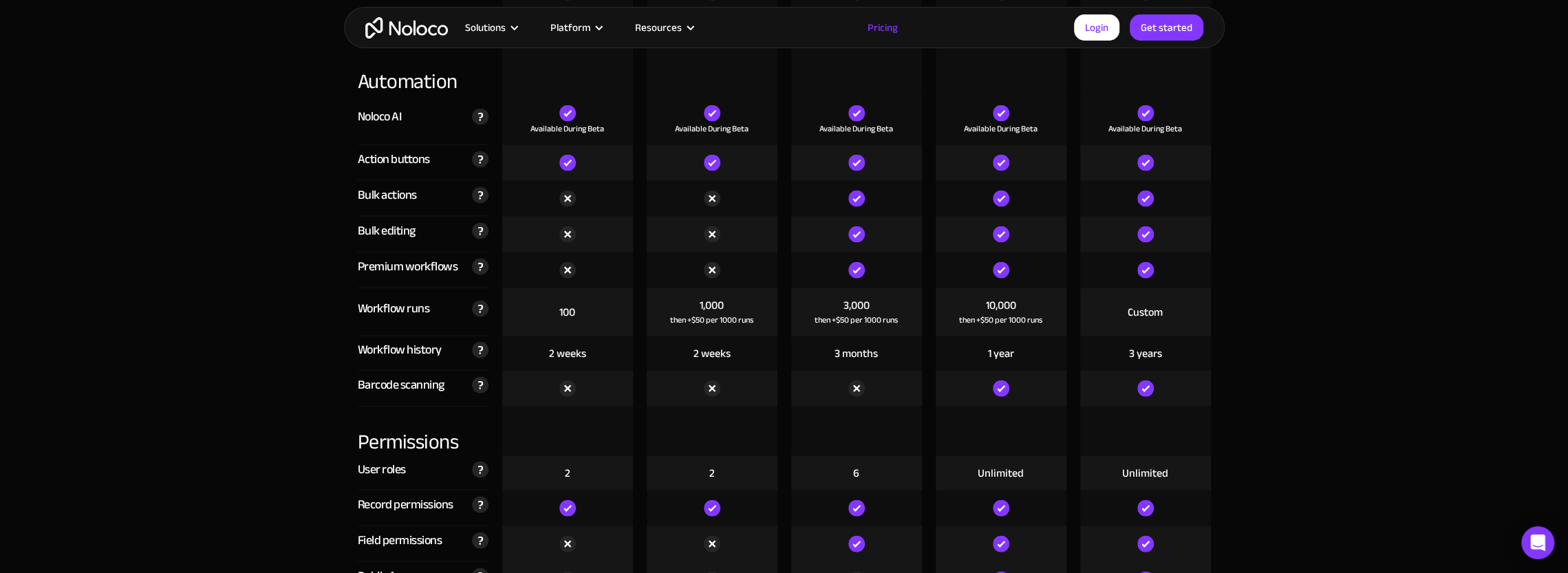
click at [711, 315] on div "then +$50 per 1000 runs" at bounding box center [711, 320] width 83 height 13
drag, startPoint x: 711, startPoint y: 315, endPoint x: 701, endPoint y: 287, distance: 29.7
click at [701, 288] on div "1,000 then +$50 per 1000 runs" at bounding box center [712, 312] width 131 height 48
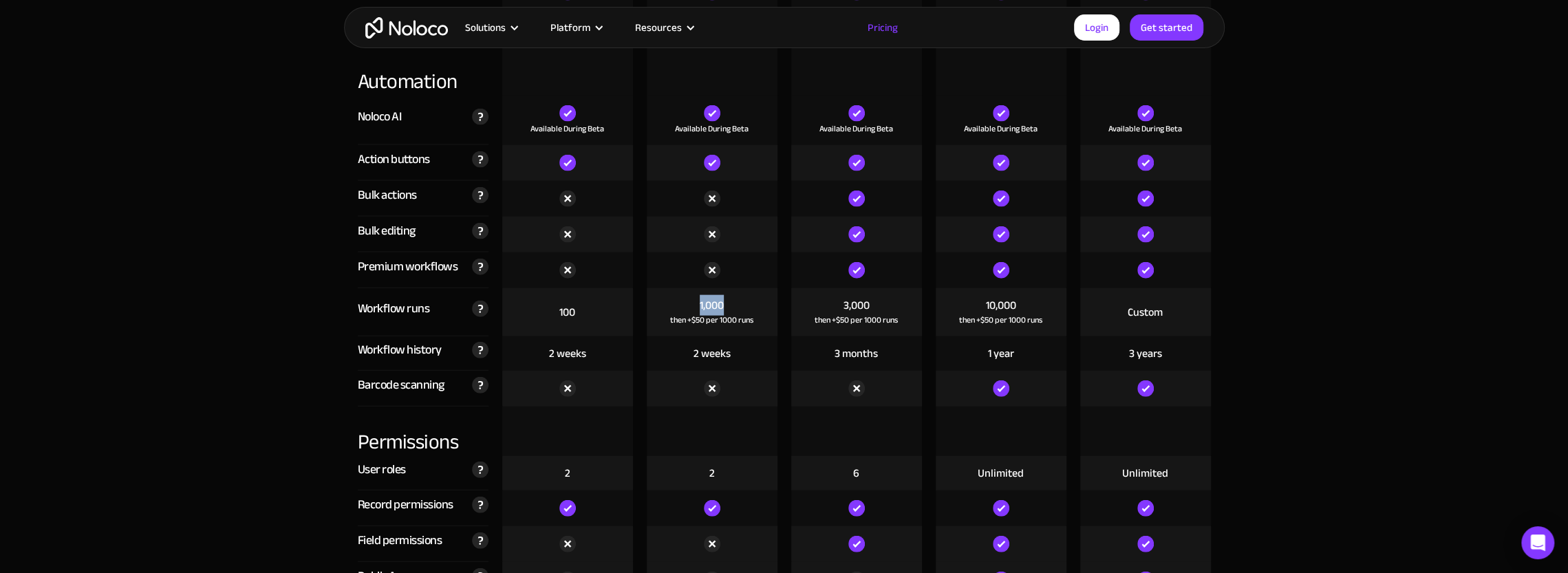
click at [701, 288] on div "1,000 then +$50 per 1000 runs" at bounding box center [712, 312] width 131 height 48
drag, startPoint x: 701, startPoint y: 287, endPoint x: 708, endPoint y: 309, distance: 23.1
click at [708, 309] on div "1,000 then +$50 per 1000 runs" at bounding box center [712, 312] width 131 height 48
click at [708, 313] on div "then +$50 per 1000 runs" at bounding box center [711, 320] width 83 height 13
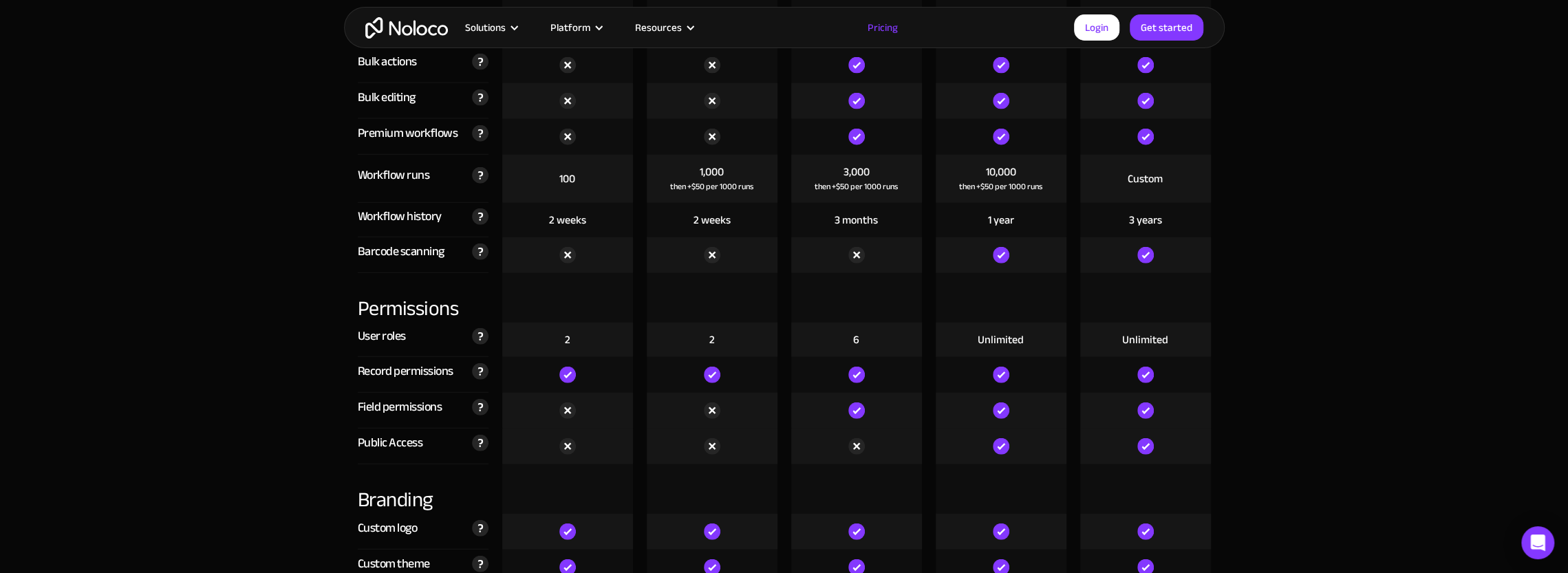
scroll to position [2821, 0]
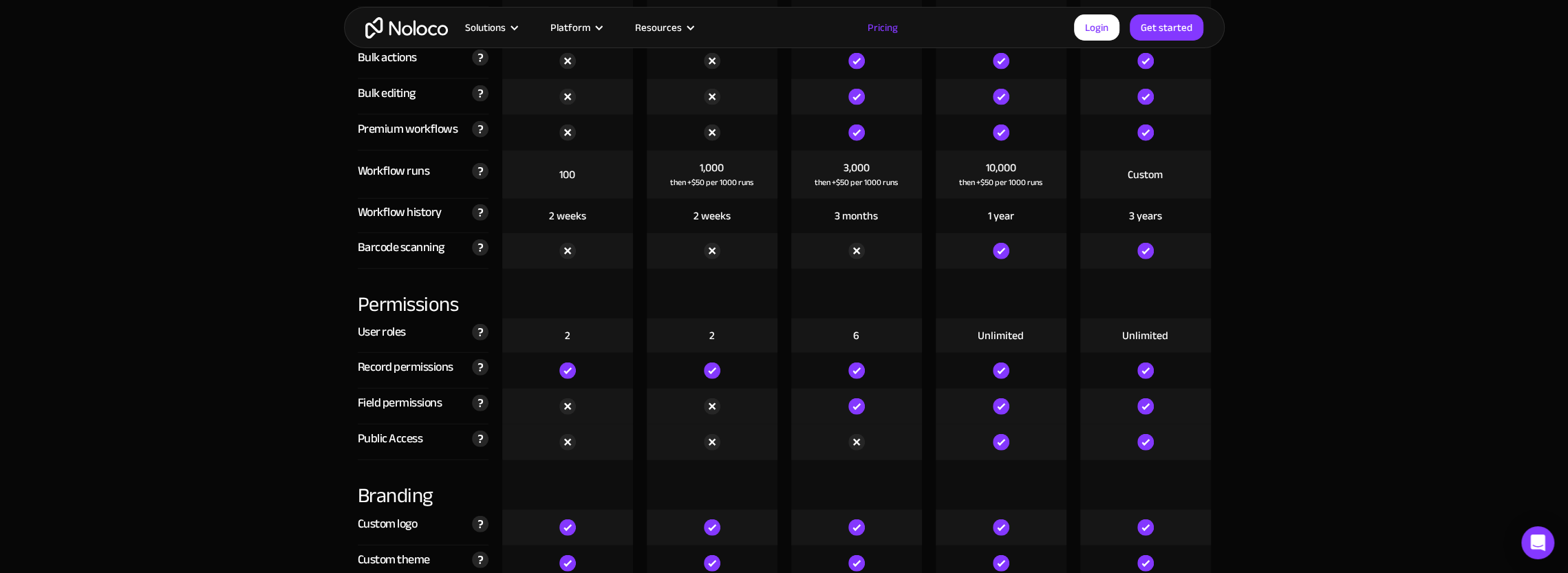
click at [710, 329] on div "2" at bounding box center [712, 336] width 6 height 15
click at [710, 376] on img at bounding box center [711, 370] width 16 height 16
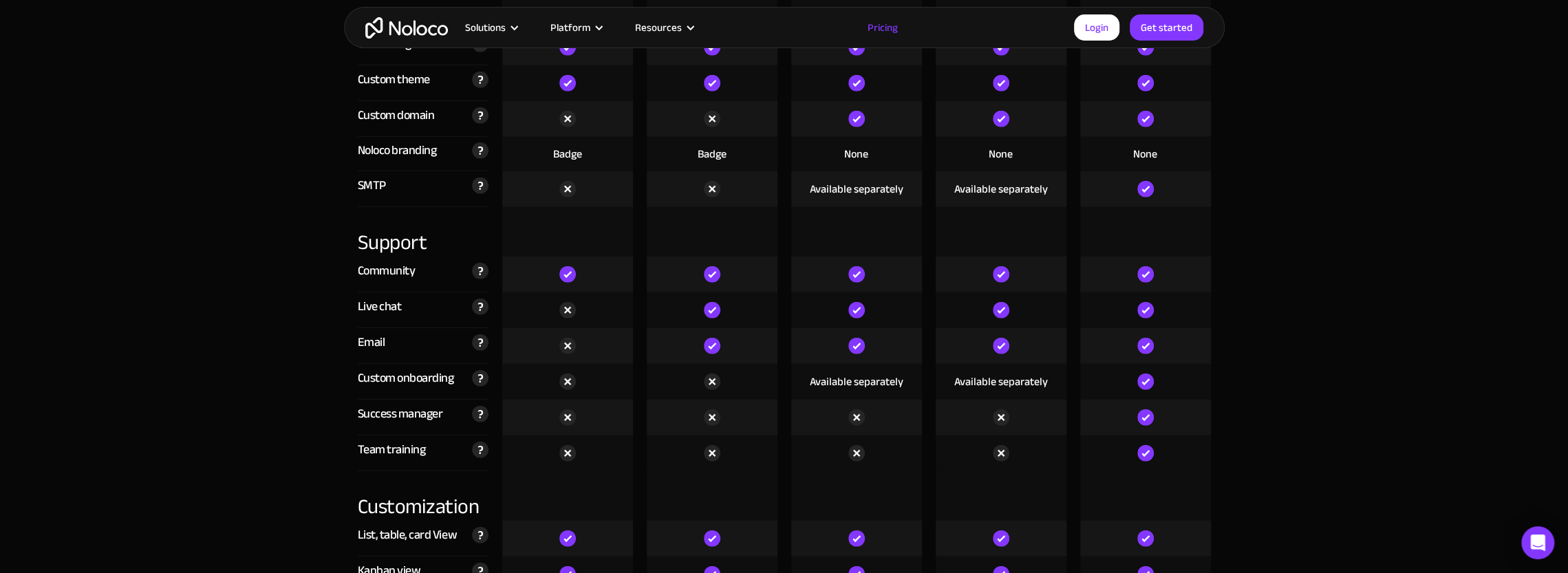
scroll to position [3303, 0]
click at [850, 180] on div "Available separately" at bounding box center [856, 188] width 93 height 15
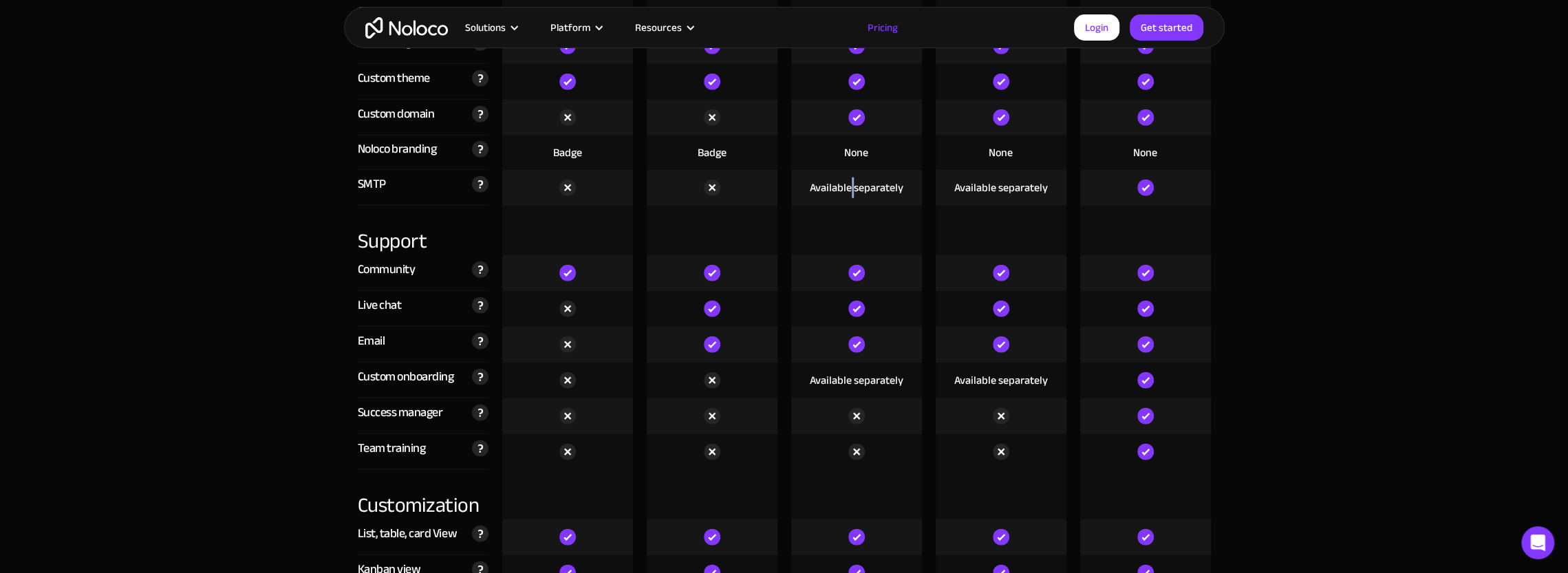
click at [850, 180] on div "Available separately" at bounding box center [856, 188] width 93 height 15
click at [714, 227] on div at bounding box center [712, 230] width 131 height 50
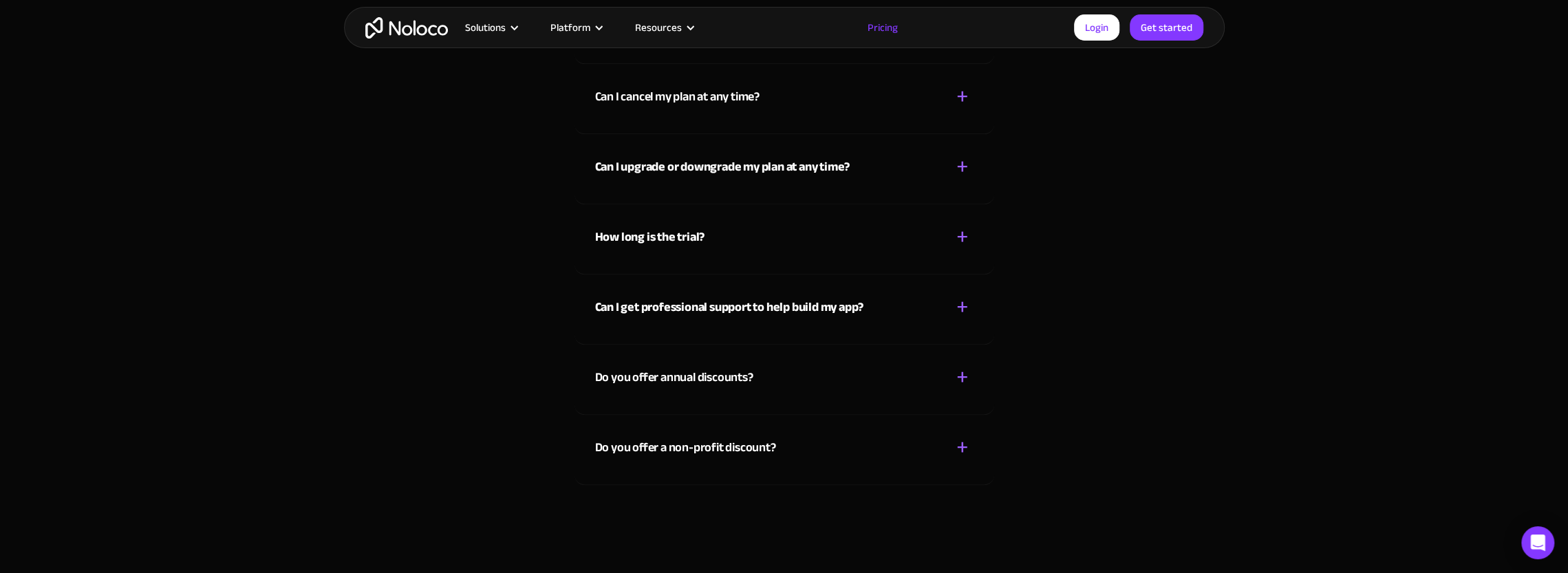
scroll to position [6124, 0]
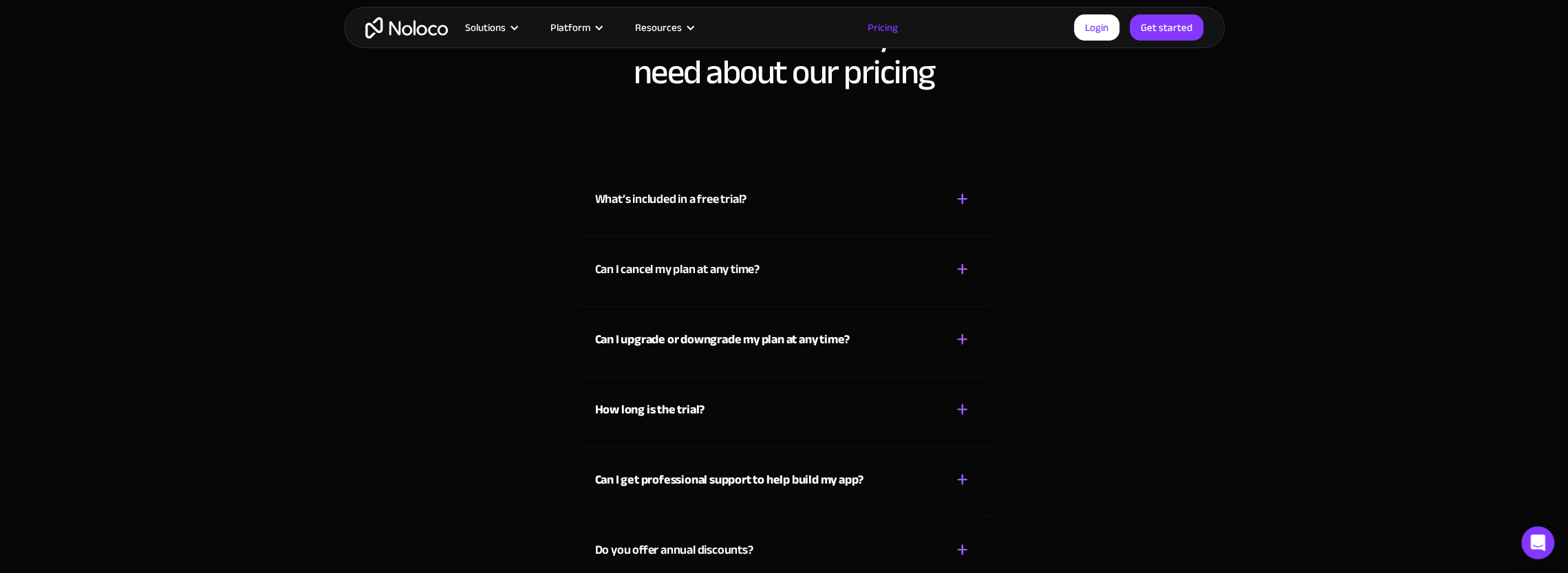
click at [735, 203] on div "What’s included in a free trial?" at bounding box center [671, 200] width 152 height 21
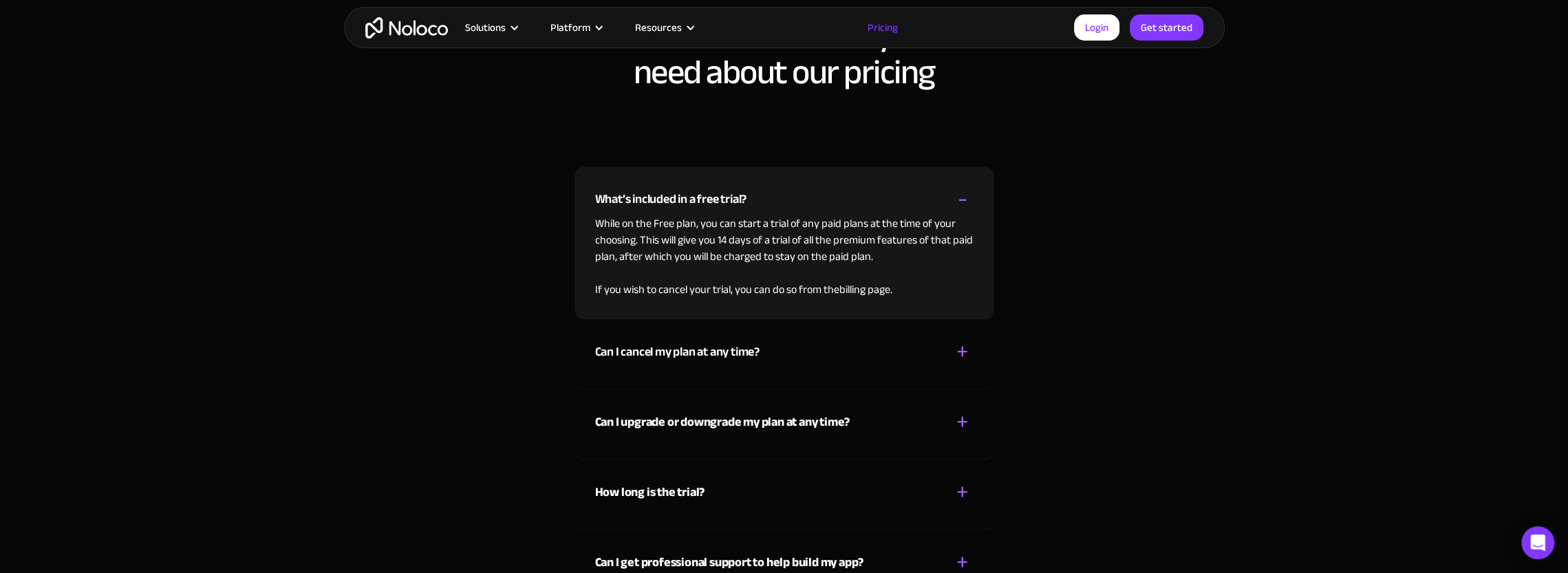
click at [735, 203] on div "What’s included in a free trial?" at bounding box center [671, 200] width 152 height 21
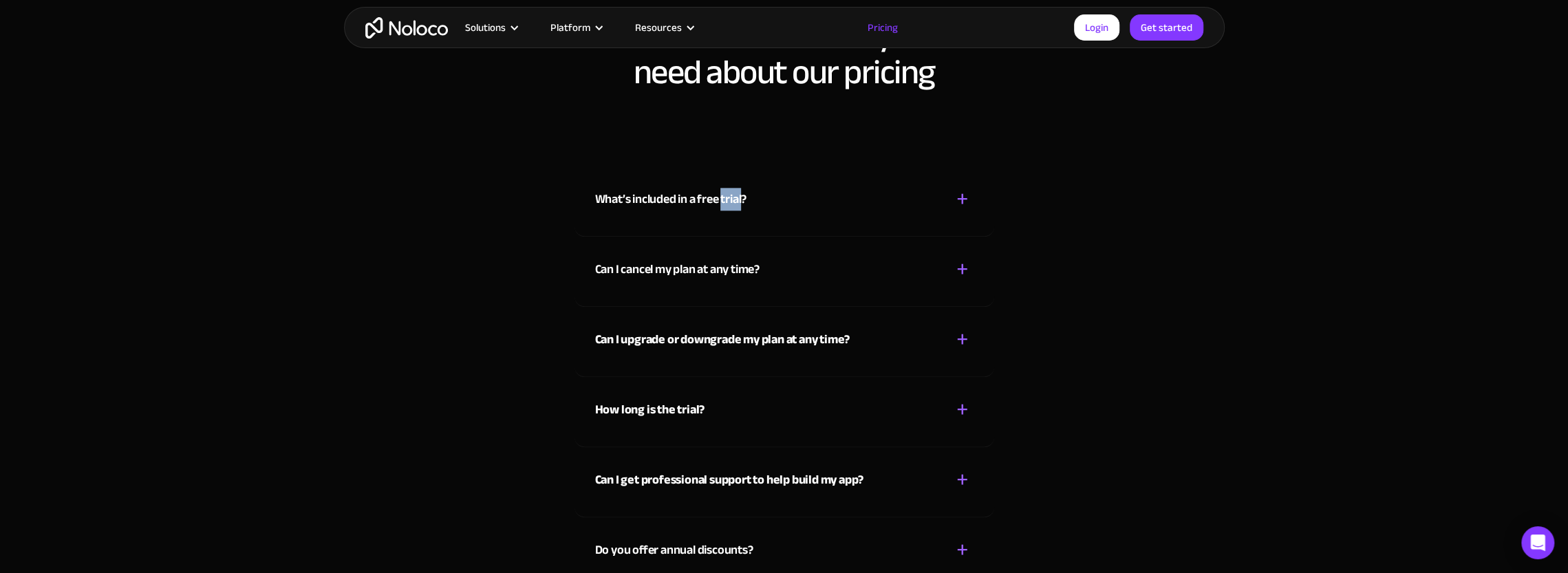
click at [735, 203] on div "What’s included in a free trial?" at bounding box center [671, 200] width 152 height 21
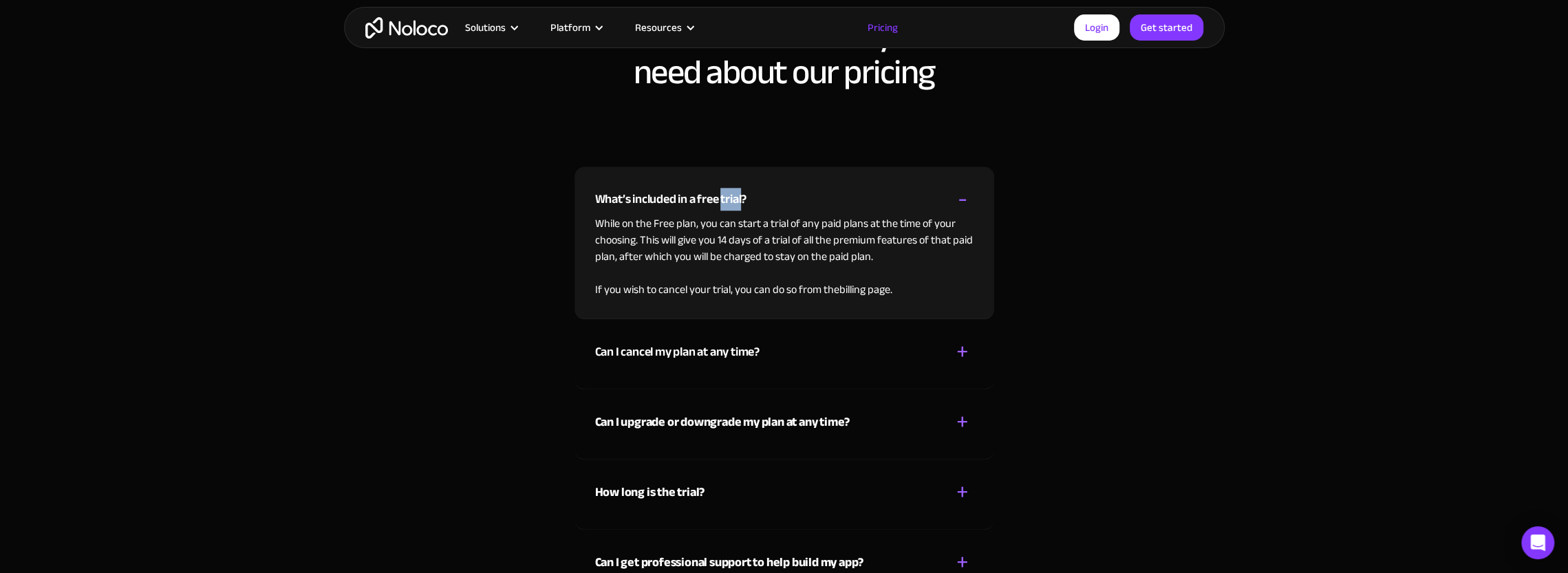
click at [735, 205] on div "What’s included in a free trial?" at bounding box center [671, 200] width 152 height 21
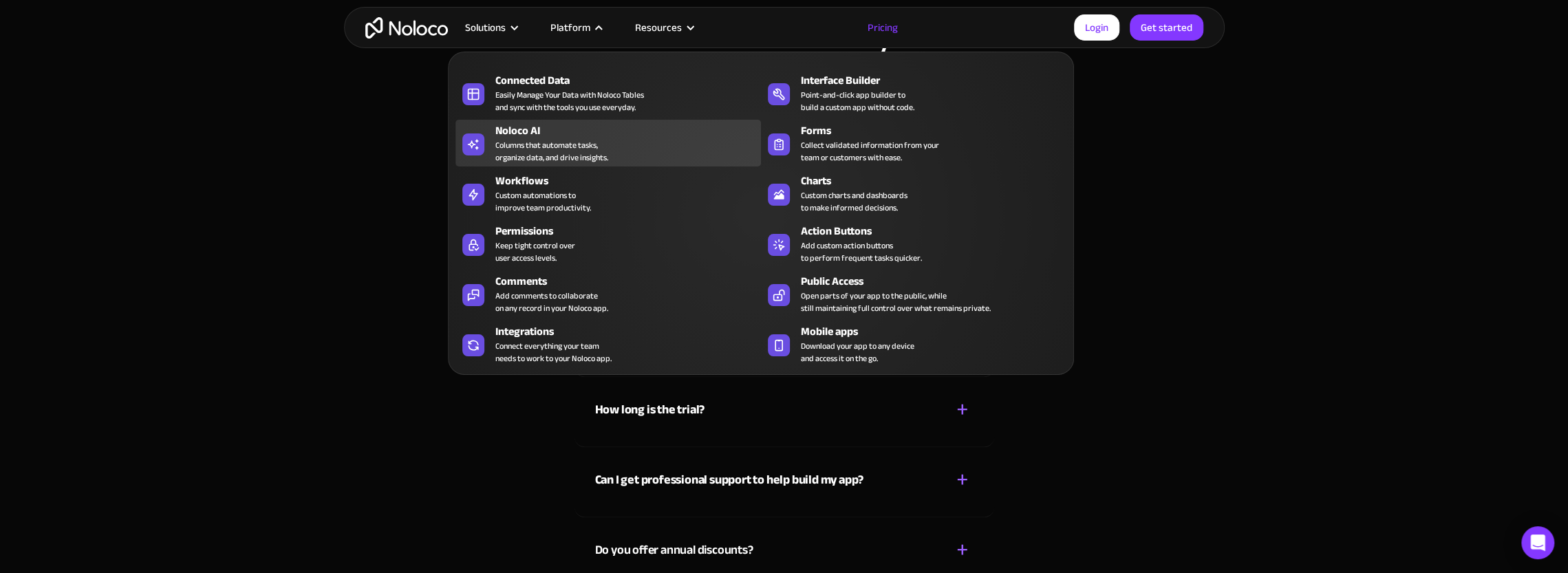
click at [561, 145] on div "Columns that automate tasks, organize data, and drive insights." at bounding box center [552, 152] width 113 height 25
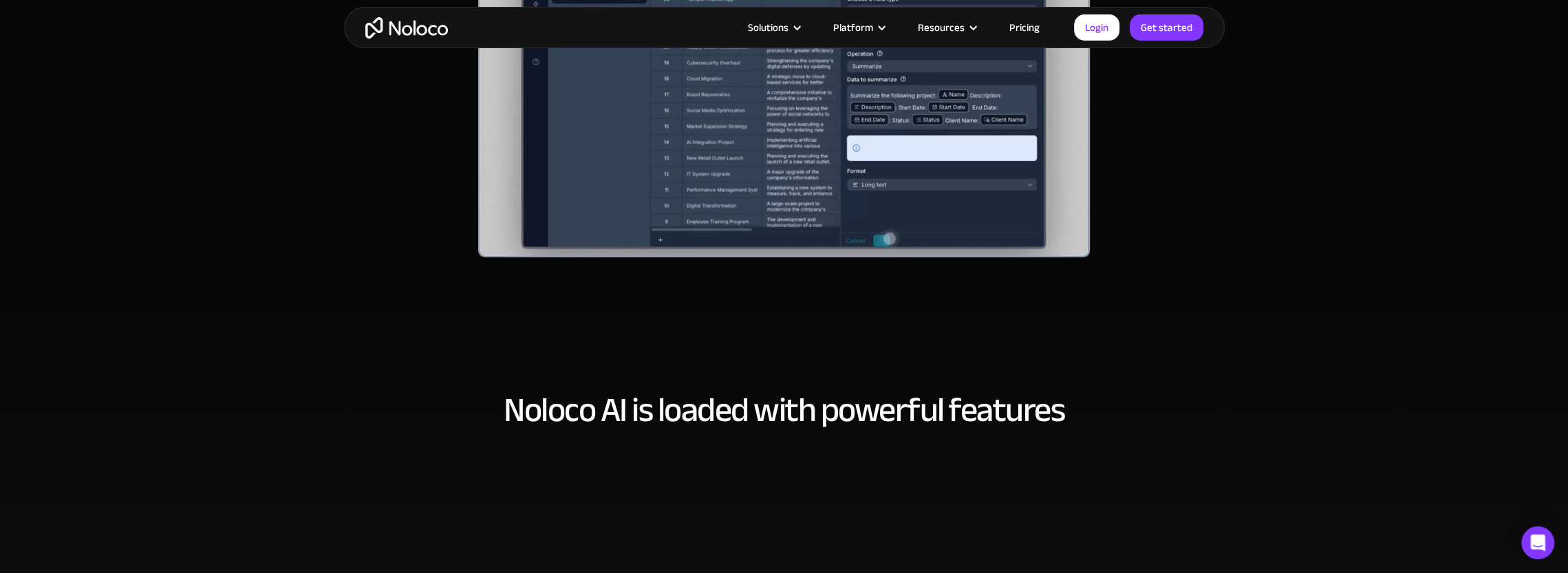
scroll to position [275, 0]
